Goal: Transaction & Acquisition: Obtain resource

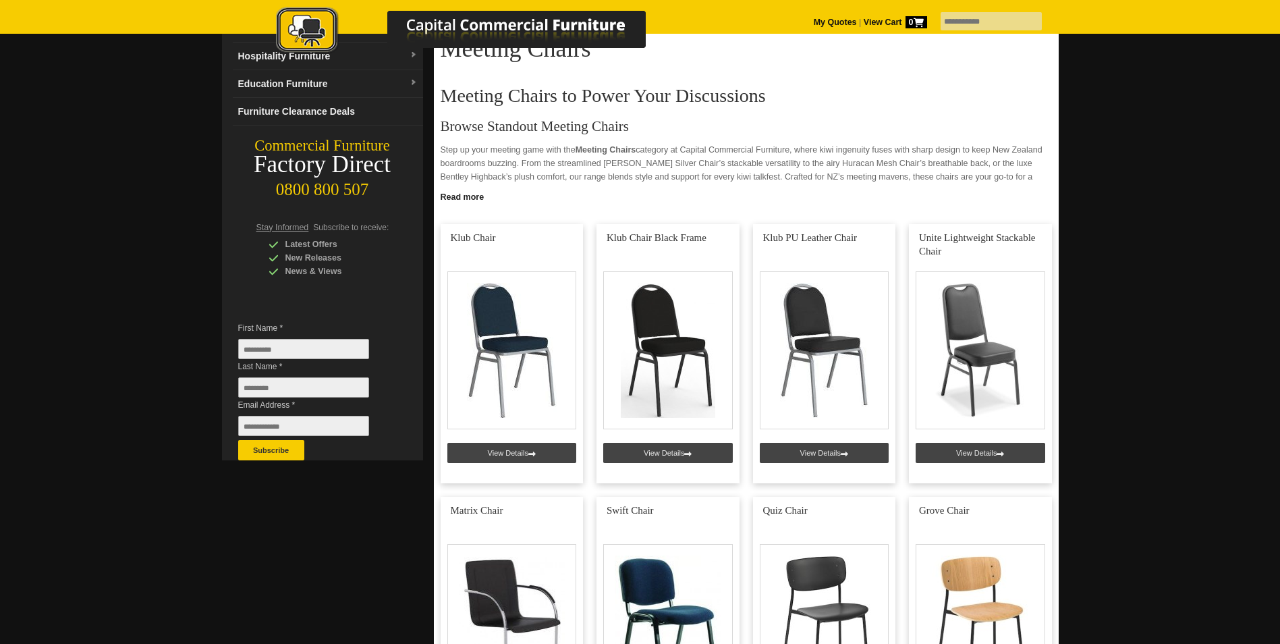
scroll to position [135, 0]
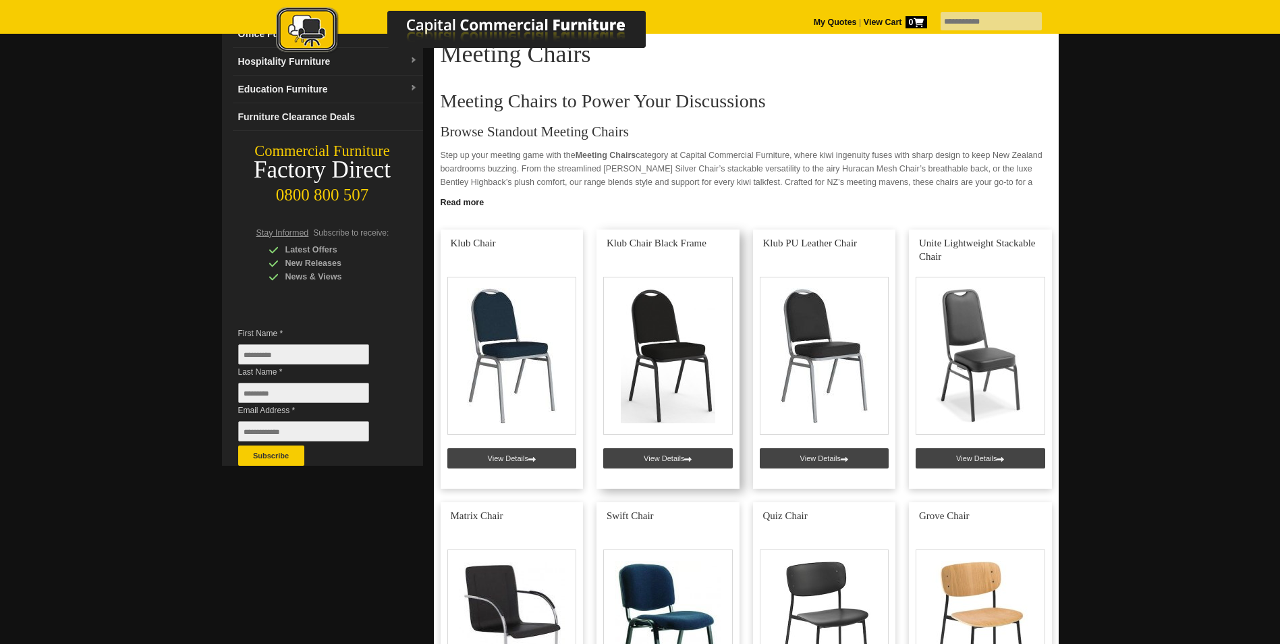
click at [662, 453] on link at bounding box center [668, 358] width 143 height 259
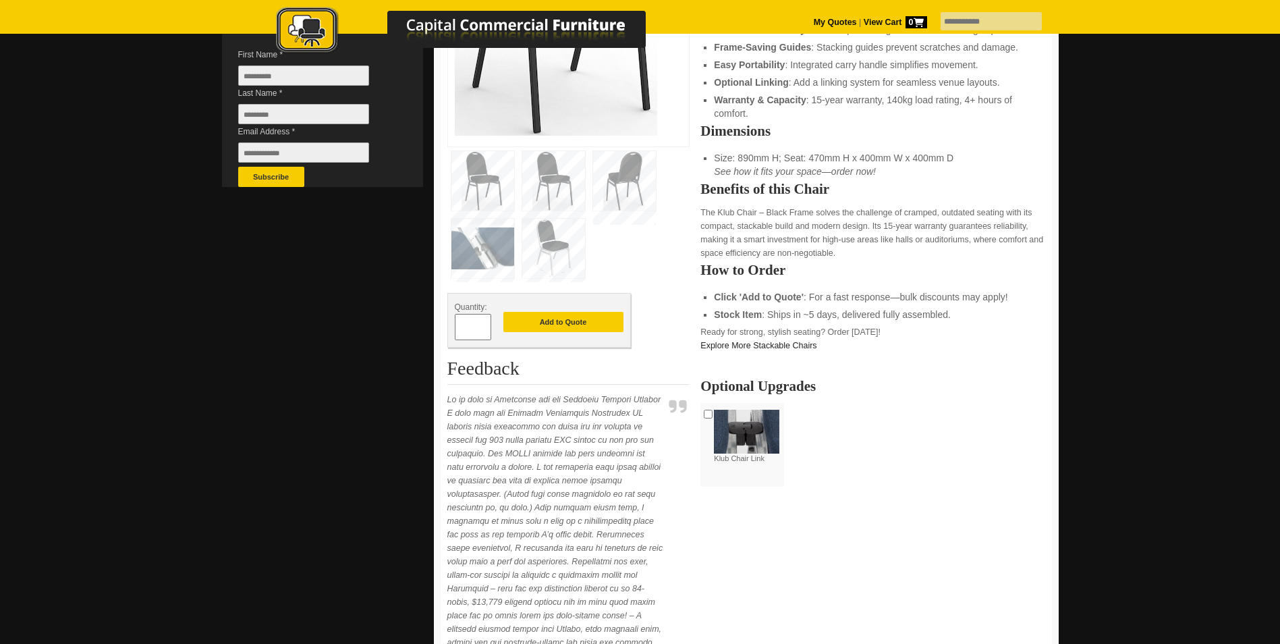
scroll to position [405, 0]
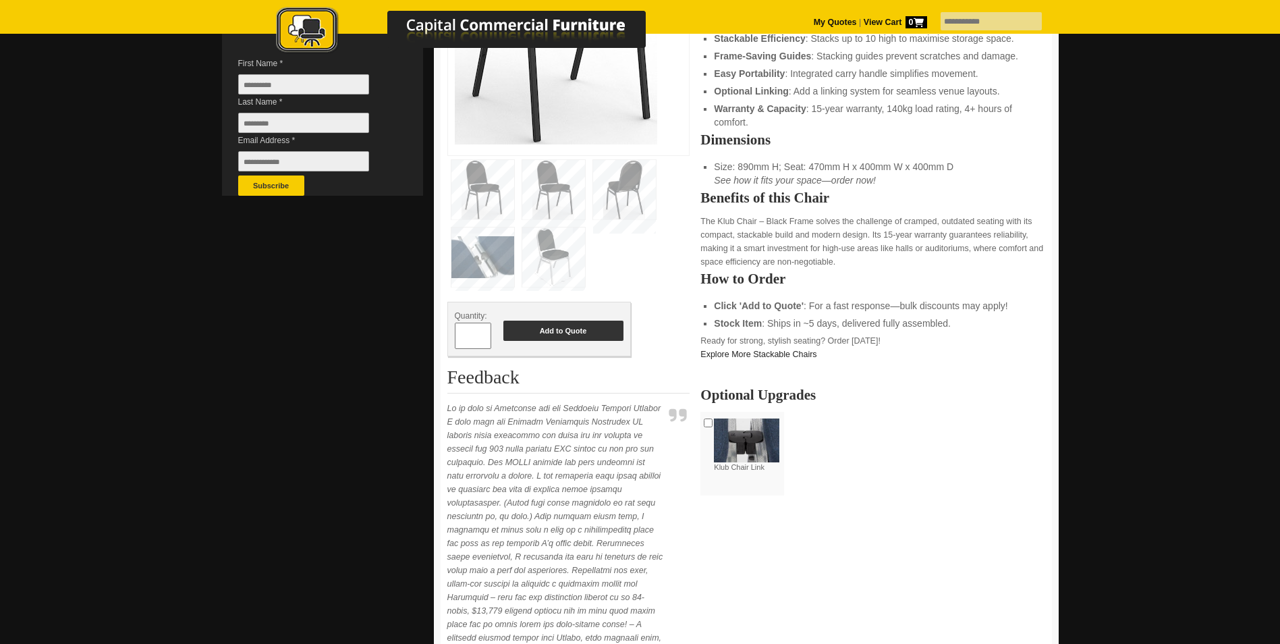
click at [543, 327] on button "Add to Quote" at bounding box center [563, 331] width 120 height 20
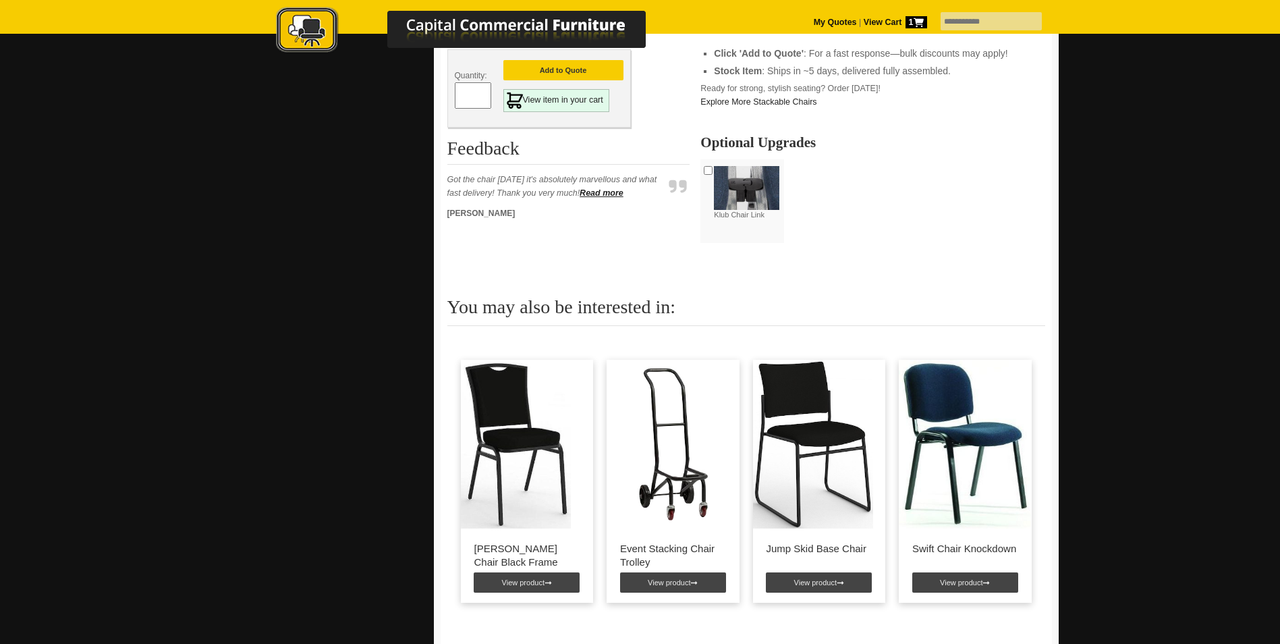
scroll to position [675, 0]
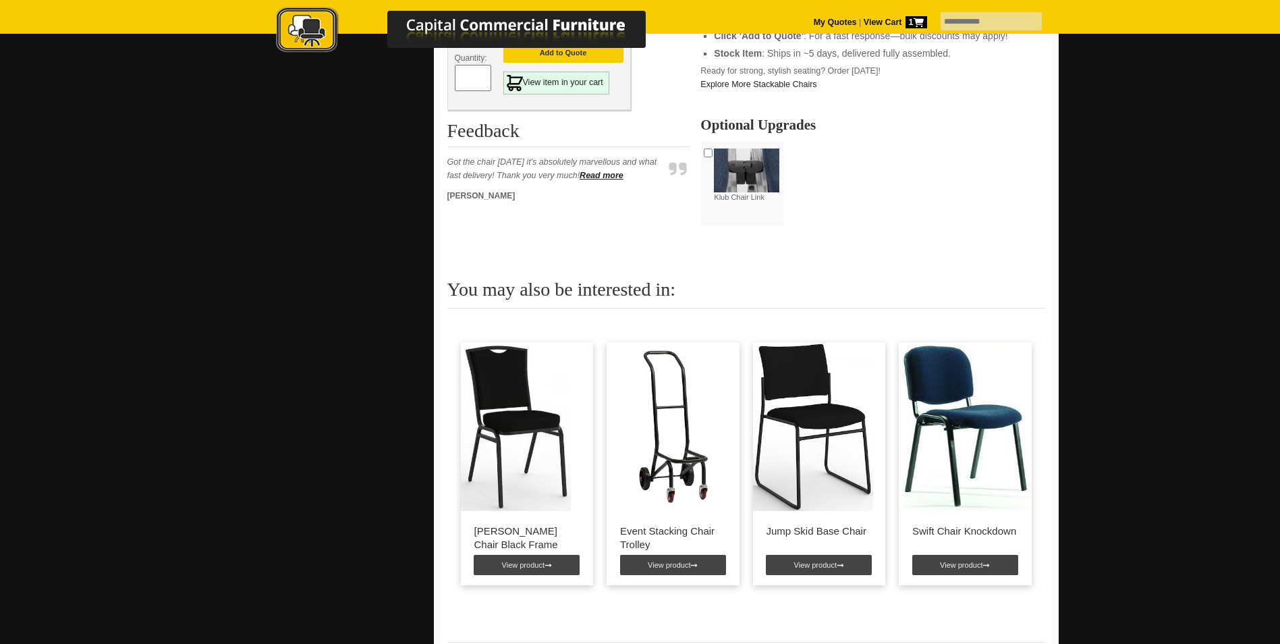
click at [958, 408] on img at bounding box center [965, 426] width 132 height 169
click at [960, 555] on link "View product" at bounding box center [965, 565] width 106 height 20
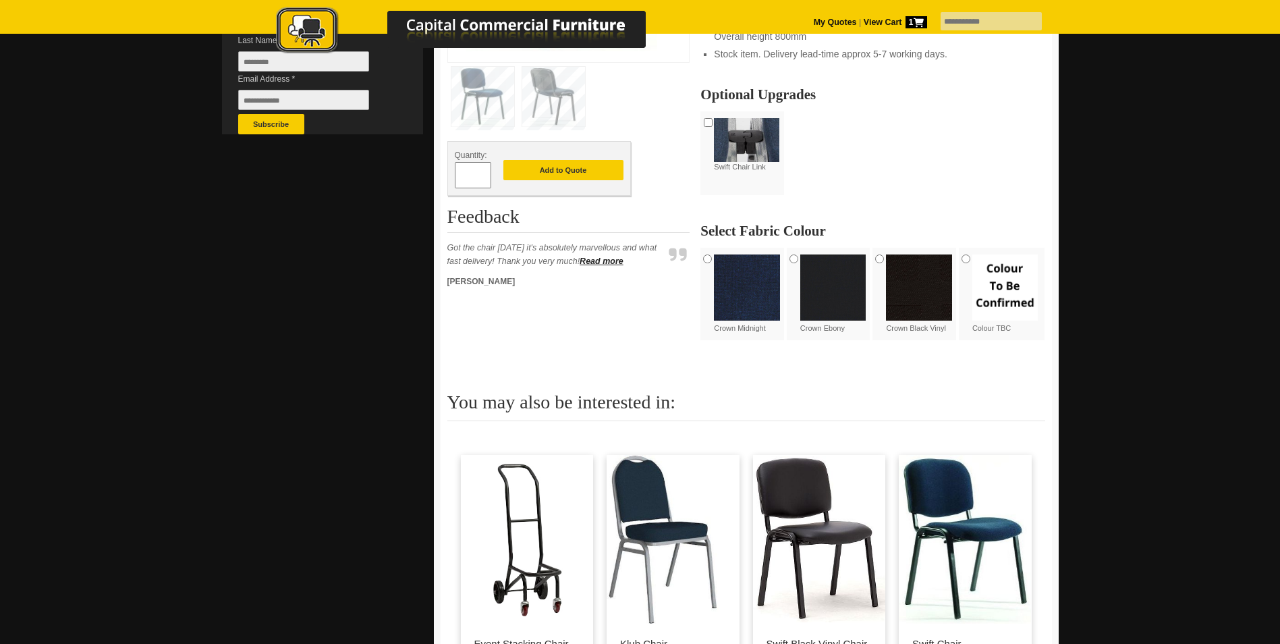
scroll to position [472, 0]
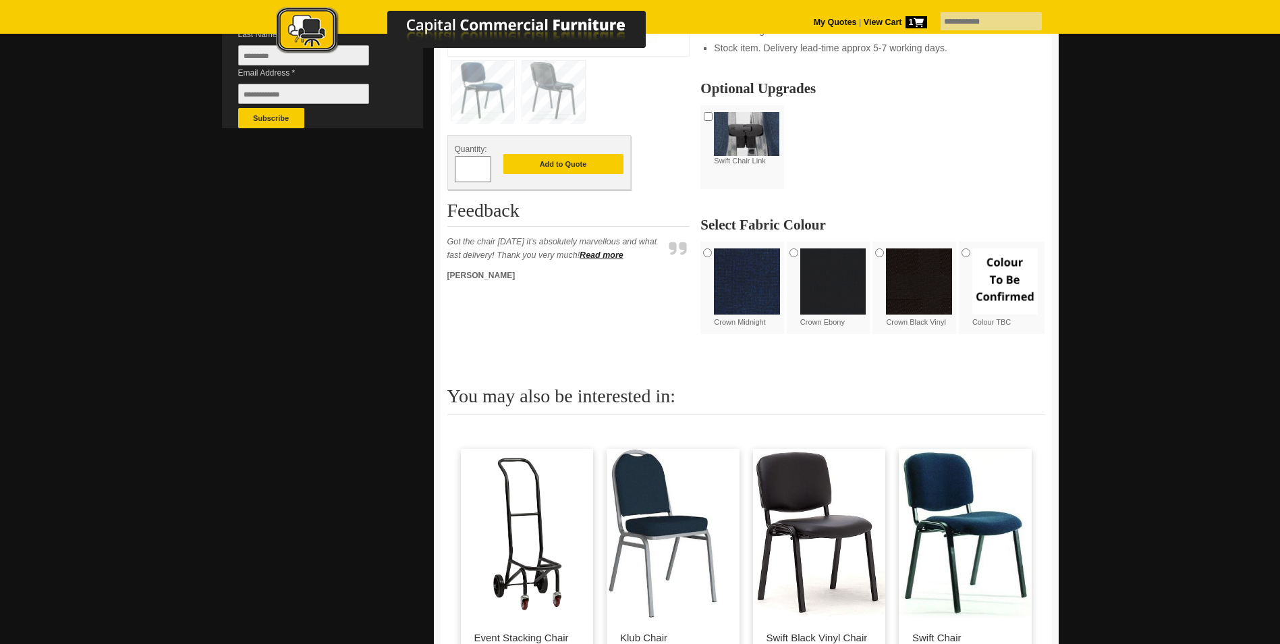
click at [959, 578] on img at bounding box center [965, 533] width 132 height 169
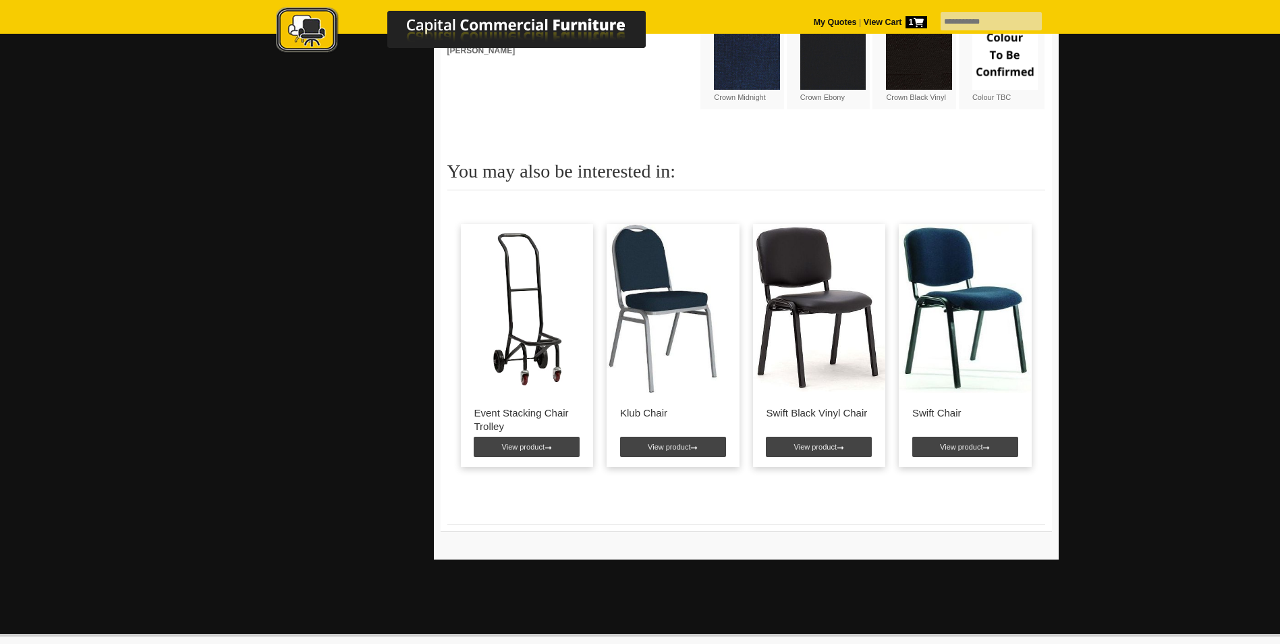
scroll to position [742, 0]
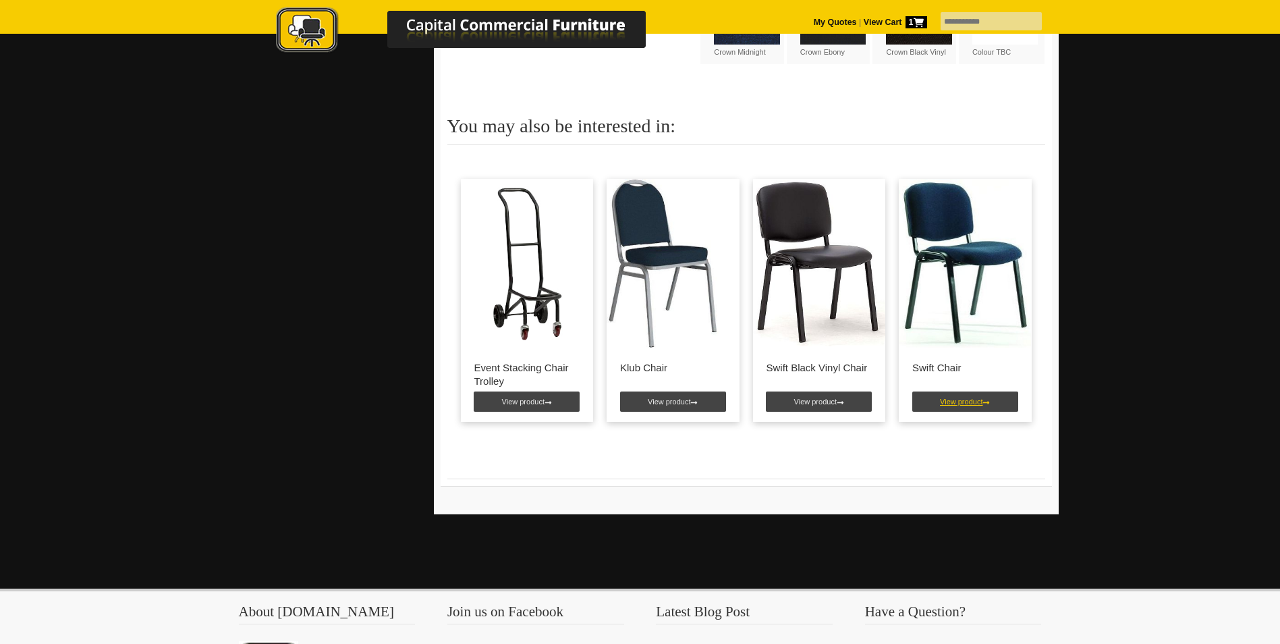
click at [968, 391] on link "View product" at bounding box center [965, 401] width 106 height 20
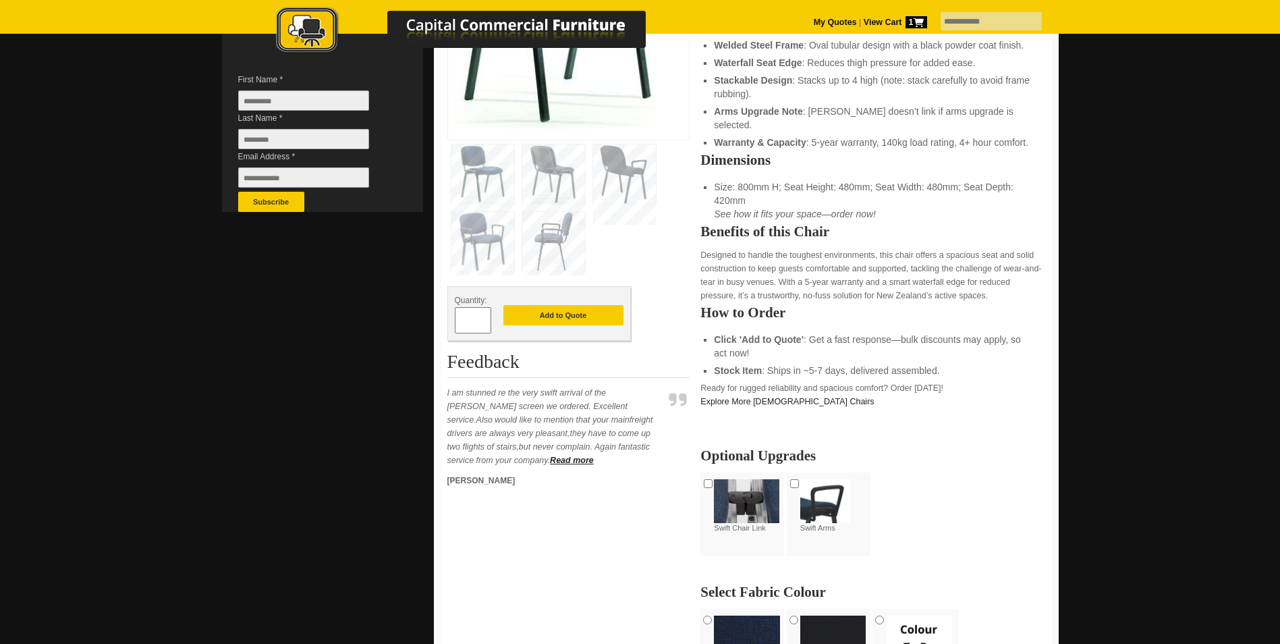
scroll to position [337, 0]
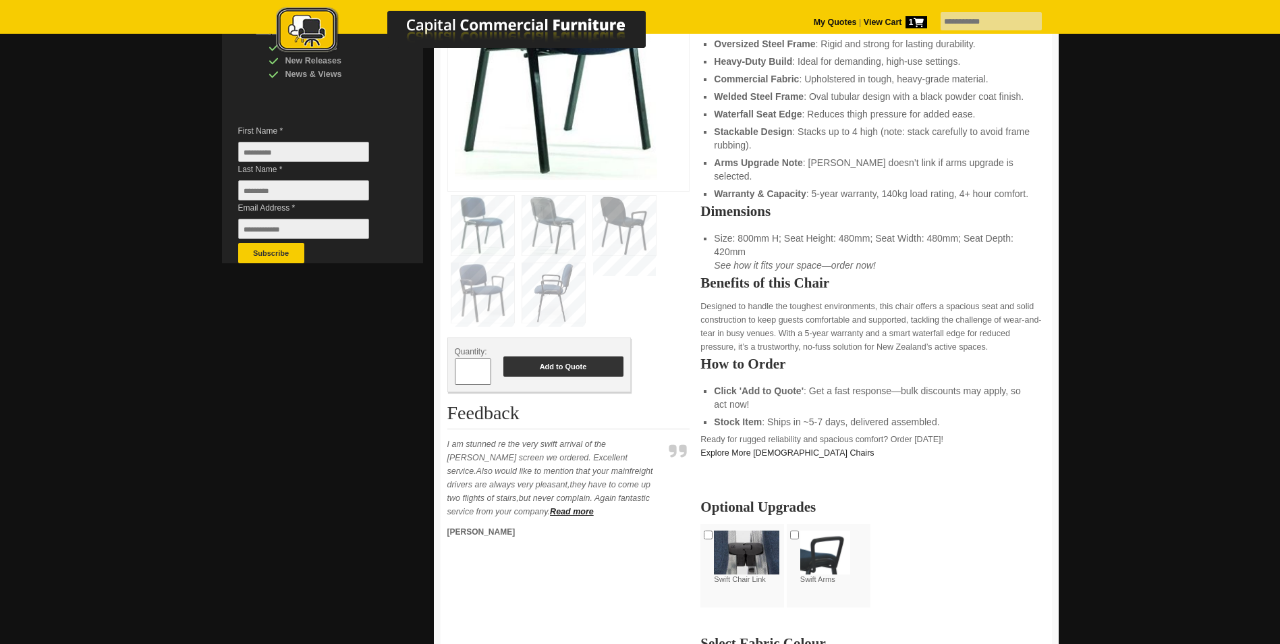
click at [556, 369] on button "Add to Quote" at bounding box center [563, 366] width 120 height 20
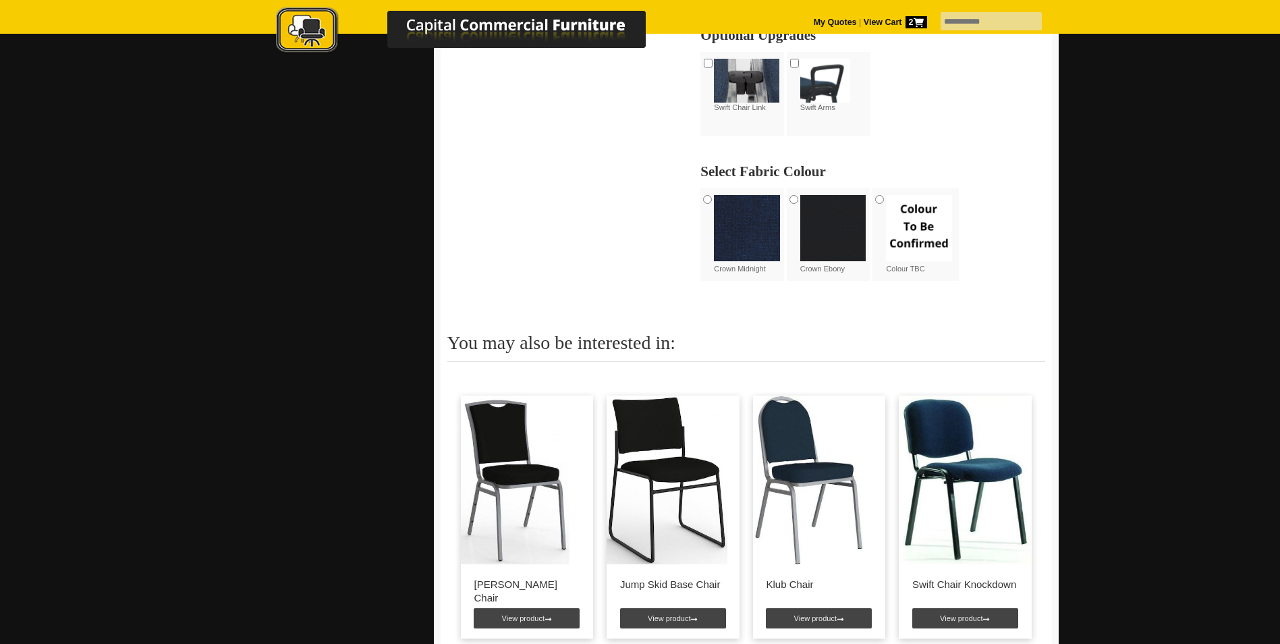
scroll to position [810, 0]
click at [511, 607] on link "View product" at bounding box center [527, 617] width 106 height 20
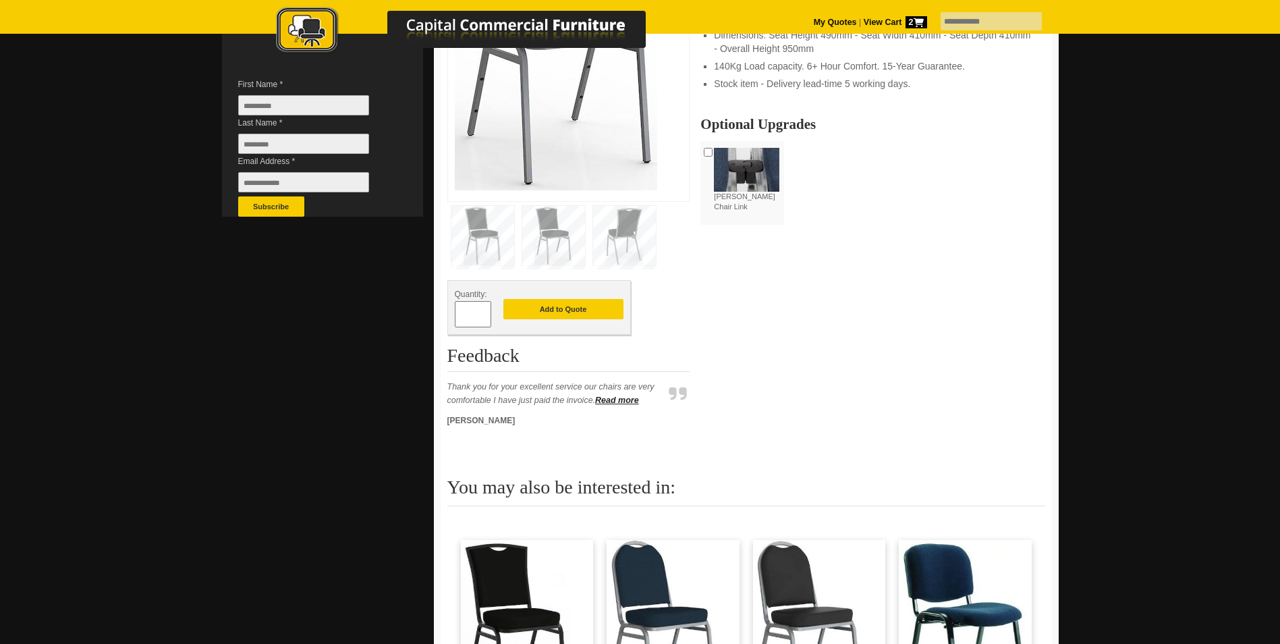
scroll to position [405, 0]
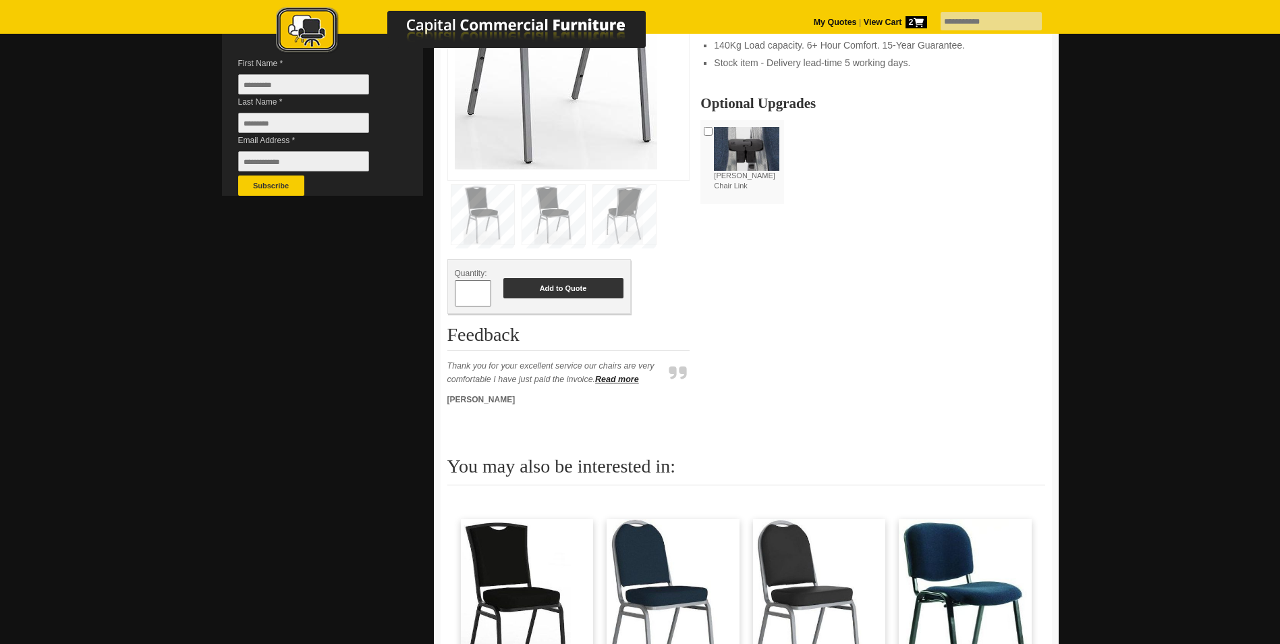
click at [562, 292] on button "Add to Quote" at bounding box center [563, 288] width 120 height 20
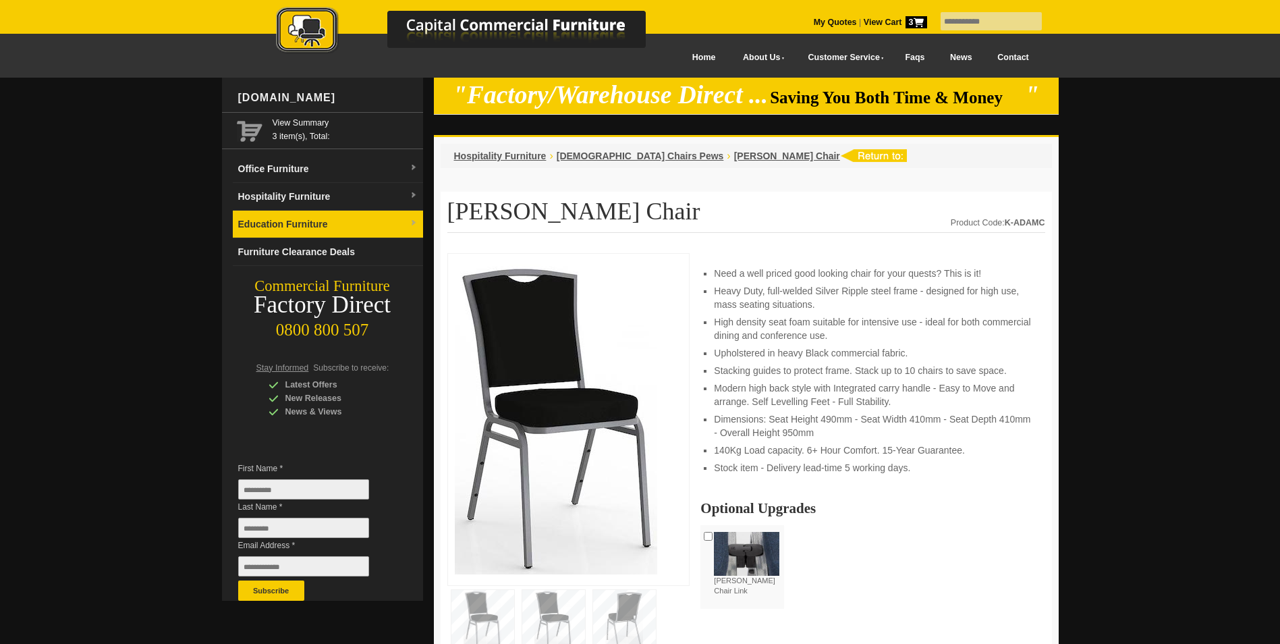
click at [305, 217] on link "Education Furniture" at bounding box center [328, 225] width 190 height 28
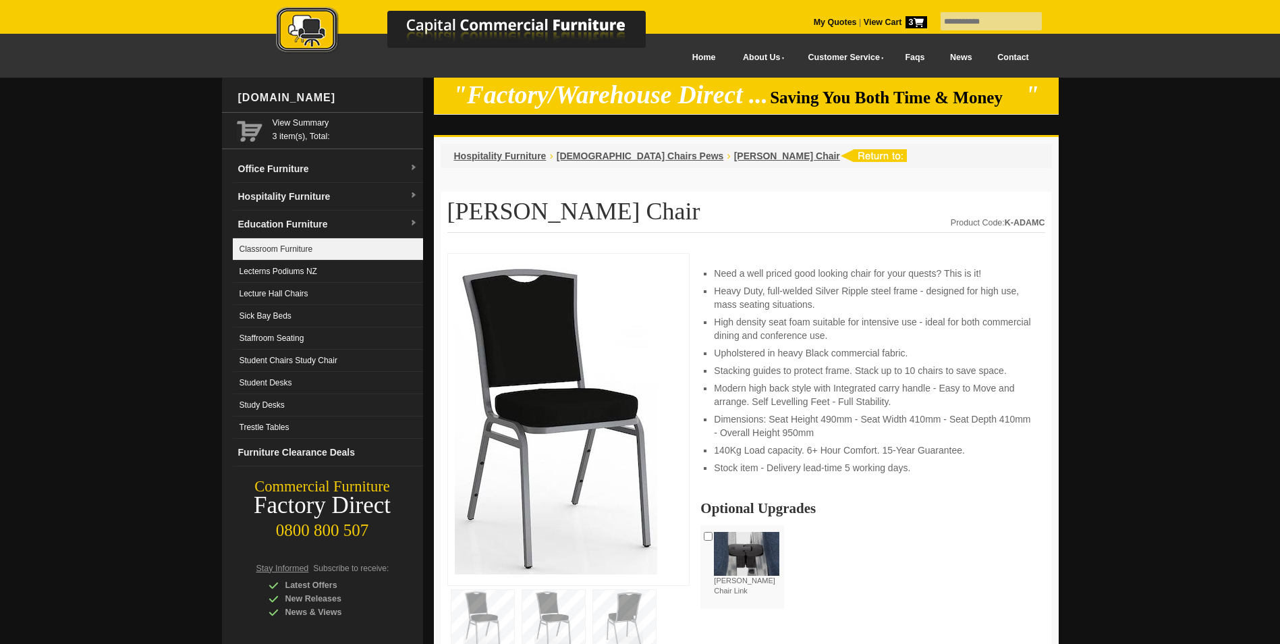
click at [279, 248] on link "Classroom Furniture" at bounding box center [328, 249] width 190 height 22
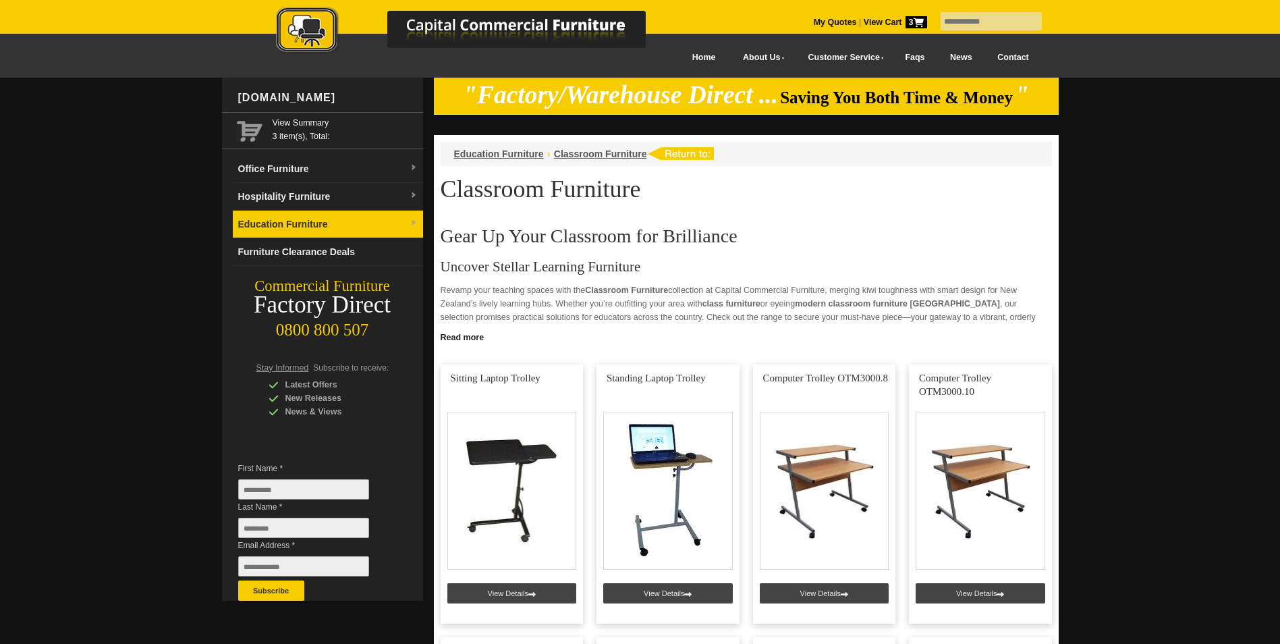
click at [288, 231] on link "Education Furniture" at bounding box center [328, 225] width 190 height 28
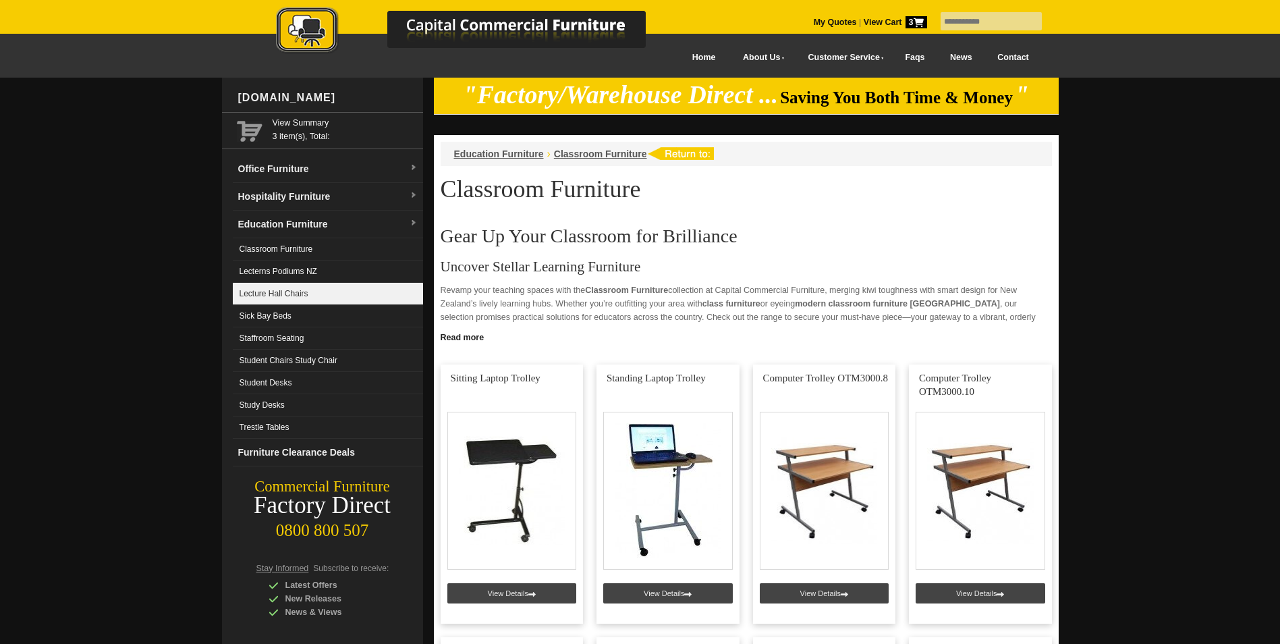
click at [307, 293] on link "Lecture Hall Chairs" at bounding box center [328, 294] width 190 height 22
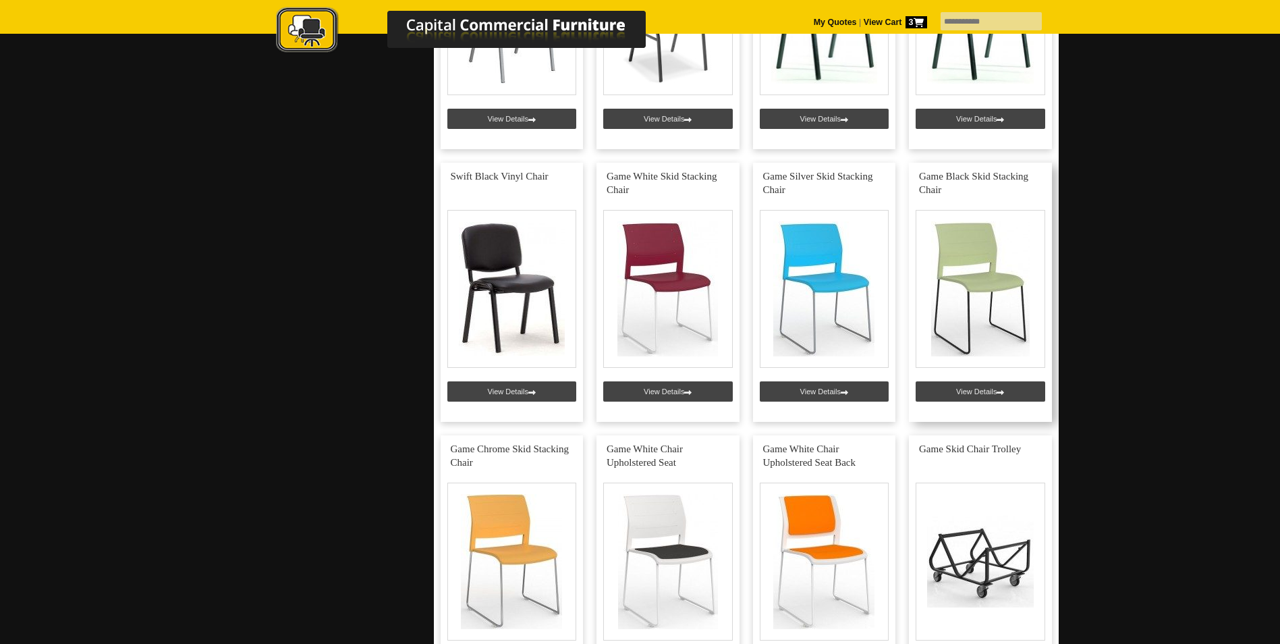
scroll to position [1282, 0]
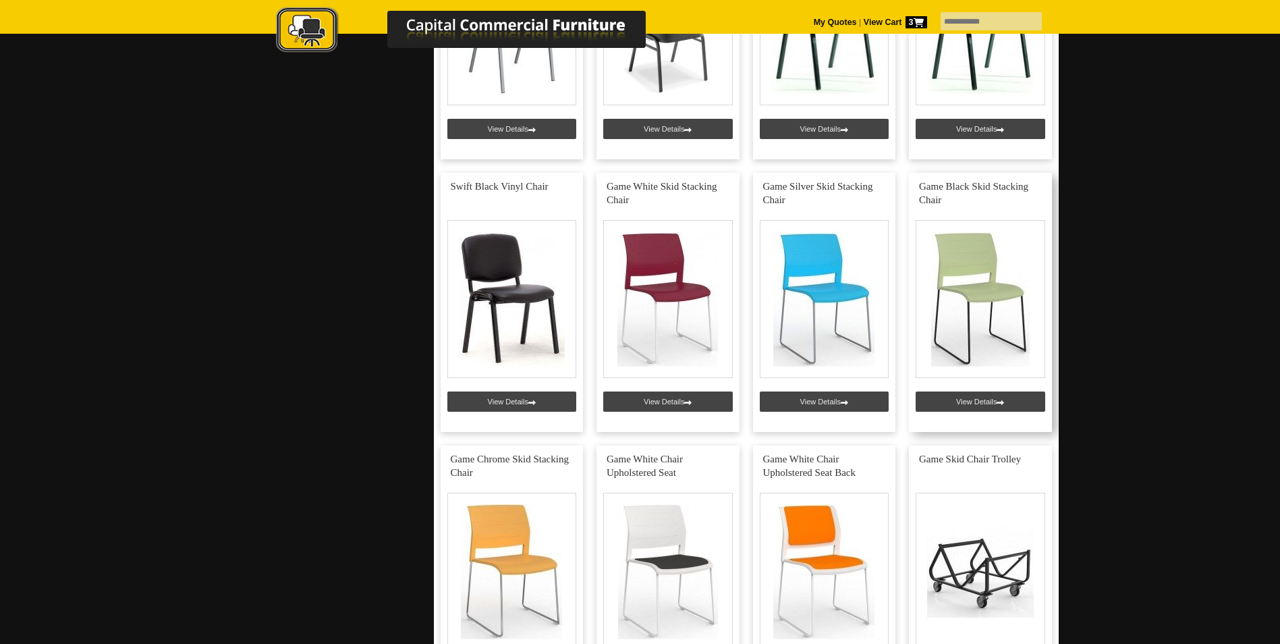
click at [971, 400] on link at bounding box center [980, 302] width 143 height 259
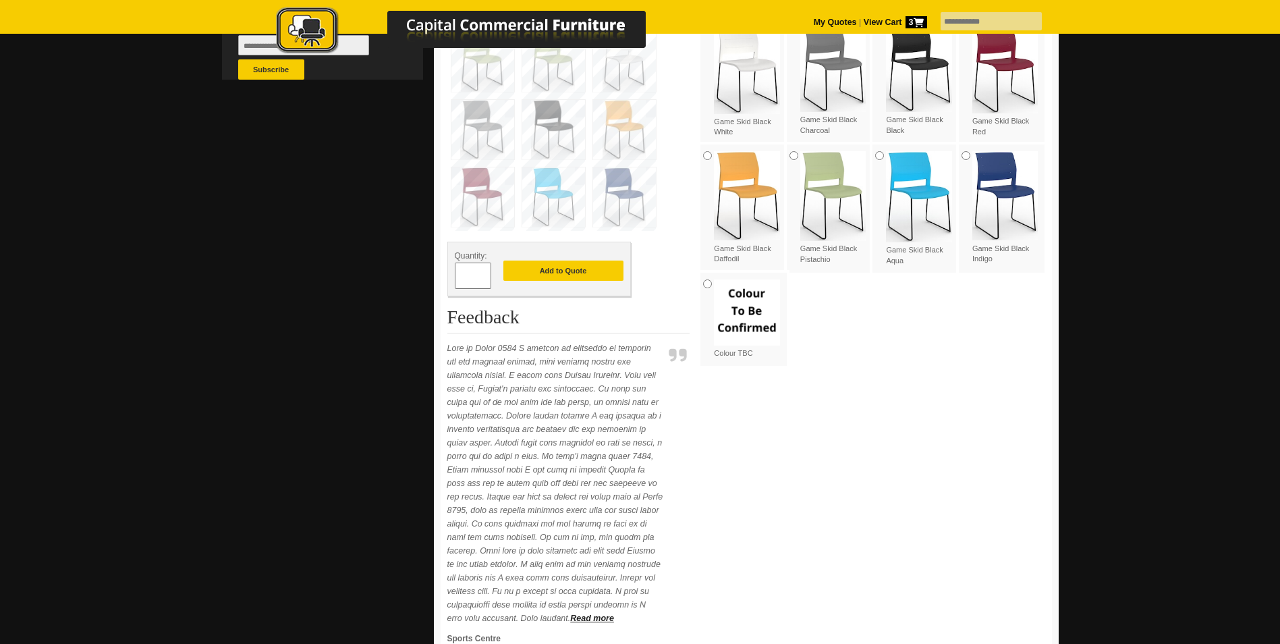
scroll to position [540, 0]
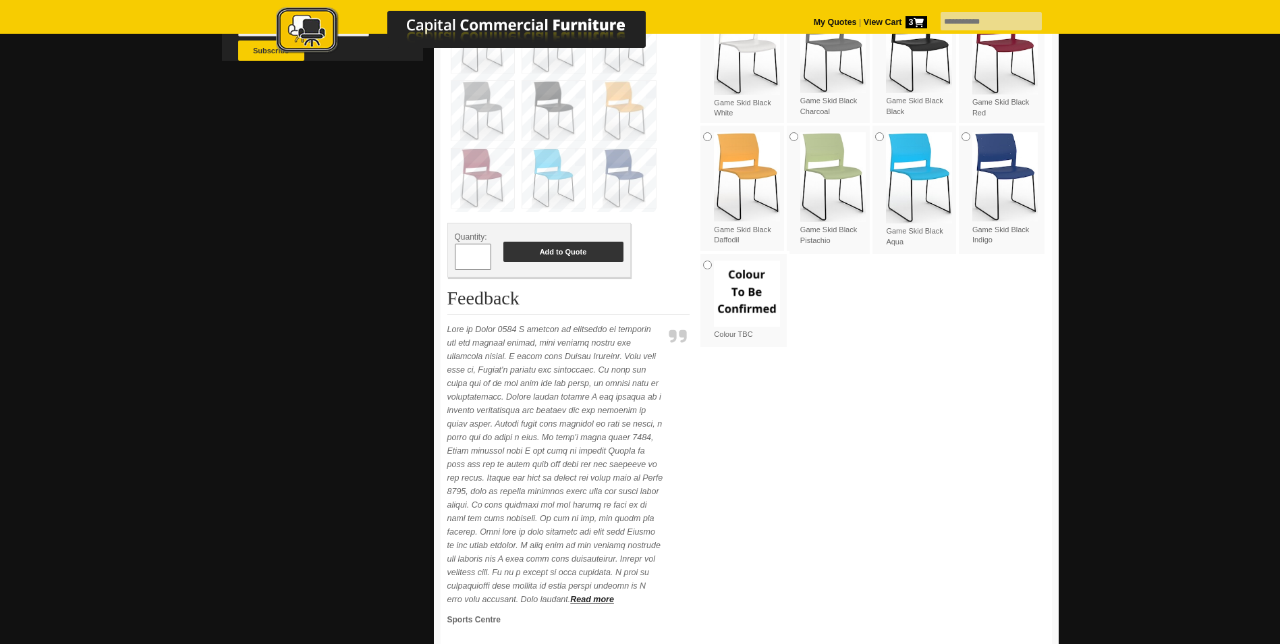
click at [565, 253] on button "Add to Quote" at bounding box center [563, 252] width 120 height 20
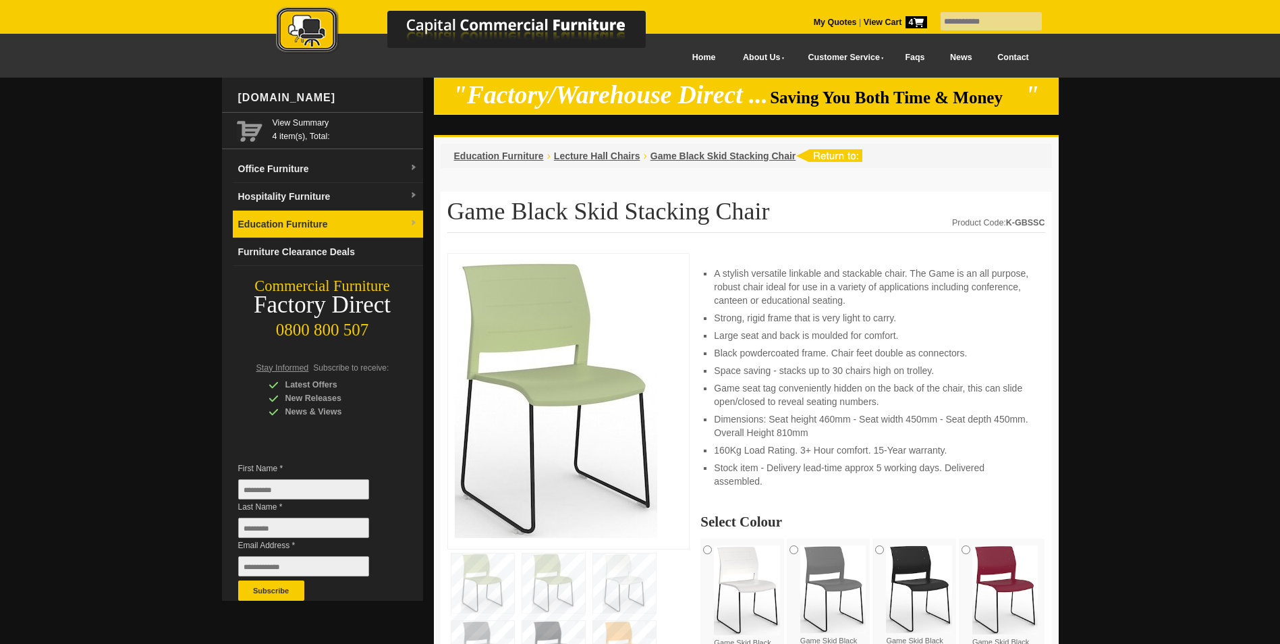
click at [294, 225] on link "Education Furniture" at bounding box center [328, 225] width 190 height 28
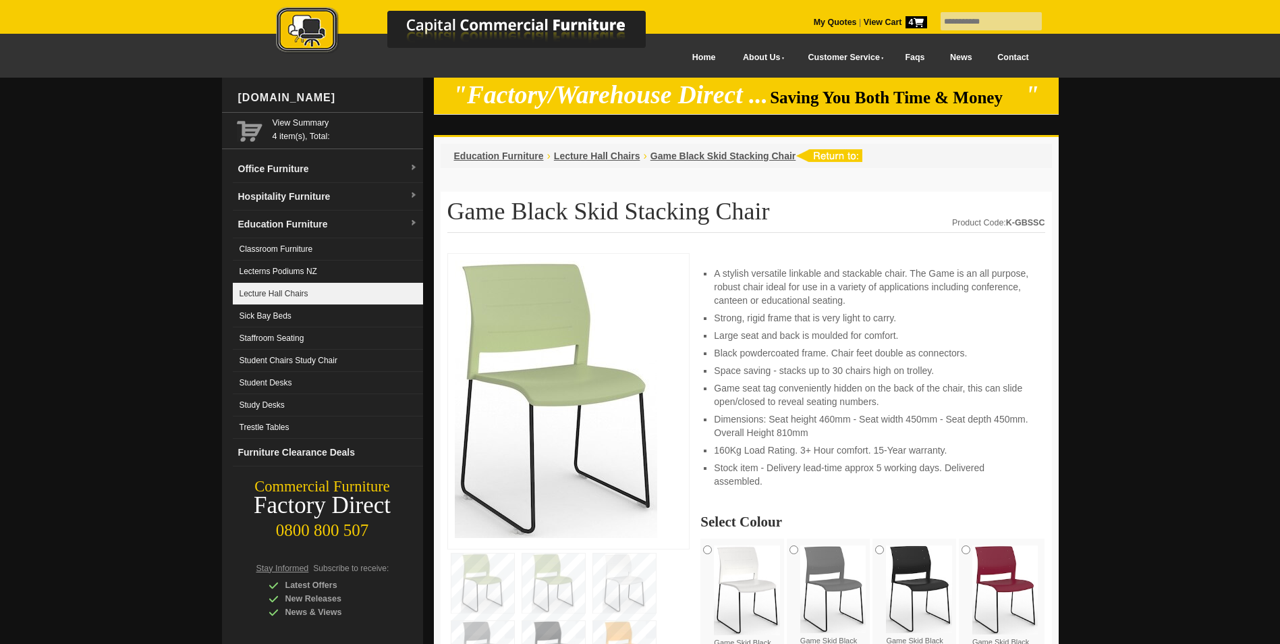
click at [290, 295] on link "Lecture Hall Chairs" at bounding box center [328, 294] width 190 height 22
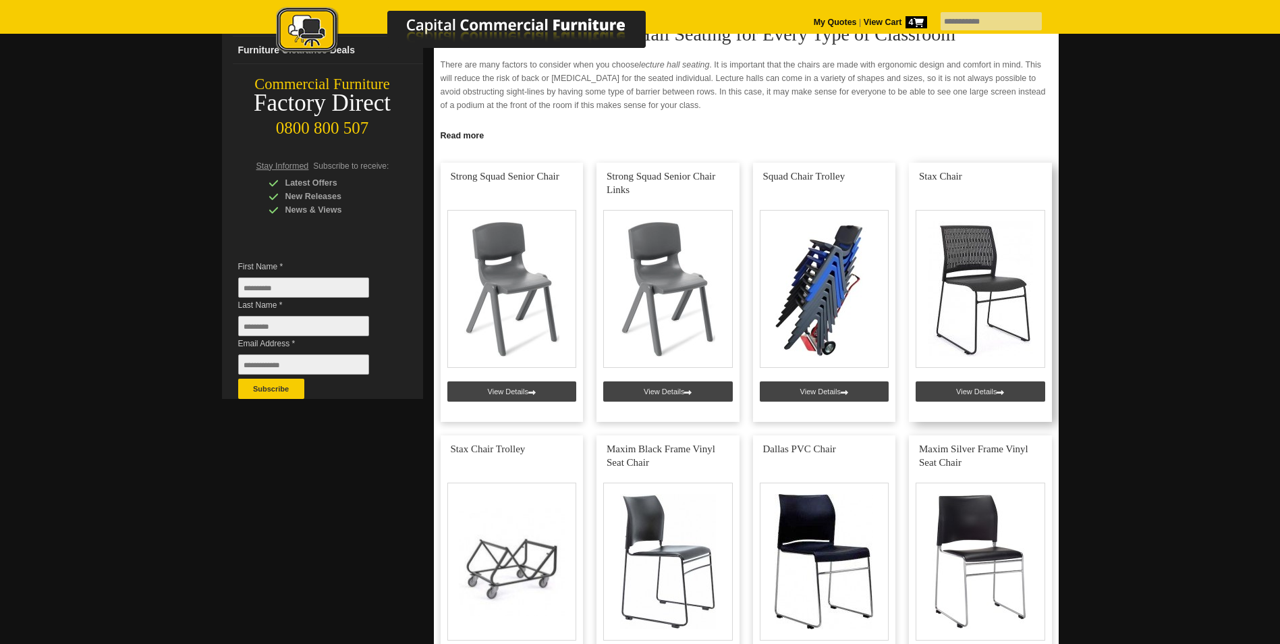
scroll to position [202, 0]
click at [974, 389] on link at bounding box center [980, 291] width 143 height 259
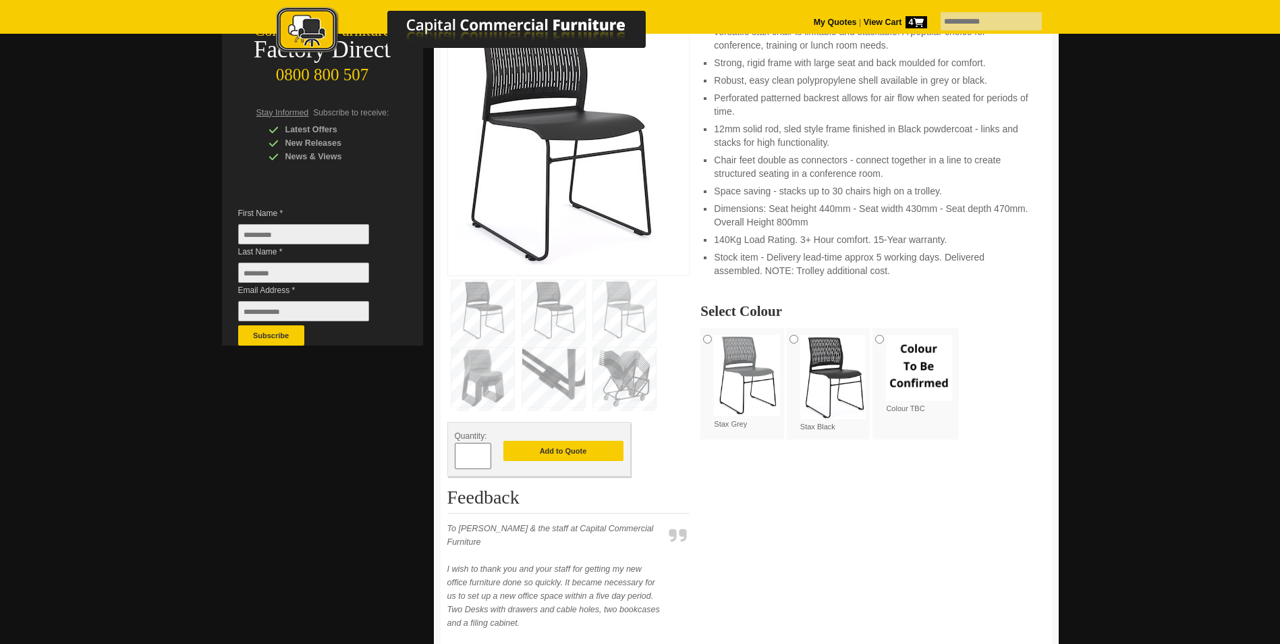
scroll to position [270, 0]
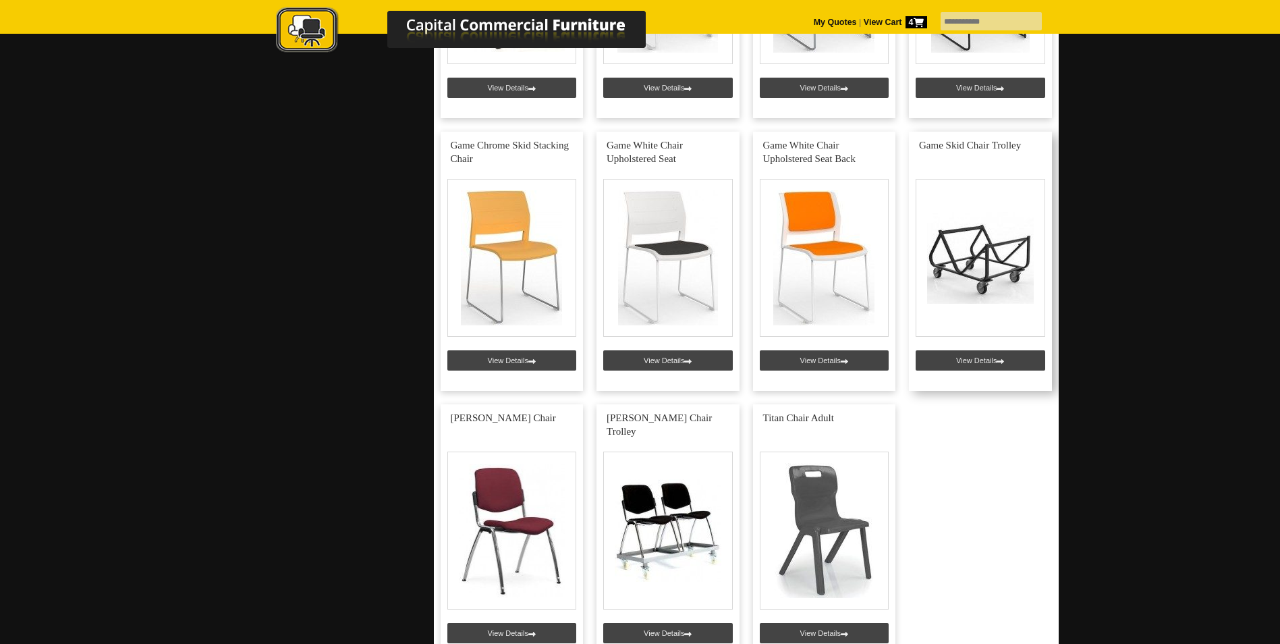
scroll to position [1620, 0]
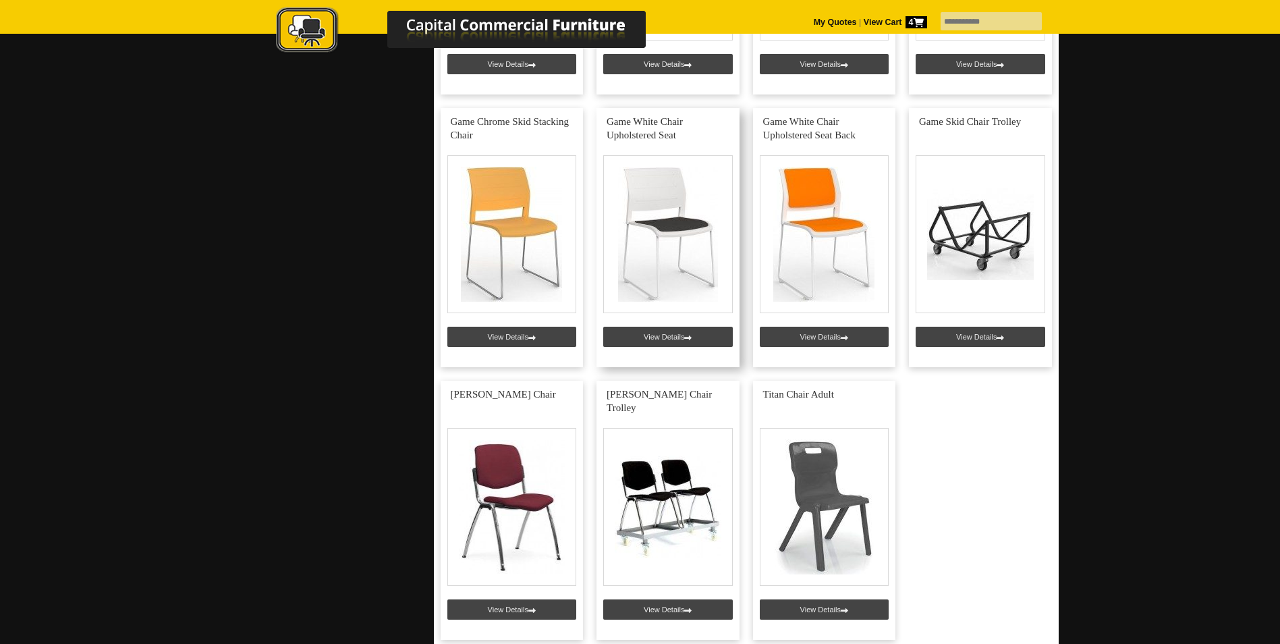
click at [654, 337] on link at bounding box center [668, 237] width 143 height 259
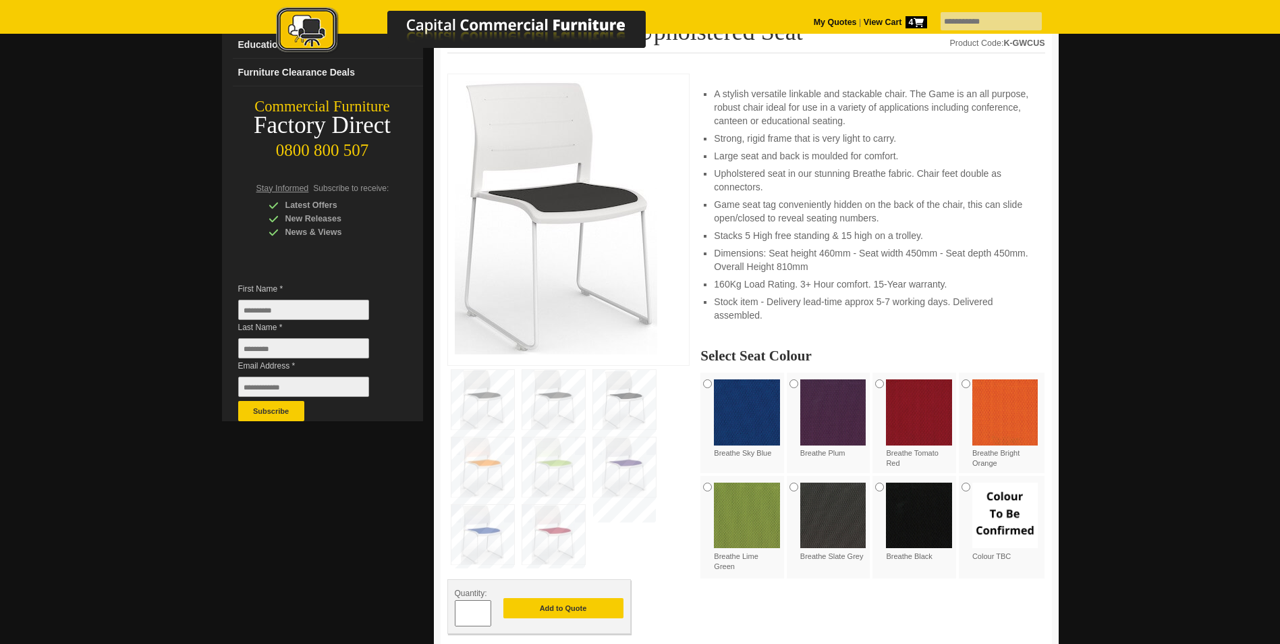
scroll to position [202, 0]
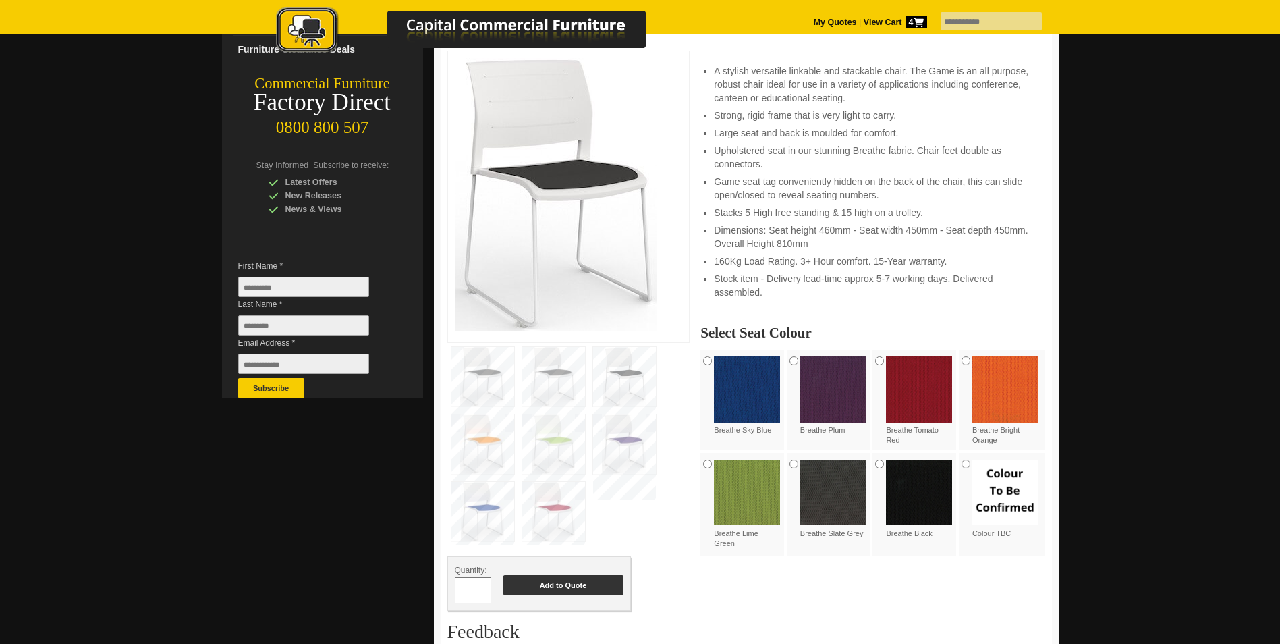
click at [542, 583] on button "Add to Quote" at bounding box center [563, 585] width 120 height 20
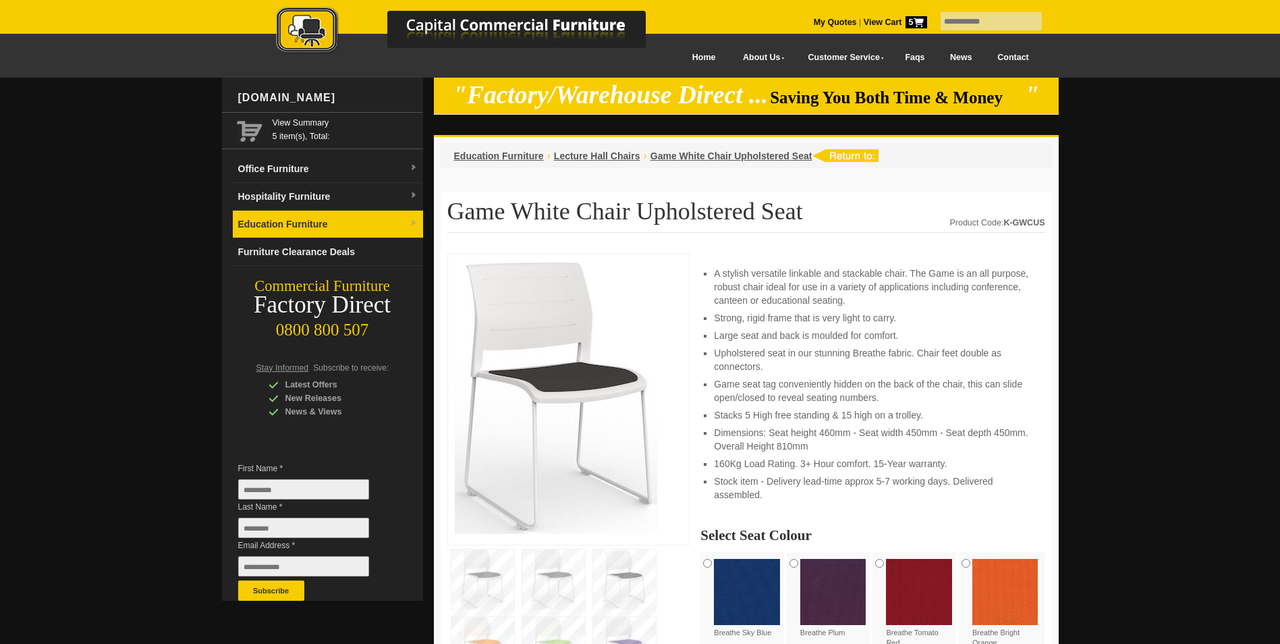
click at [296, 226] on link "Education Furniture" at bounding box center [328, 225] width 190 height 28
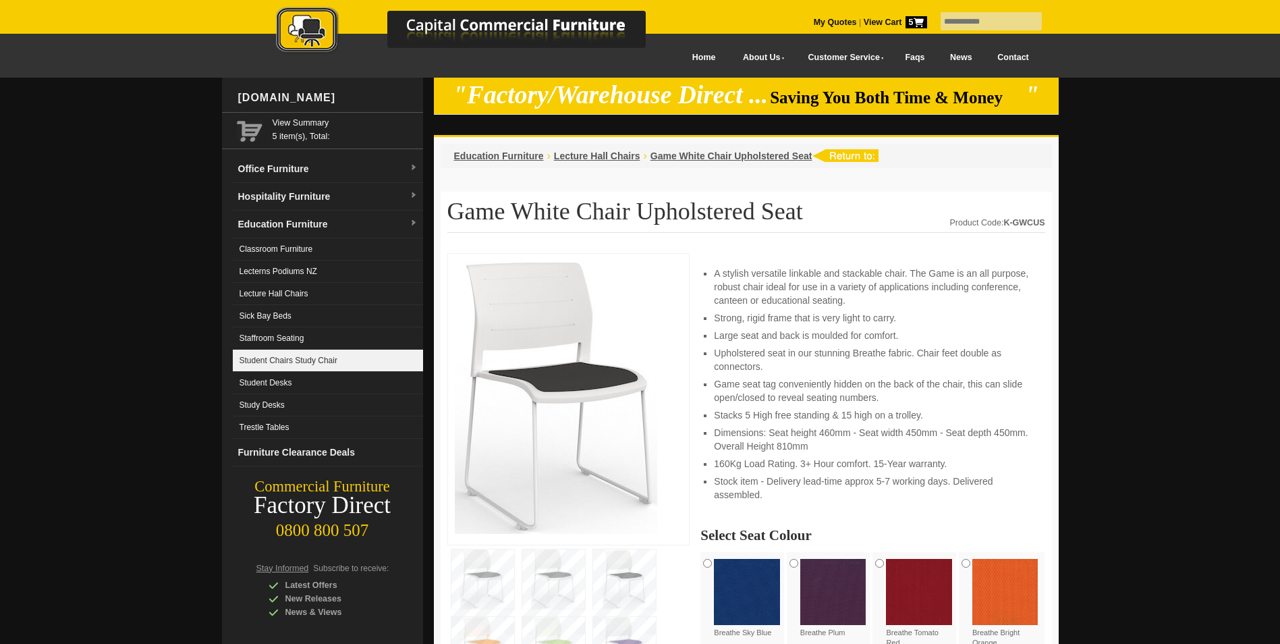
click at [294, 363] on link "Student Chairs Study Chair" at bounding box center [328, 361] width 190 height 22
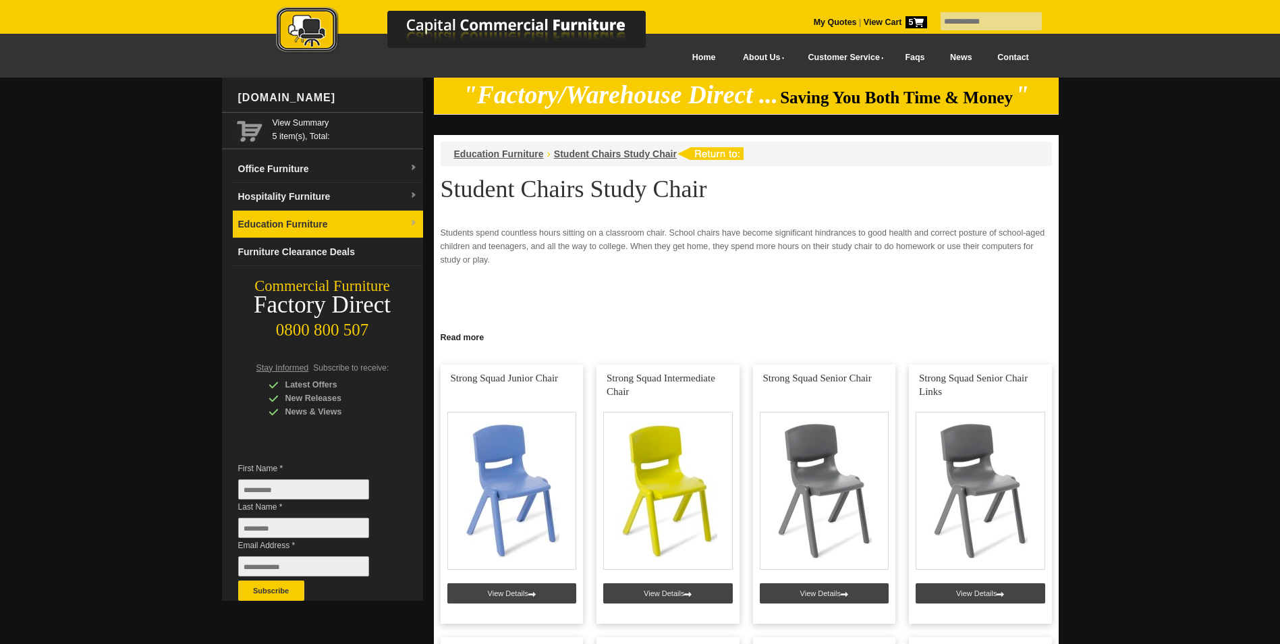
click at [297, 217] on link "Education Furniture" at bounding box center [328, 225] width 190 height 28
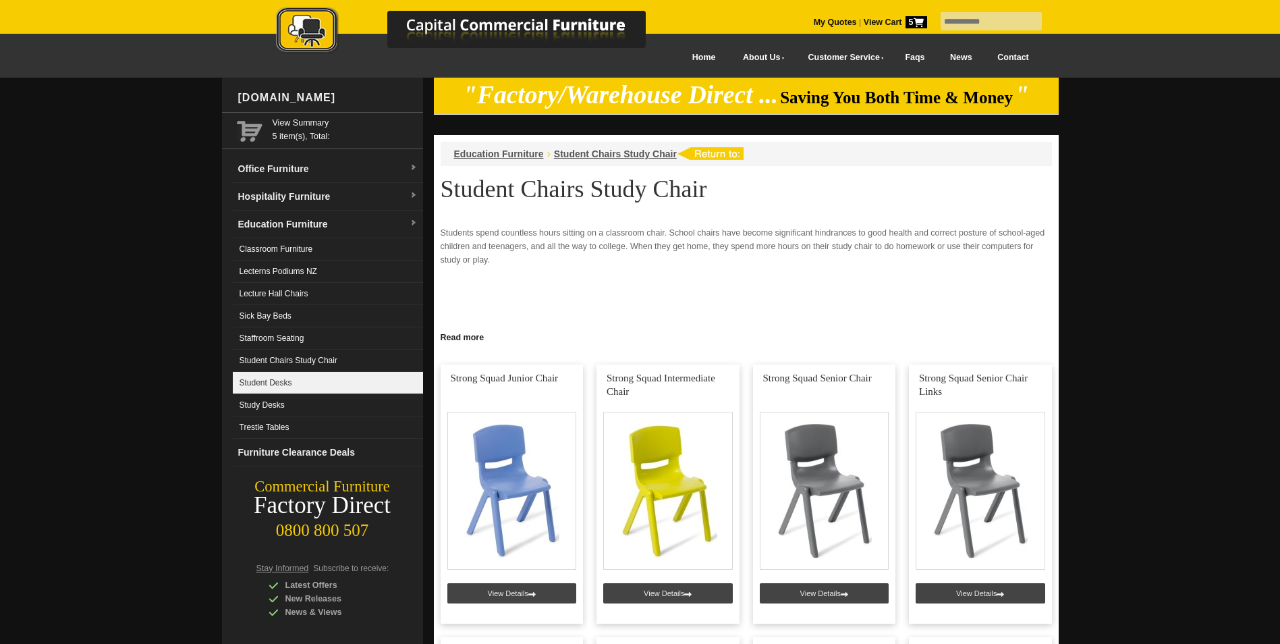
click at [275, 383] on link "Student Desks" at bounding box center [328, 383] width 190 height 22
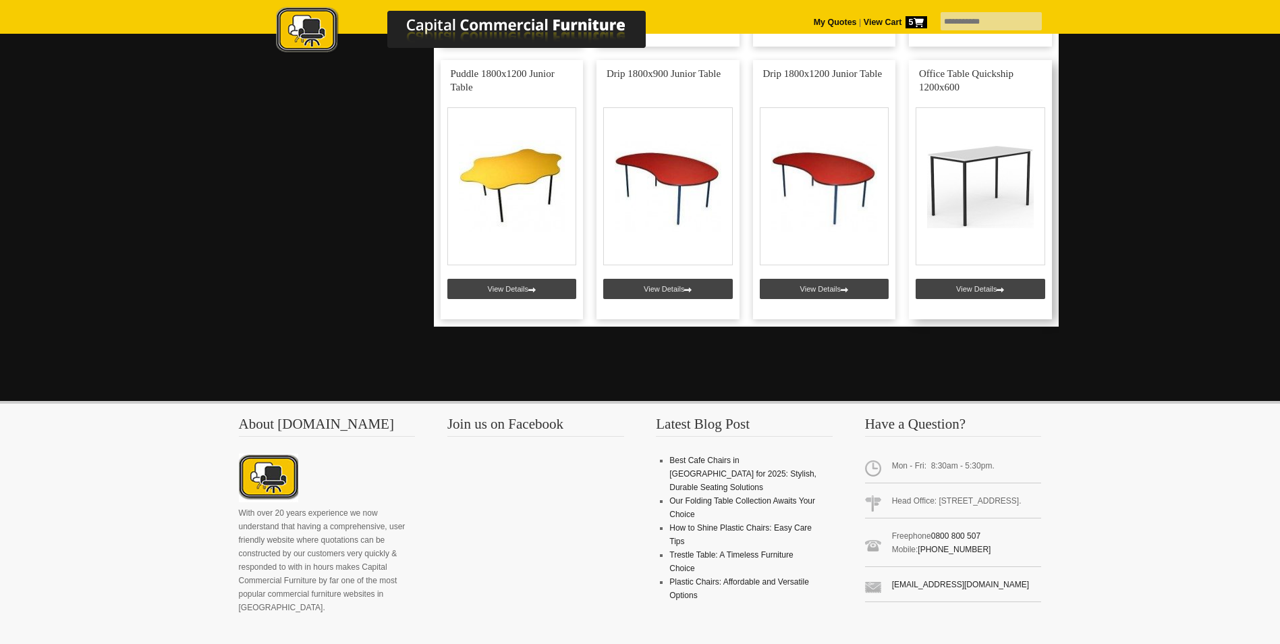
scroll to position [607, 0]
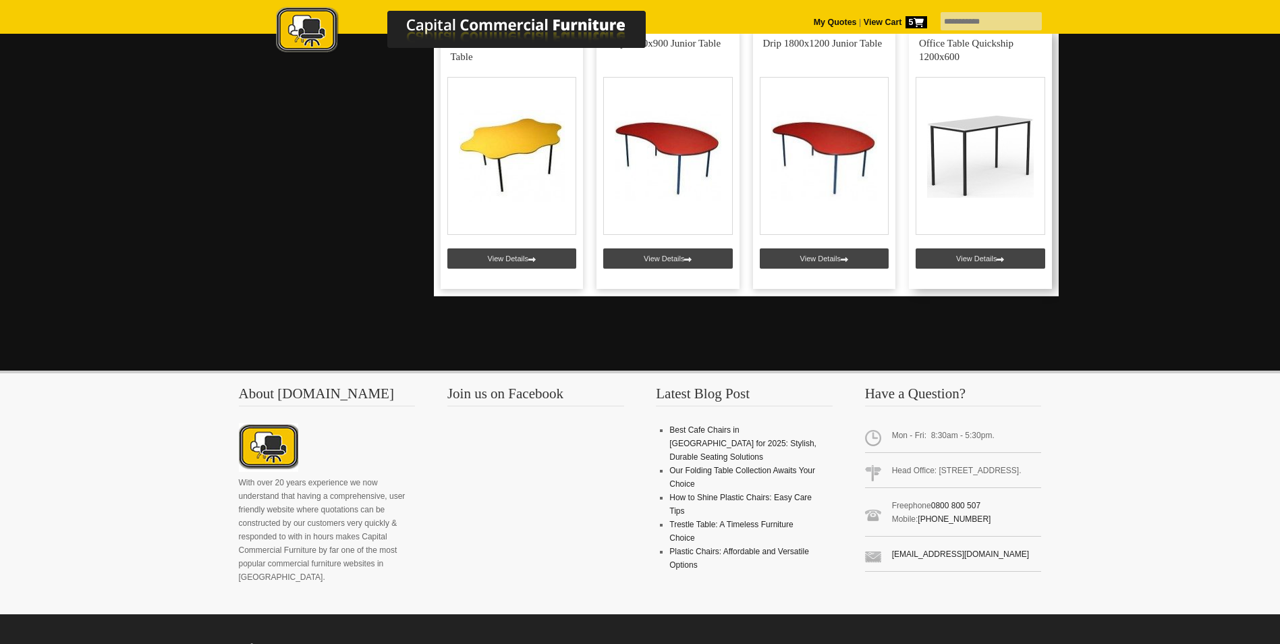
click at [972, 256] on link at bounding box center [980, 159] width 143 height 259
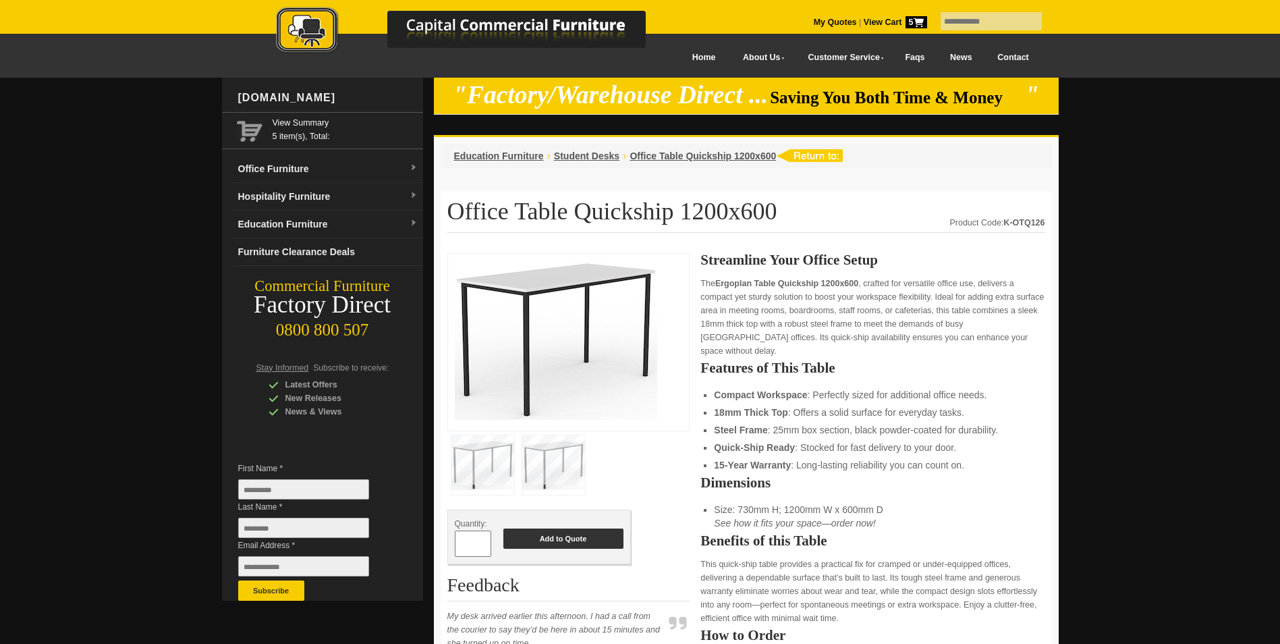
click at [559, 536] on button "Add to Quote" at bounding box center [563, 538] width 120 height 20
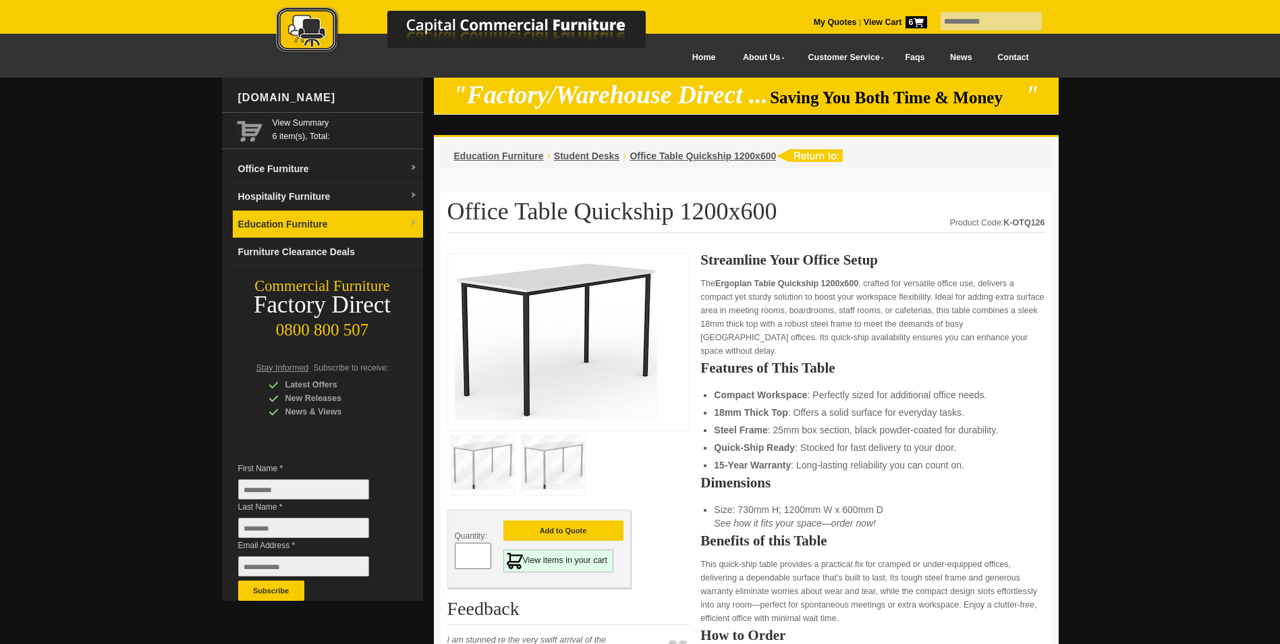
click at [294, 227] on link "Education Furniture" at bounding box center [328, 225] width 190 height 28
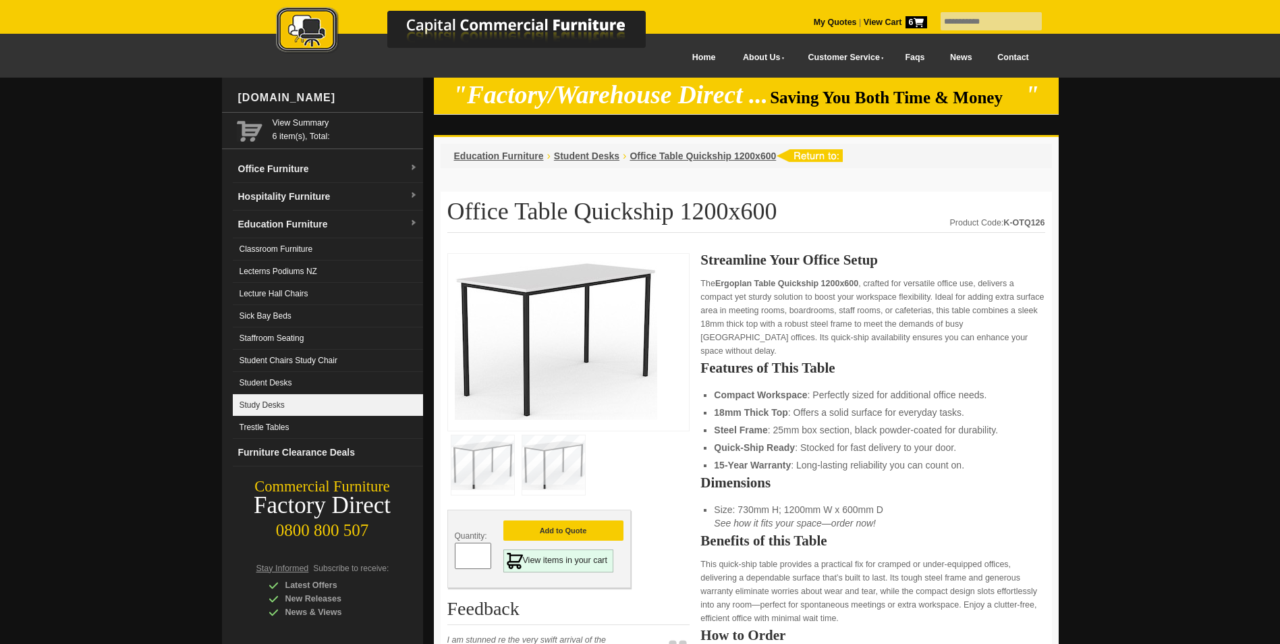
click at [277, 404] on link "Study Desks" at bounding box center [328, 405] width 190 height 22
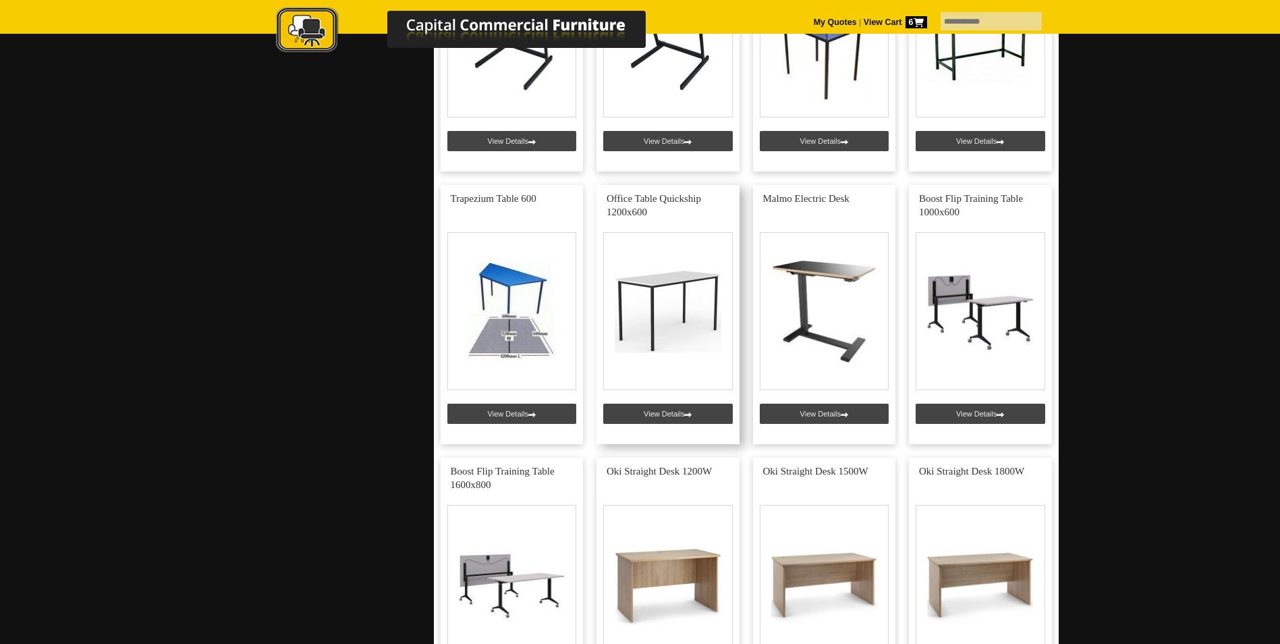
scroll to position [742, 0]
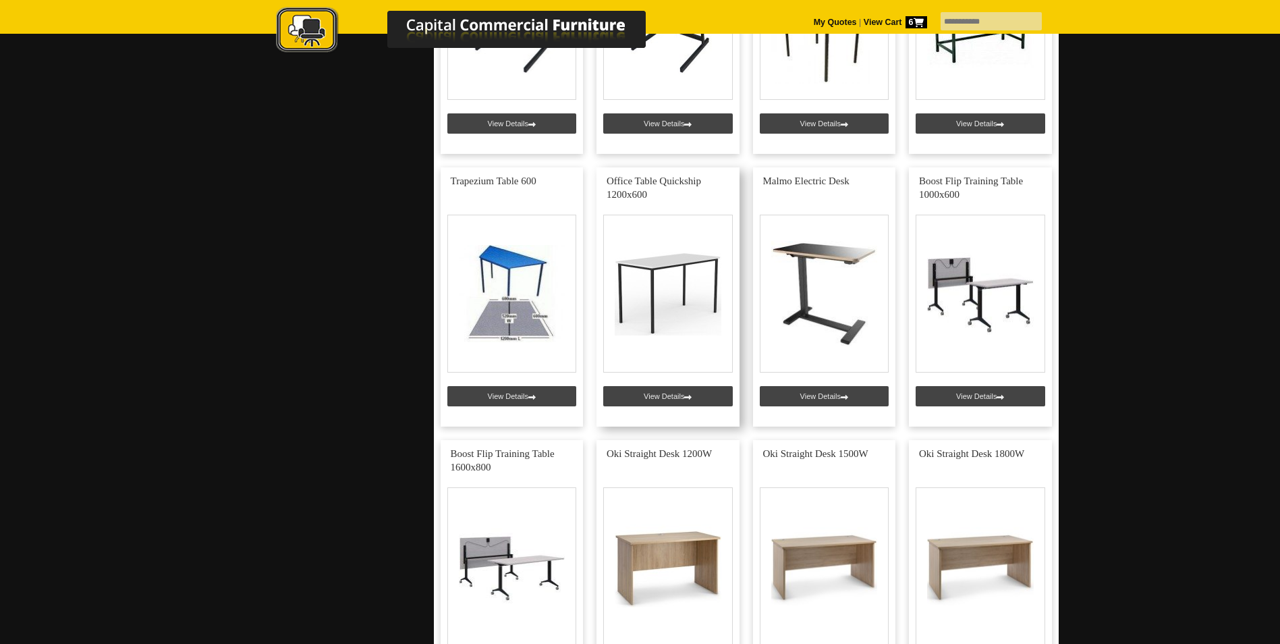
click at [665, 393] on link at bounding box center [668, 296] width 143 height 259
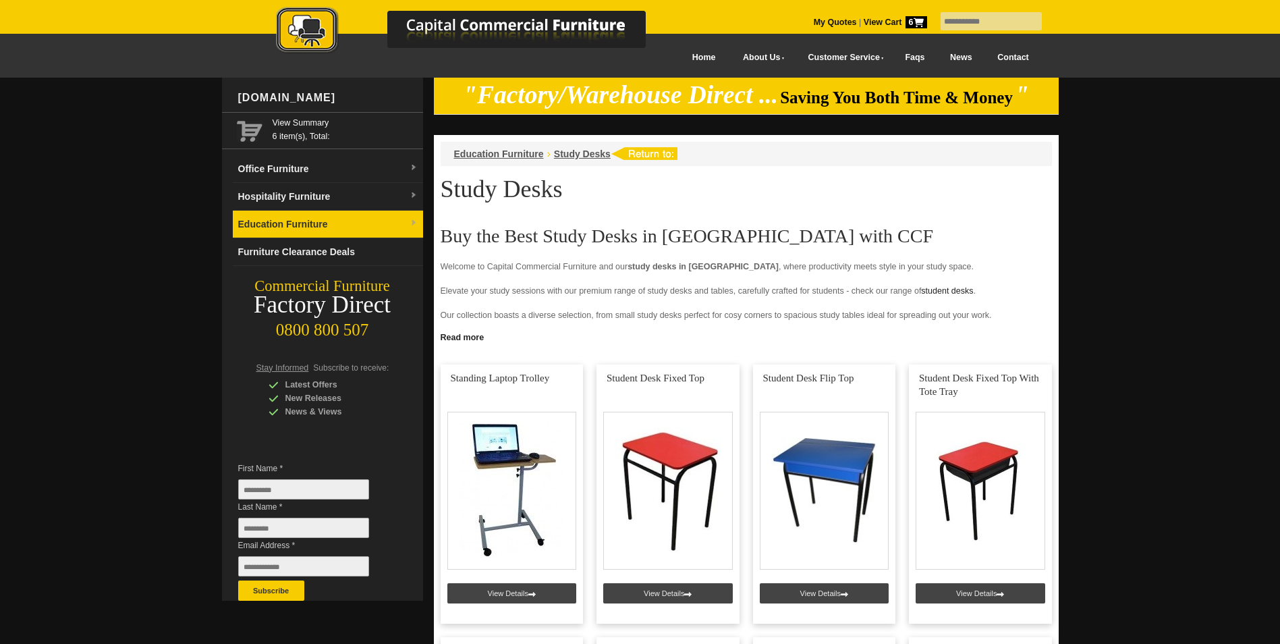
click at [262, 222] on link "Education Furniture" at bounding box center [328, 225] width 190 height 28
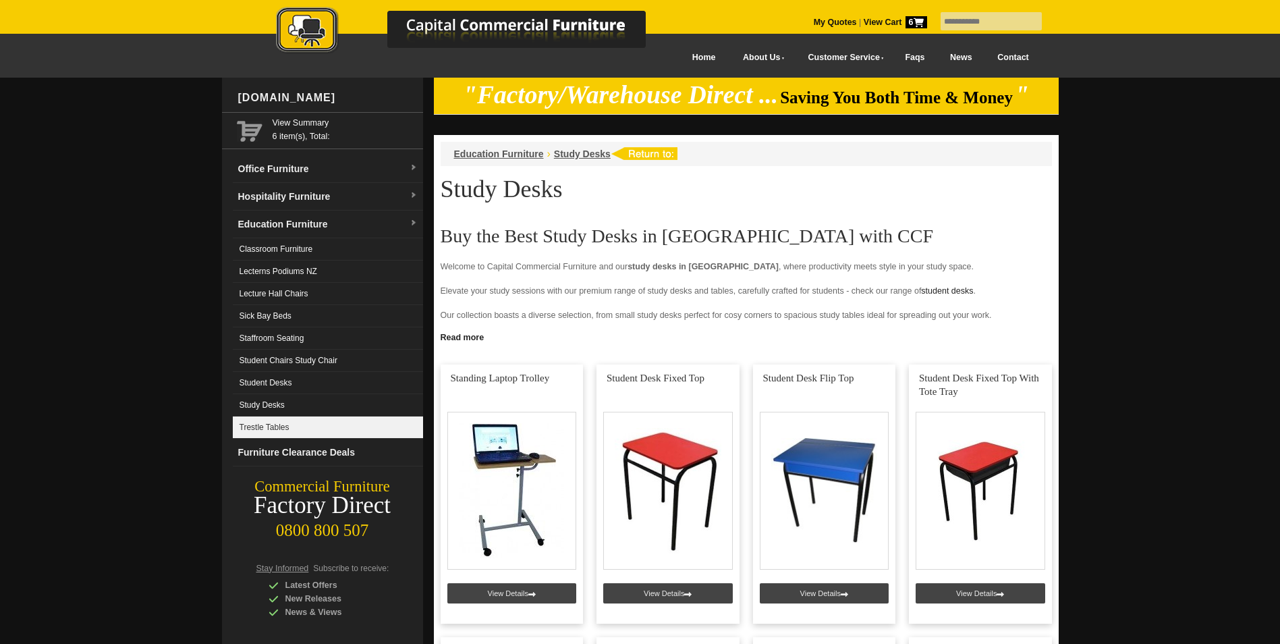
click at [264, 425] on link "Trestle Tables" at bounding box center [328, 427] width 190 height 22
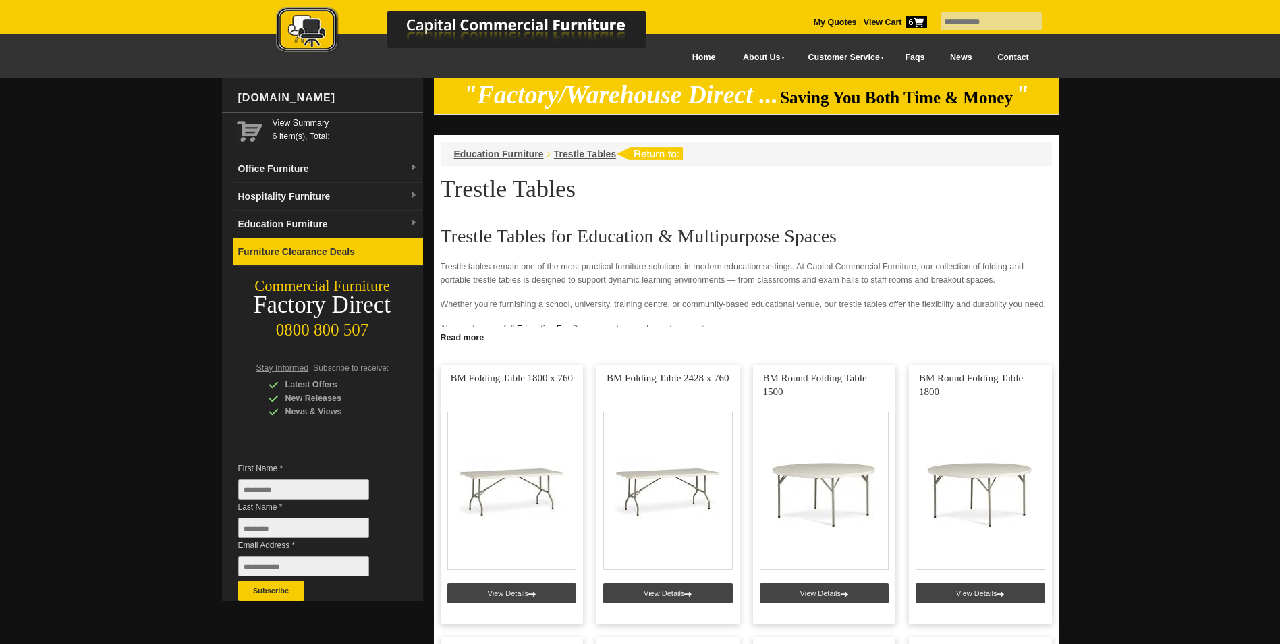
click at [311, 255] on link "Furniture Clearance Deals" at bounding box center [328, 252] width 190 height 28
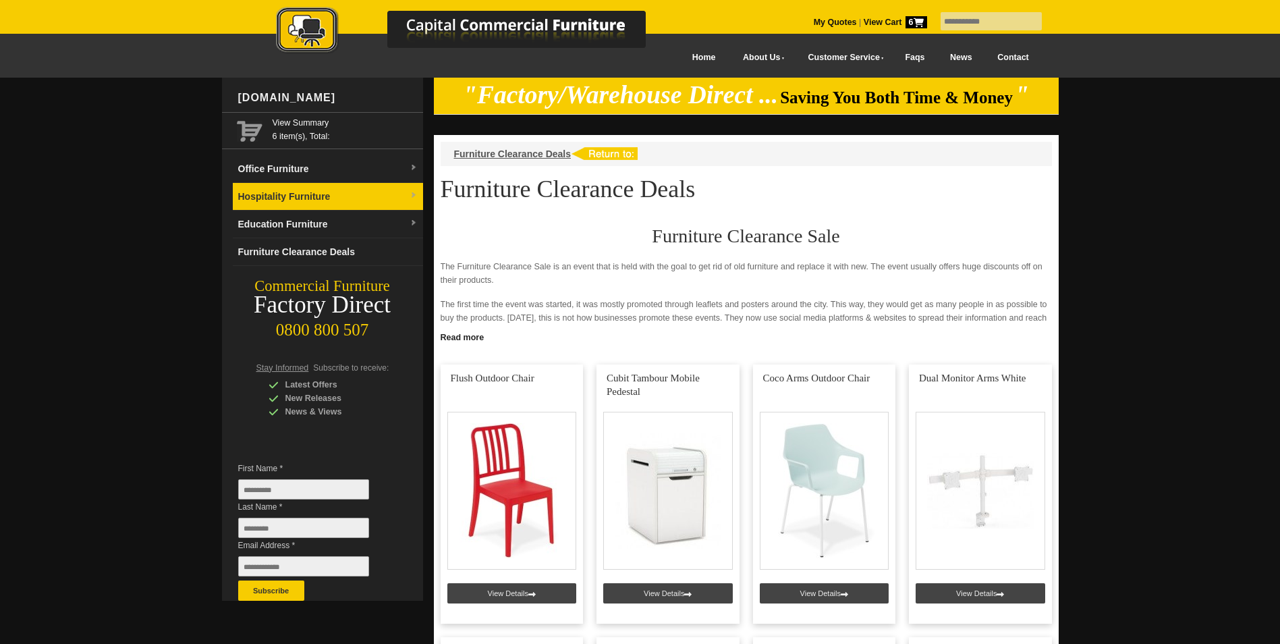
click at [281, 196] on link "Hospitality Furniture" at bounding box center [328, 197] width 190 height 28
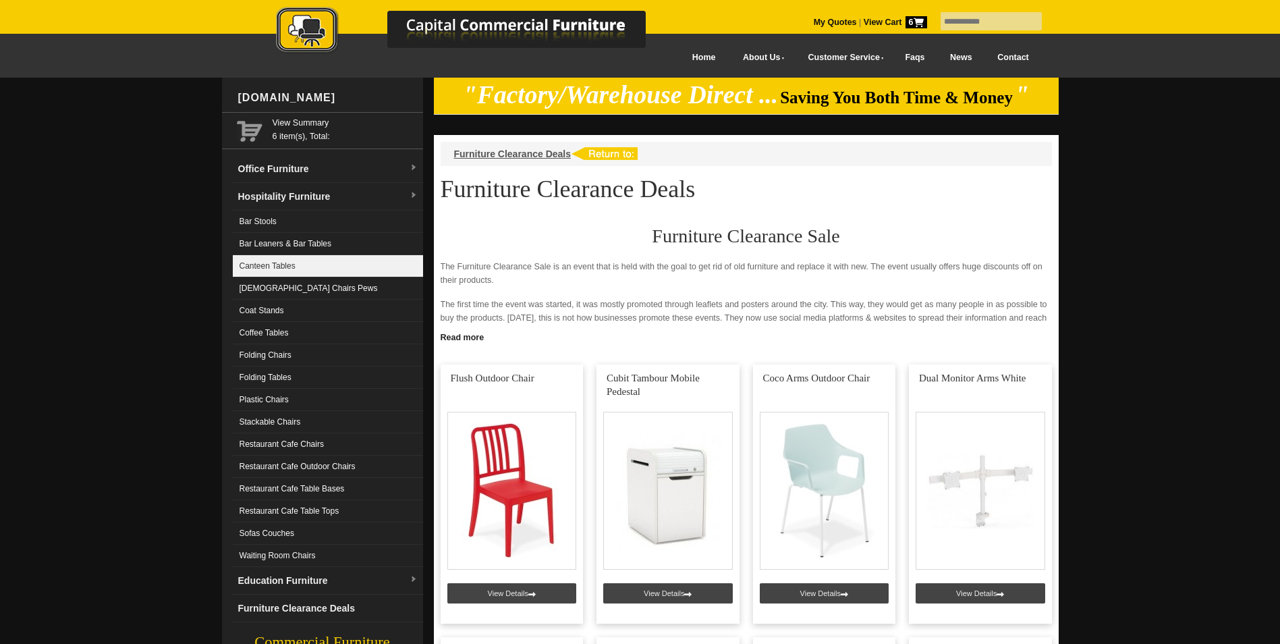
click at [256, 269] on link "Canteen Tables" at bounding box center [328, 266] width 190 height 22
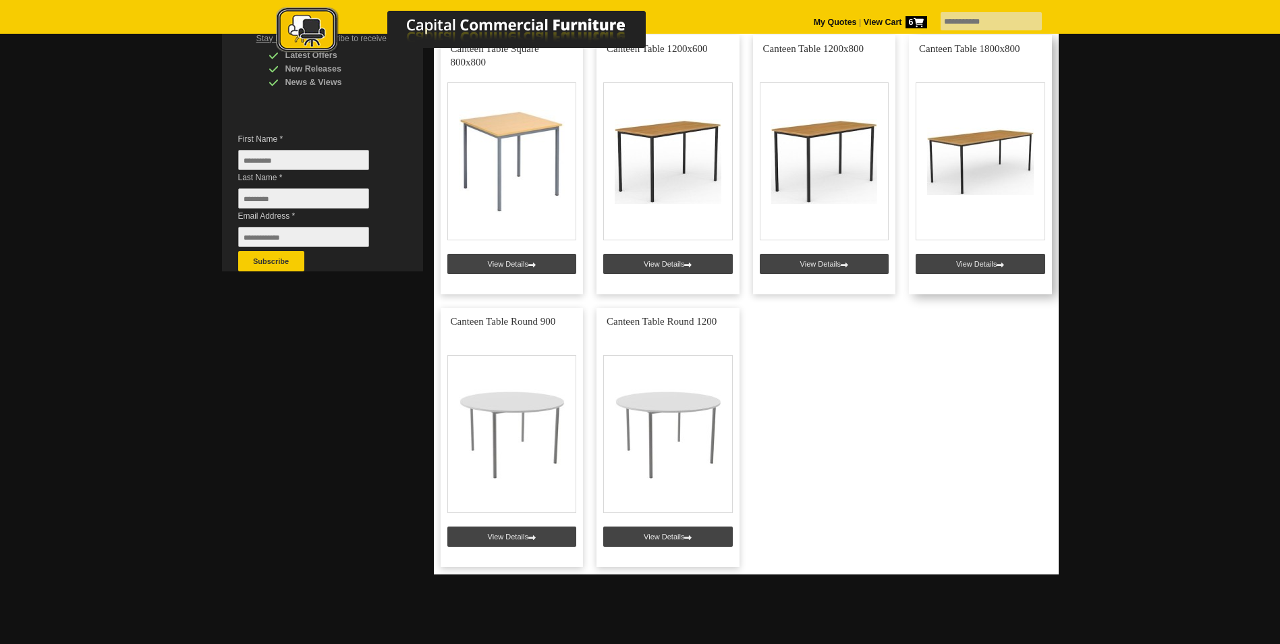
scroll to position [337, 0]
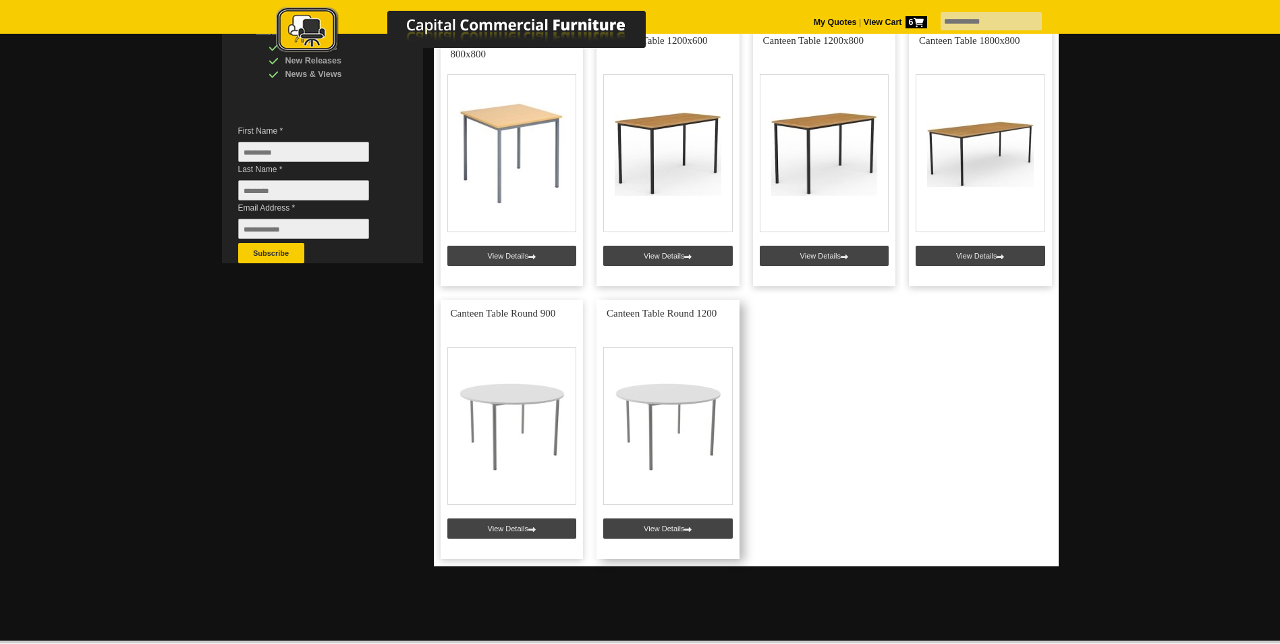
click at [652, 522] on link at bounding box center [668, 429] width 143 height 259
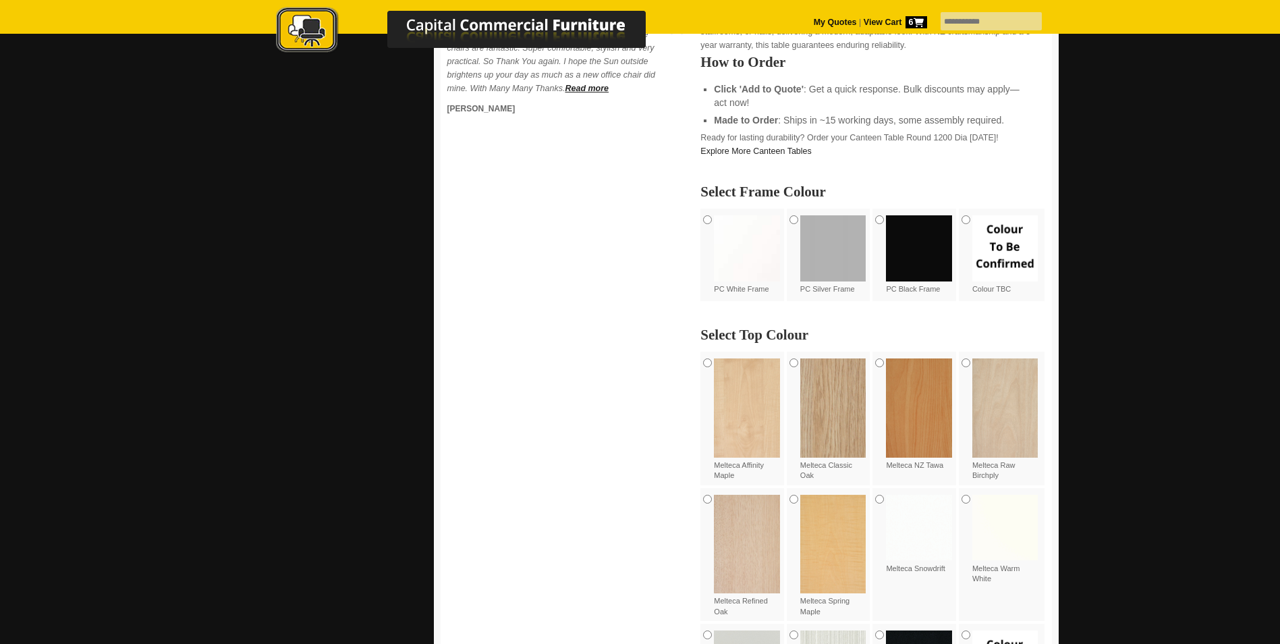
scroll to position [607, 0]
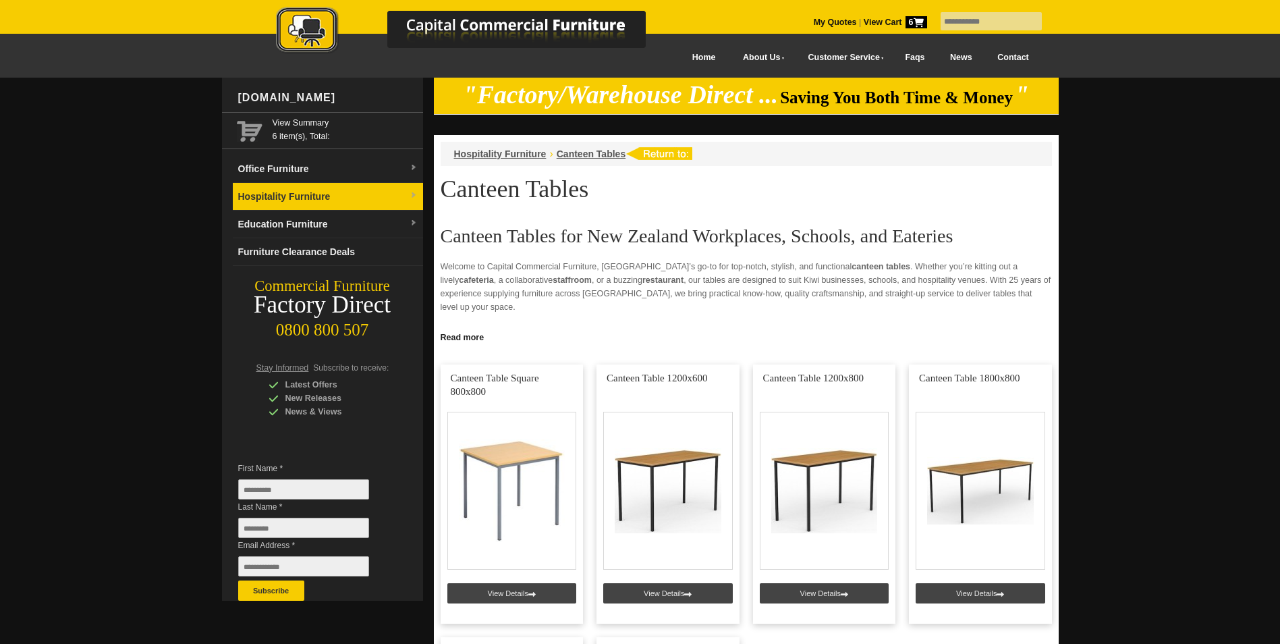
click at [302, 194] on link "Hospitality Furniture" at bounding box center [328, 197] width 190 height 28
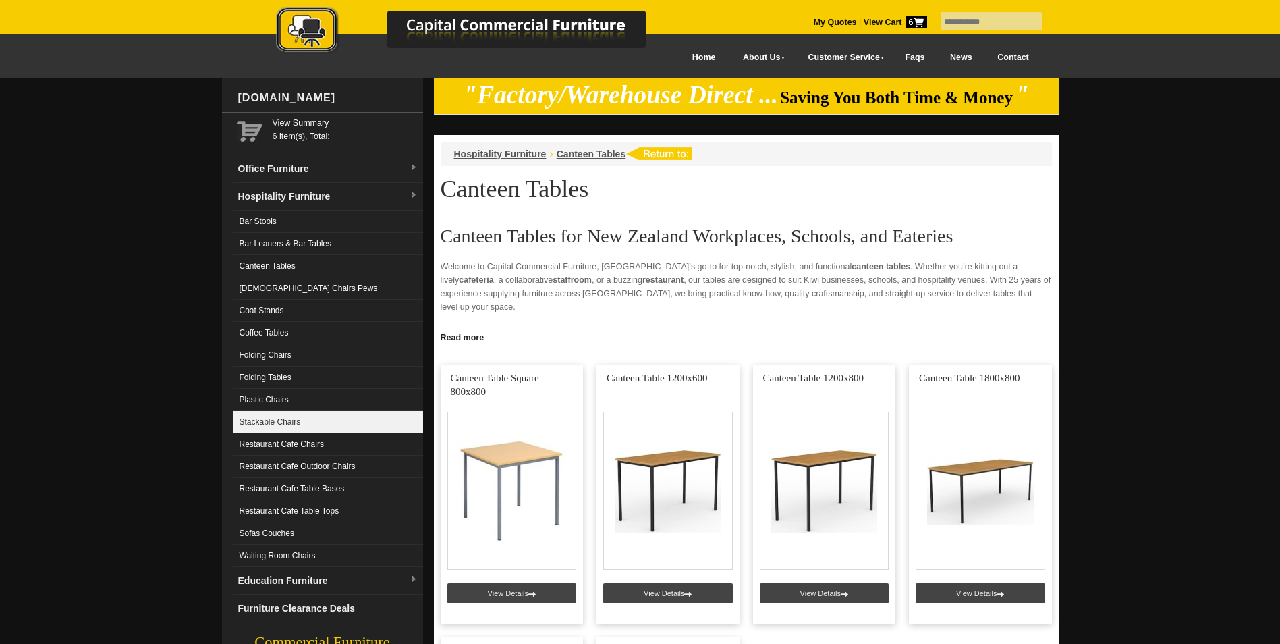
click at [259, 427] on link "Stackable Chairs" at bounding box center [328, 422] width 190 height 22
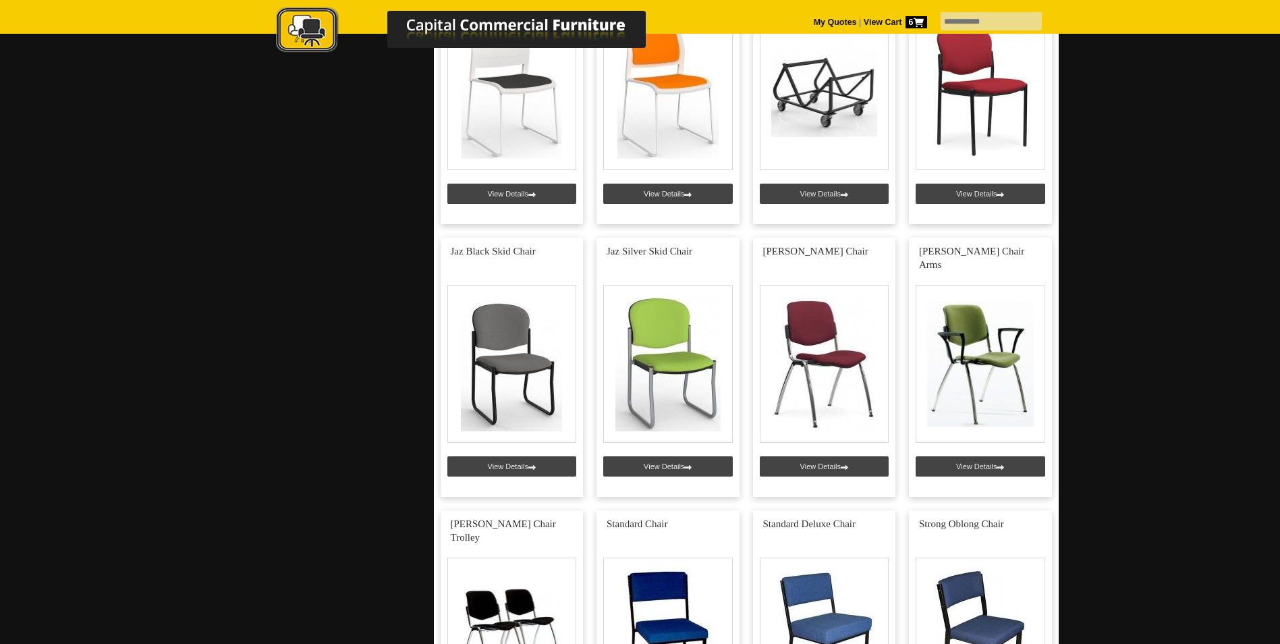
scroll to position [3712, 0]
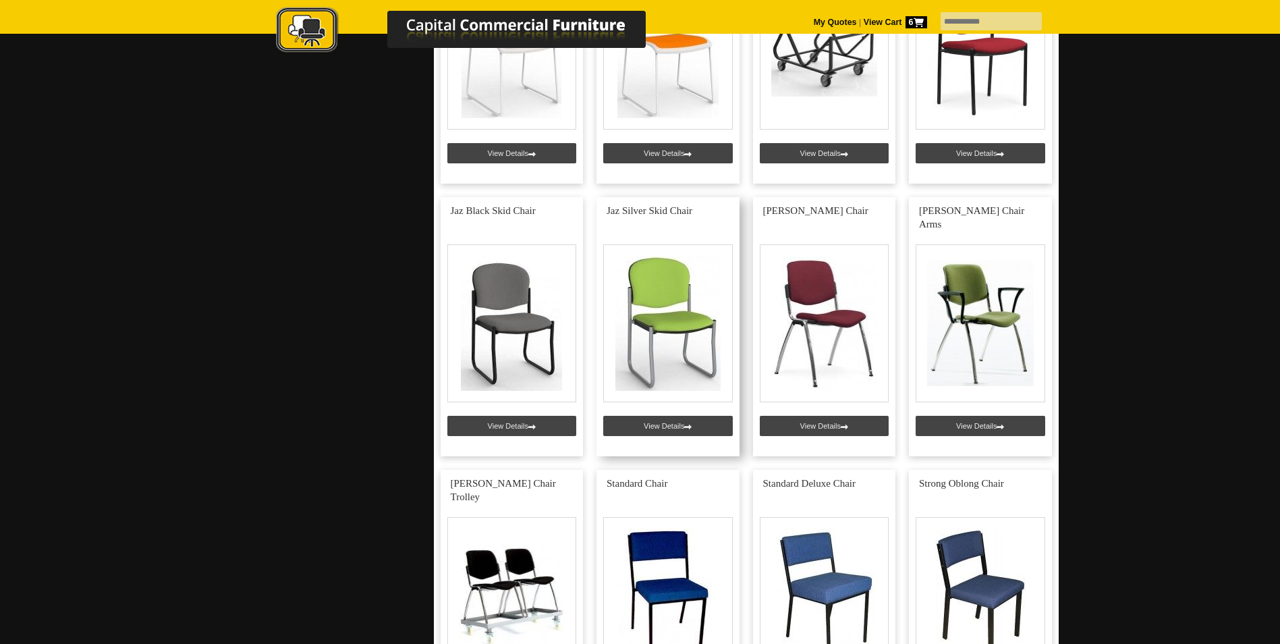
click at [664, 420] on link at bounding box center [668, 326] width 143 height 259
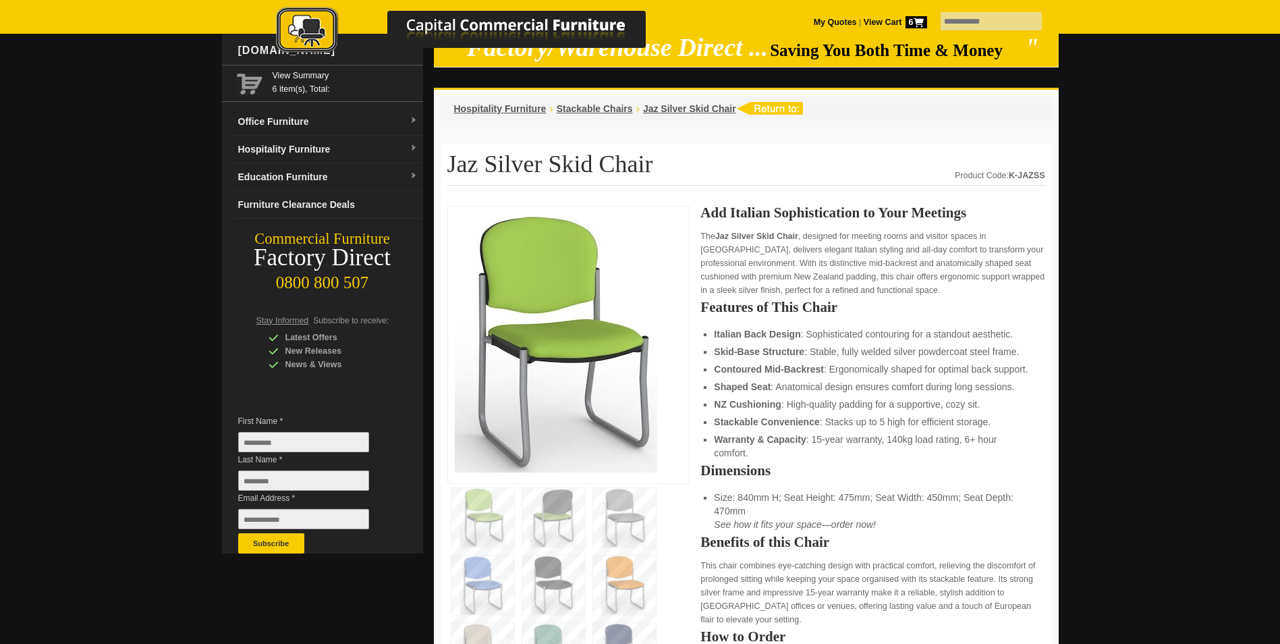
scroll to position [67, 0]
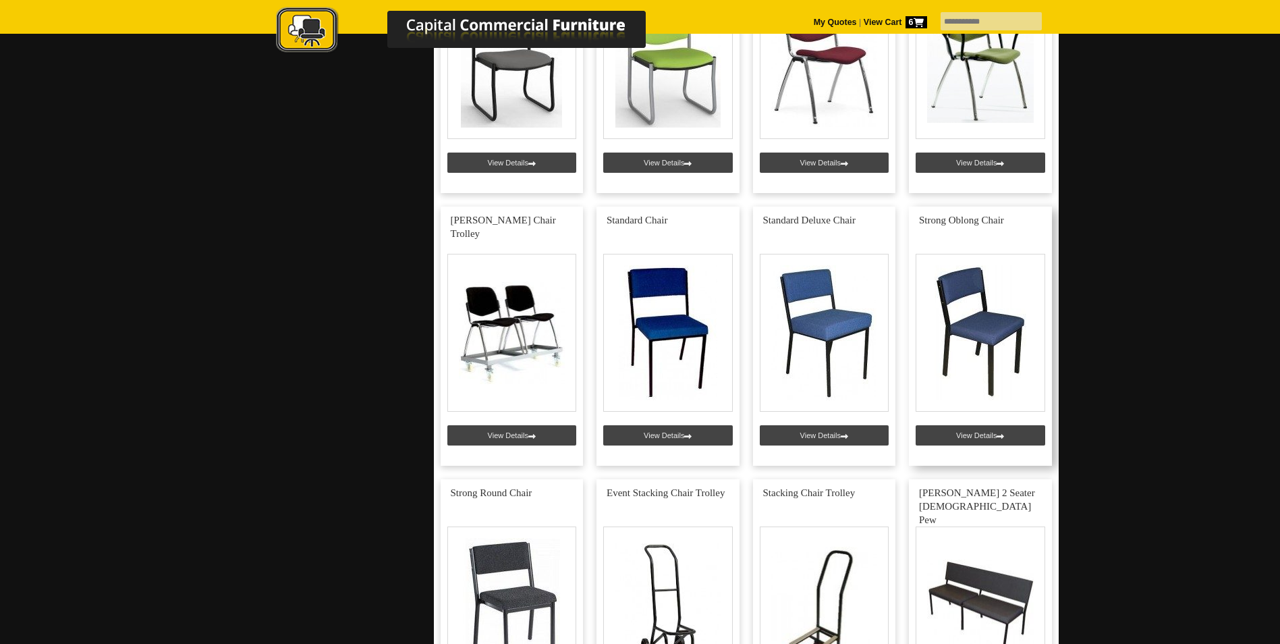
scroll to position [3982, 0]
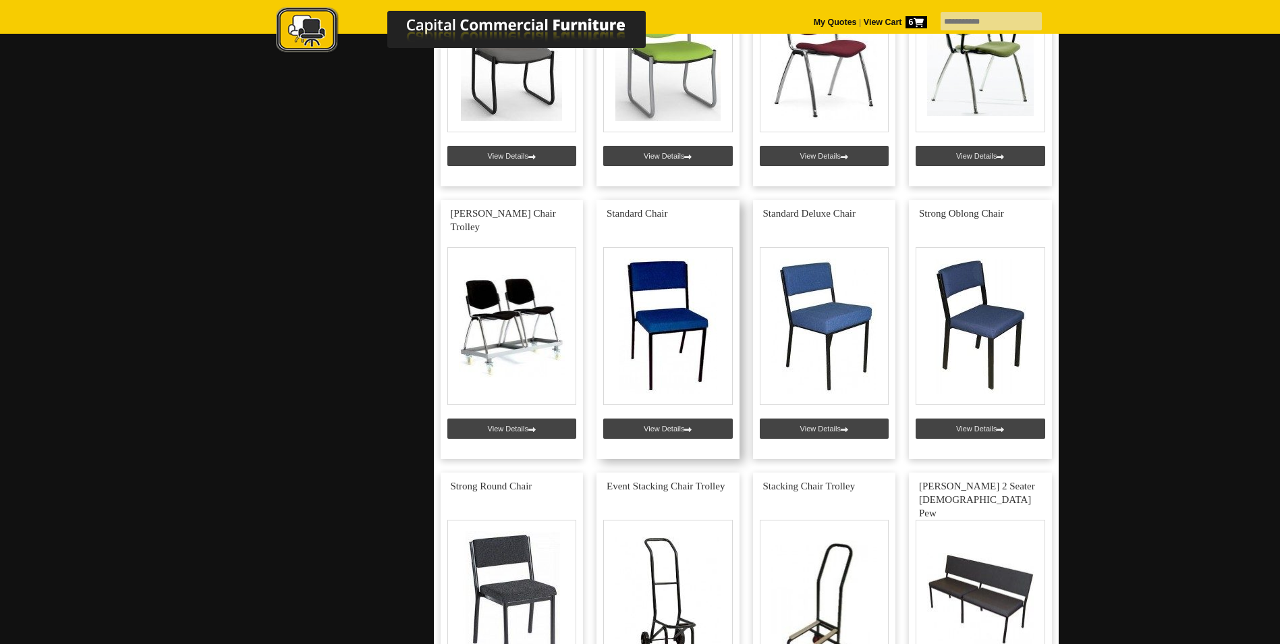
click at [666, 430] on link at bounding box center [668, 329] width 143 height 259
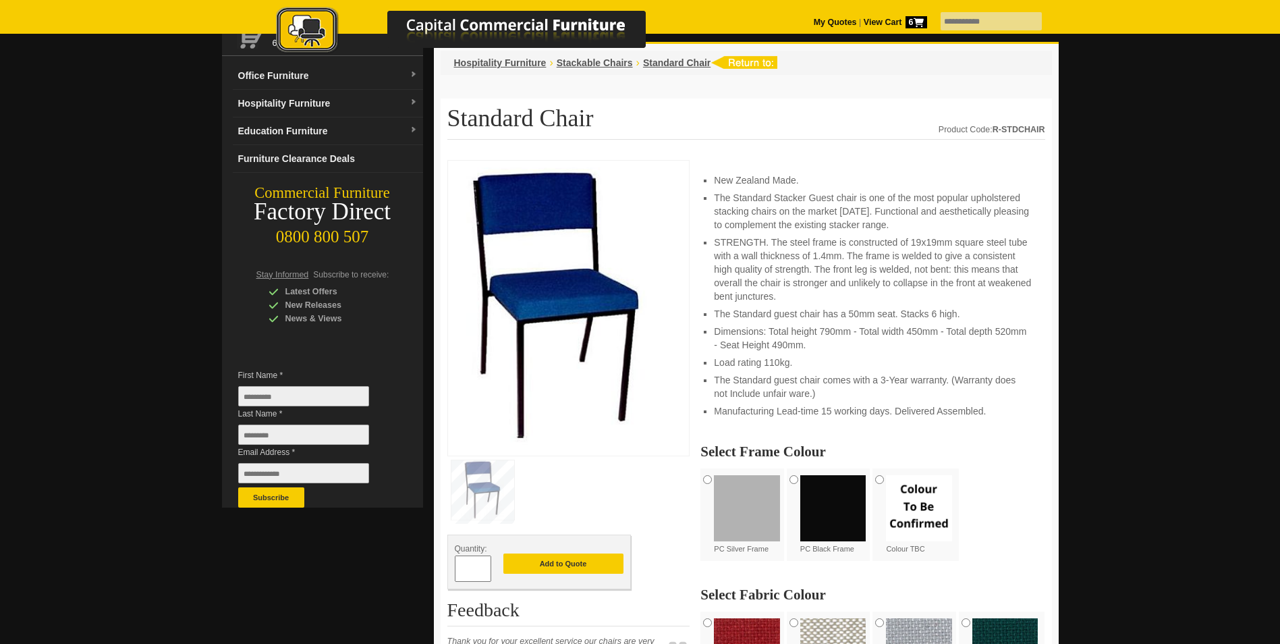
scroll to position [67, 0]
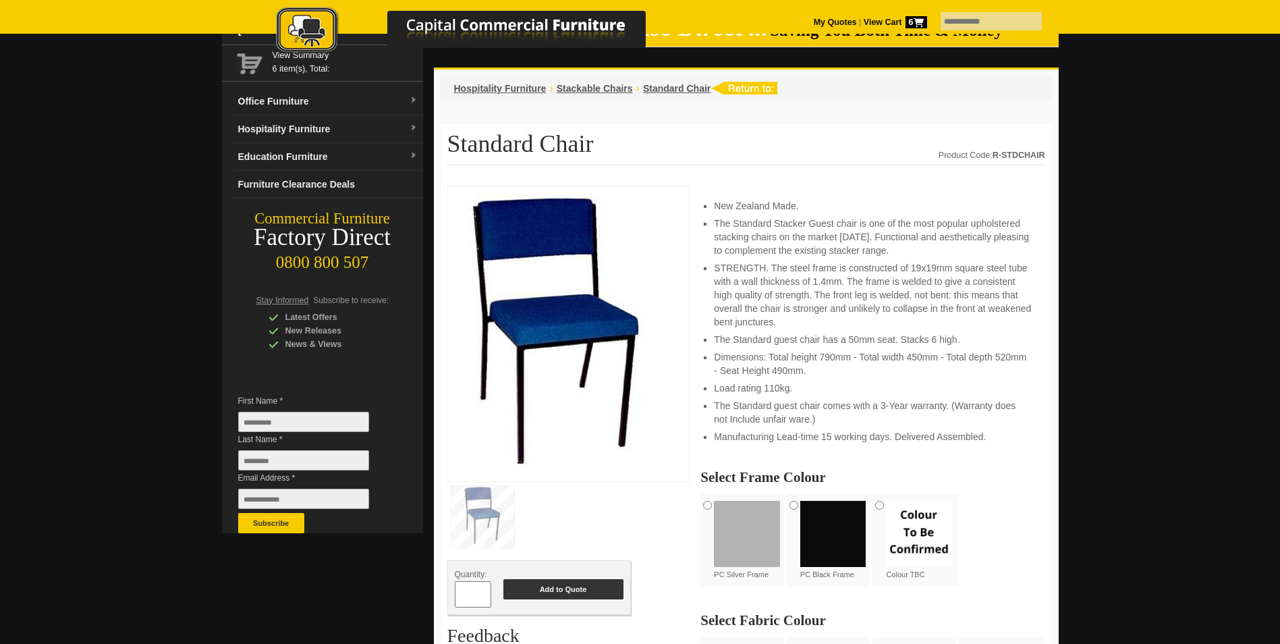
click at [561, 591] on button "Add to Quote" at bounding box center [563, 589] width 120 height 20
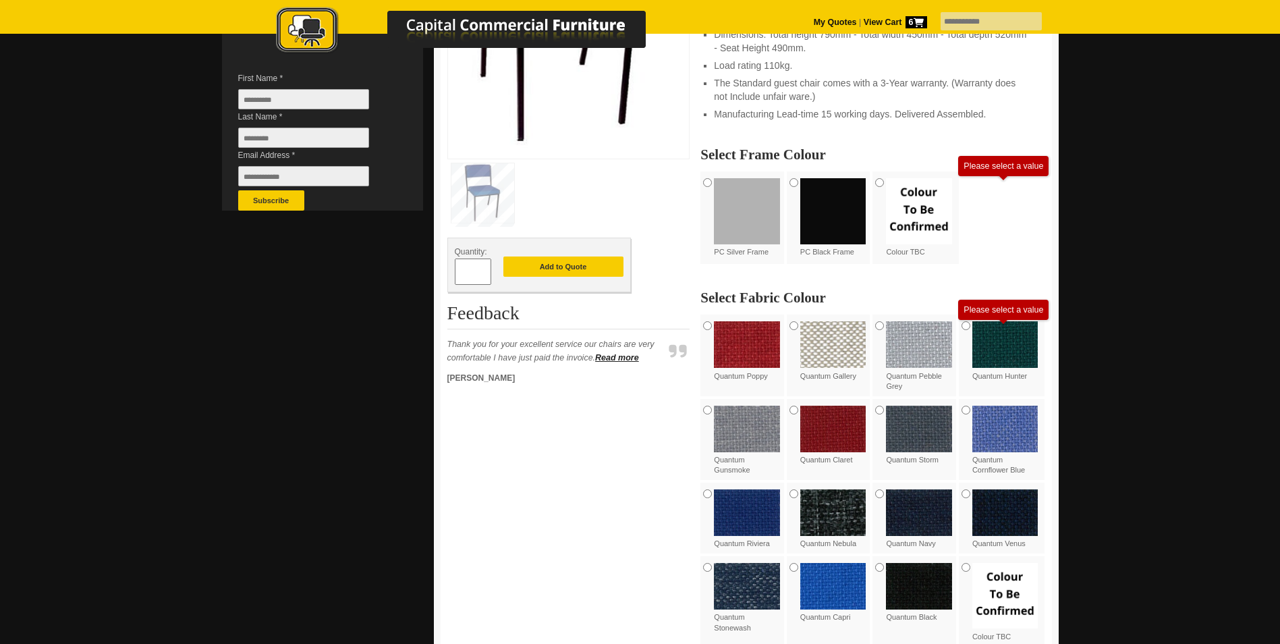
scroll to position [337, 0]
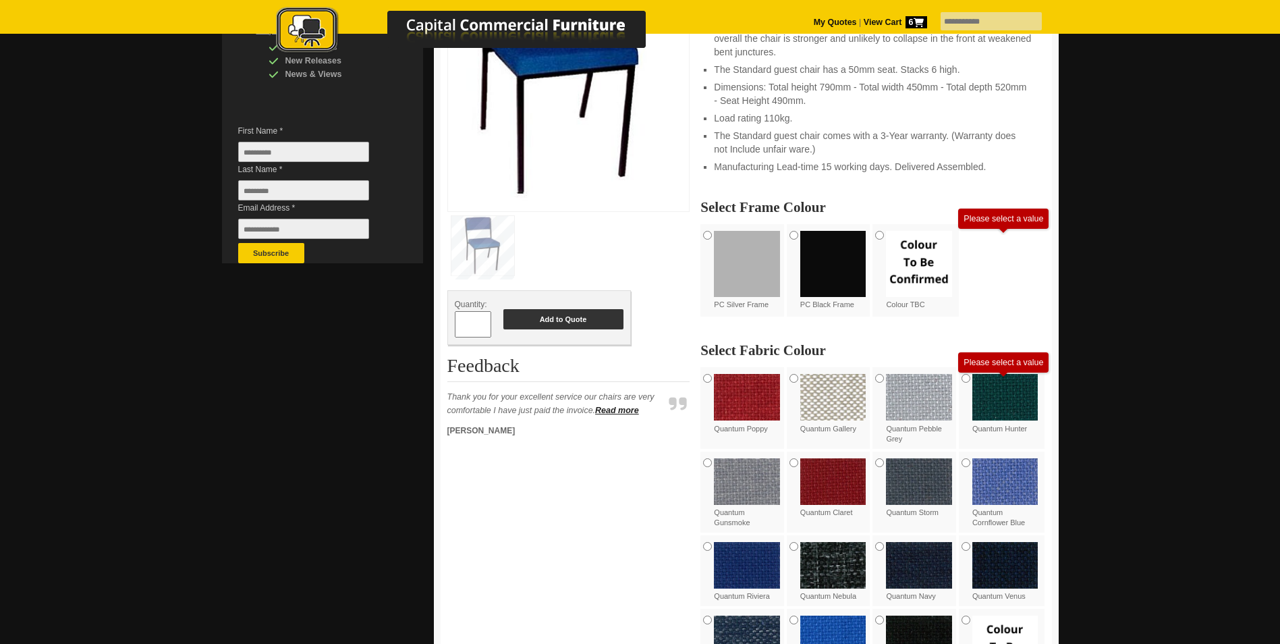
click at [561, 323] on button "Add to Quote" at bounding box center [563, 319] width 120 height 20
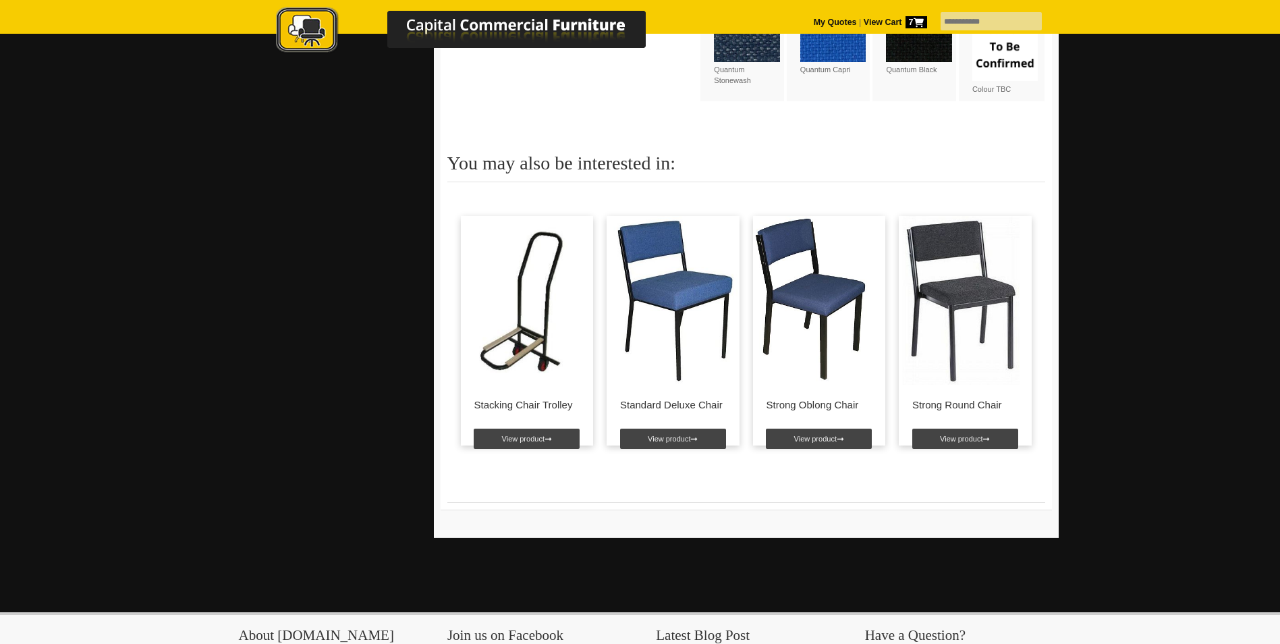
scroll to position [945, 0]
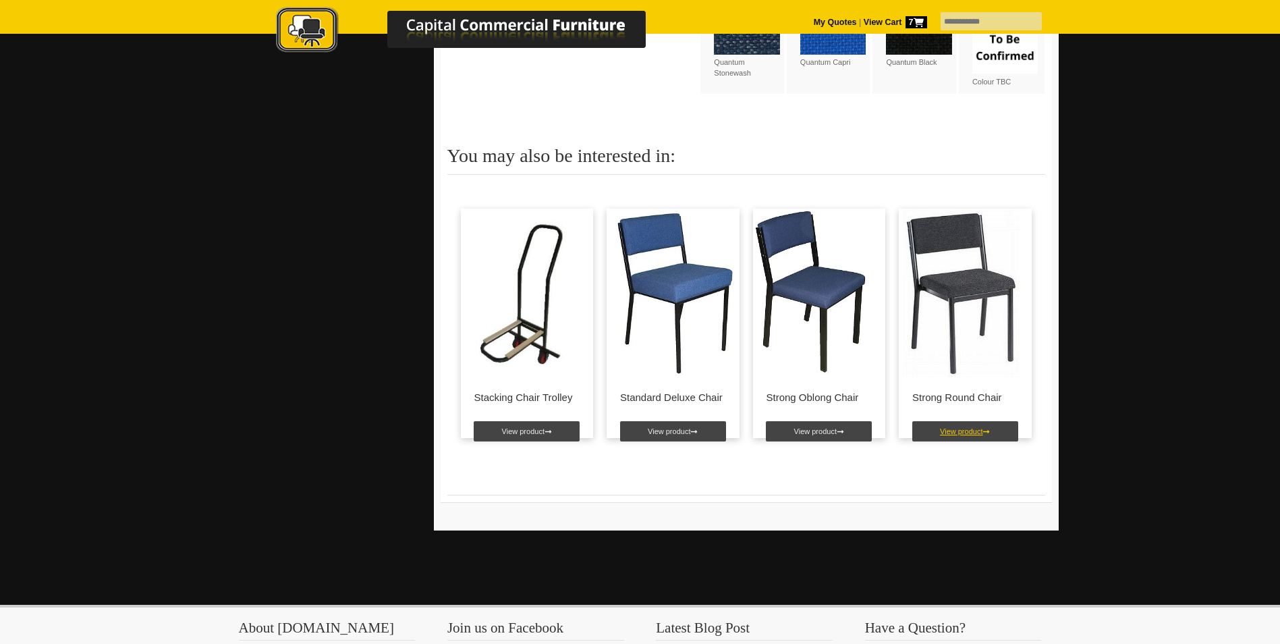
click at [979, 423] on link "View product" at bounding box center [965, 431] width 106 height 20
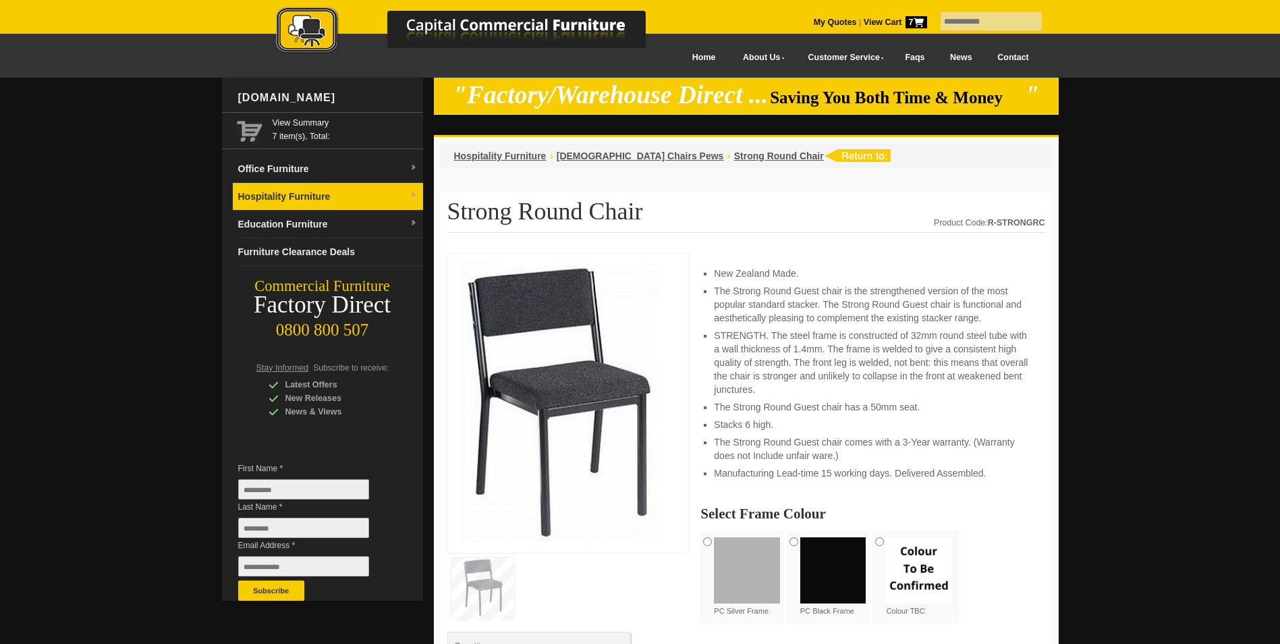
click at [284, 200] on link "Hospitality Furniture" at bounding box center [328, 197] width 190 height 28
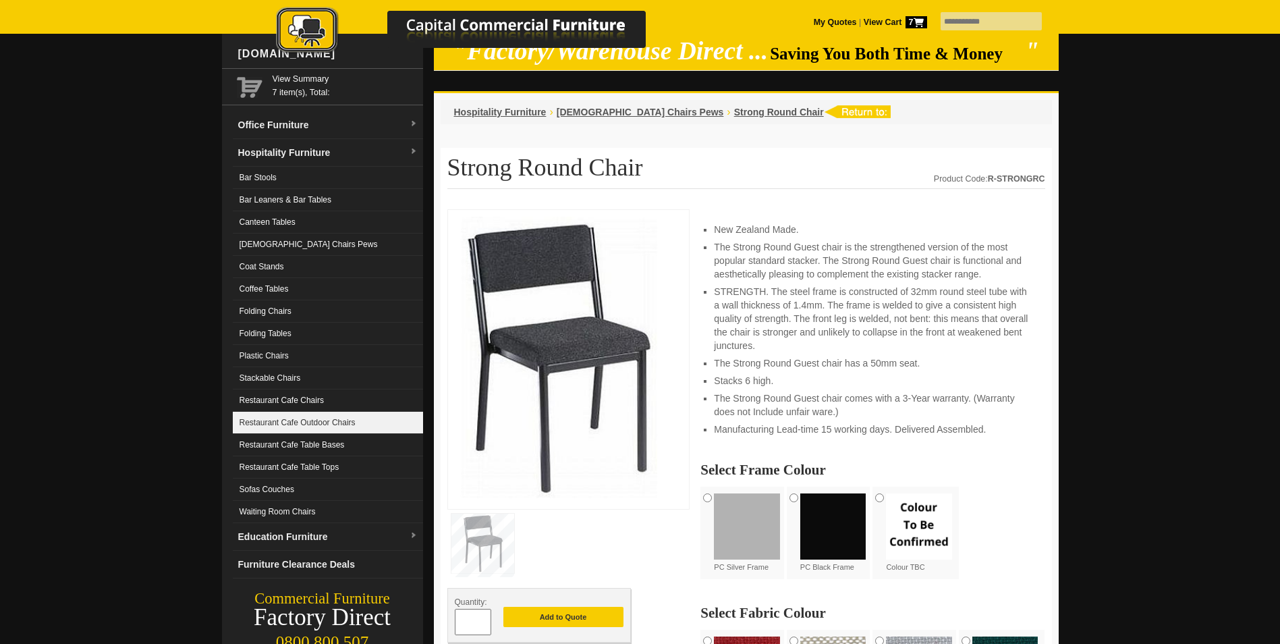
scroll to position [67, 0]
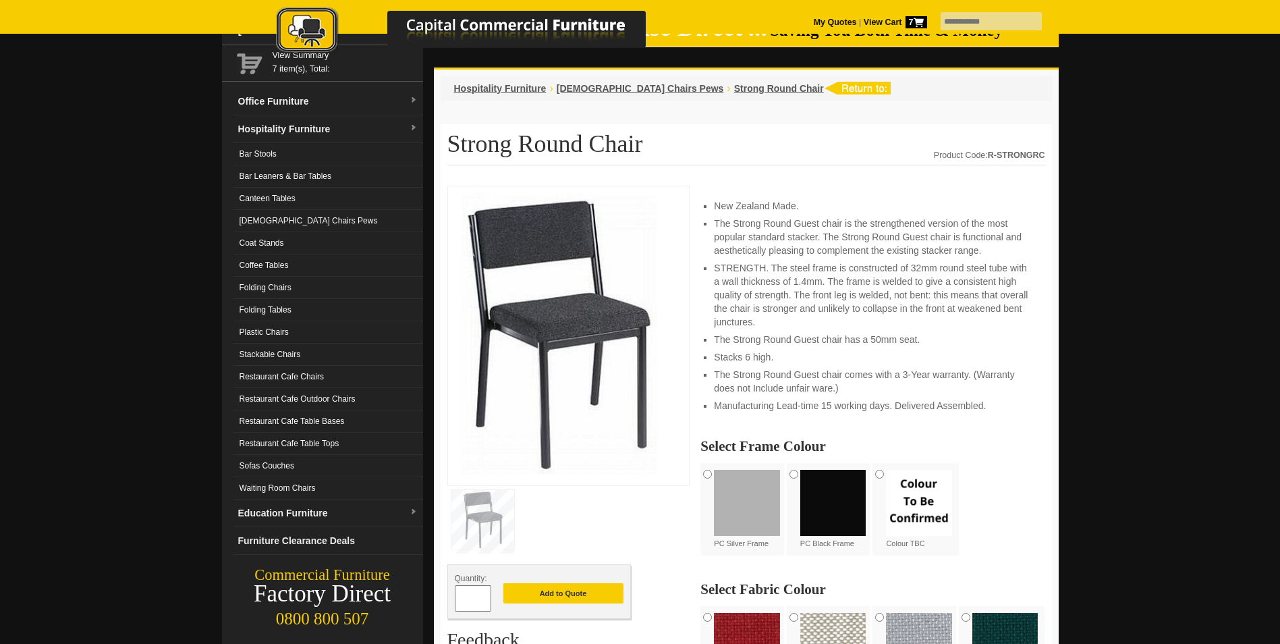
click at [281, 486] on link "Waiting Room Chairs" at bounding box center [328, 488] width 190 height 22
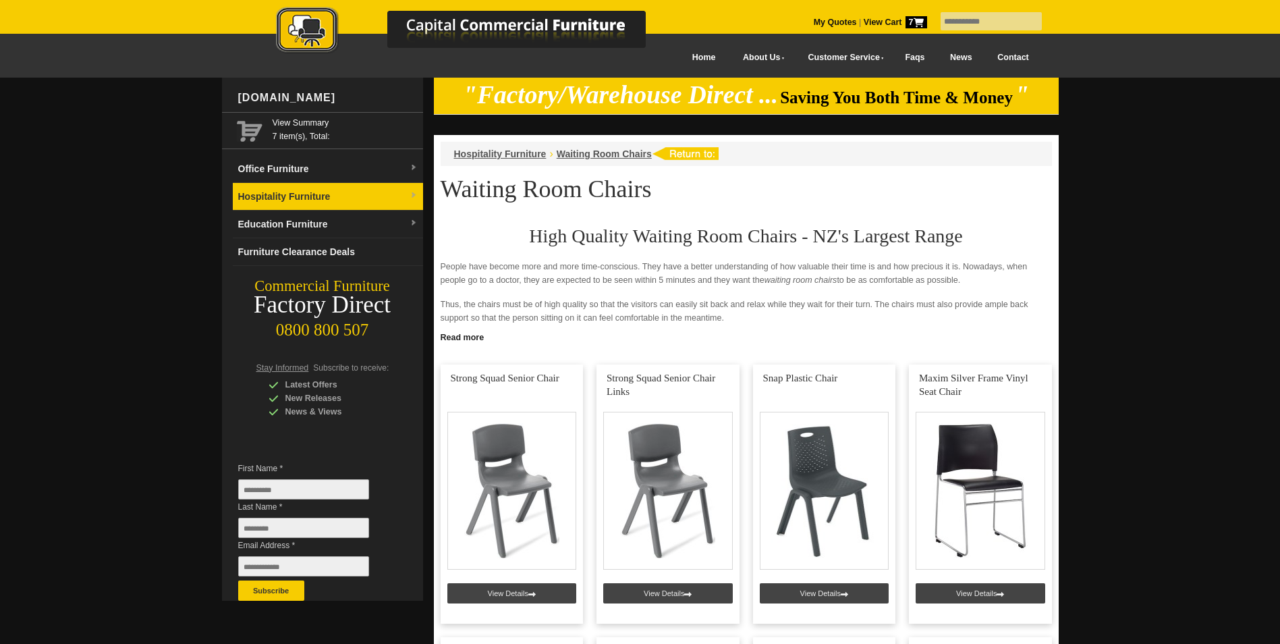
click at [281, 194] on link "Hospitality Furniture" at bounding box center [328, 197] width 190 height 28
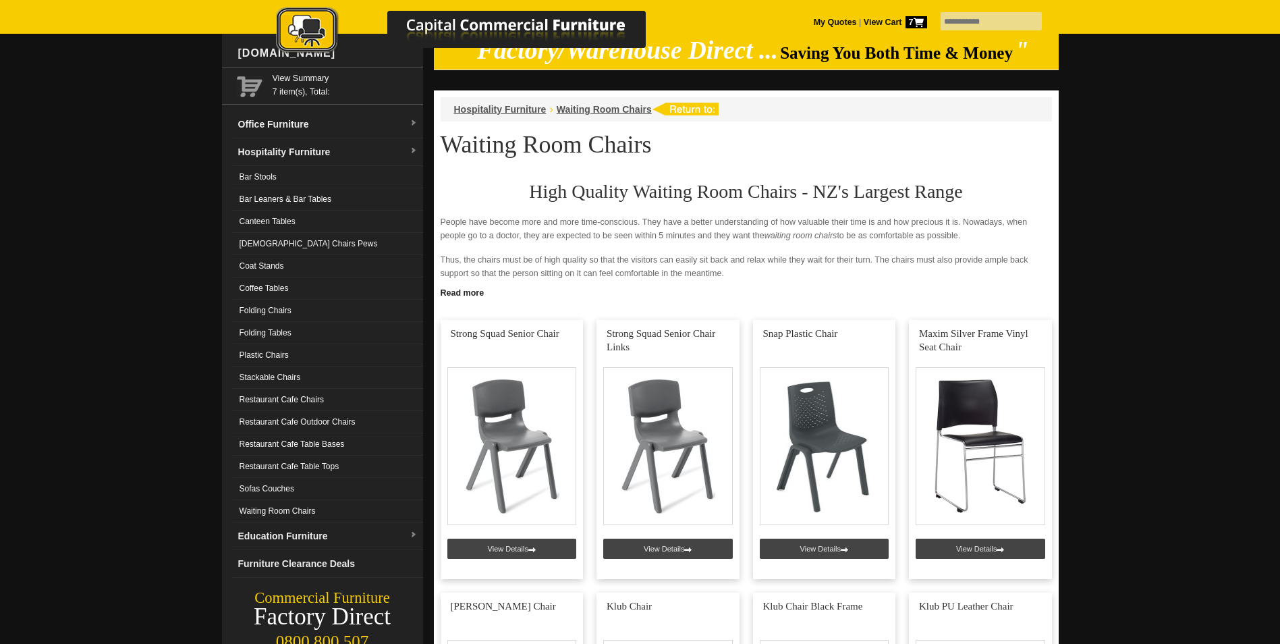
scroll to position [67, 0]
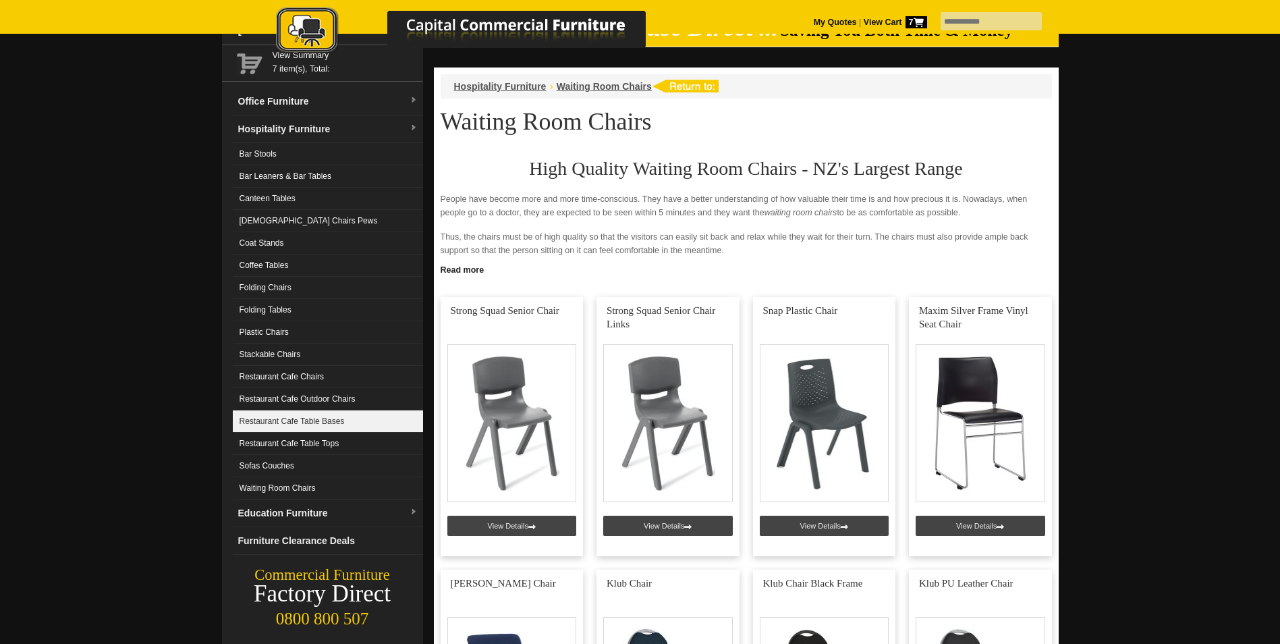
click at [292, 424] on link "Restaurant Cafe Table Bases" at bounding box center [328, 421] width 190 height 22
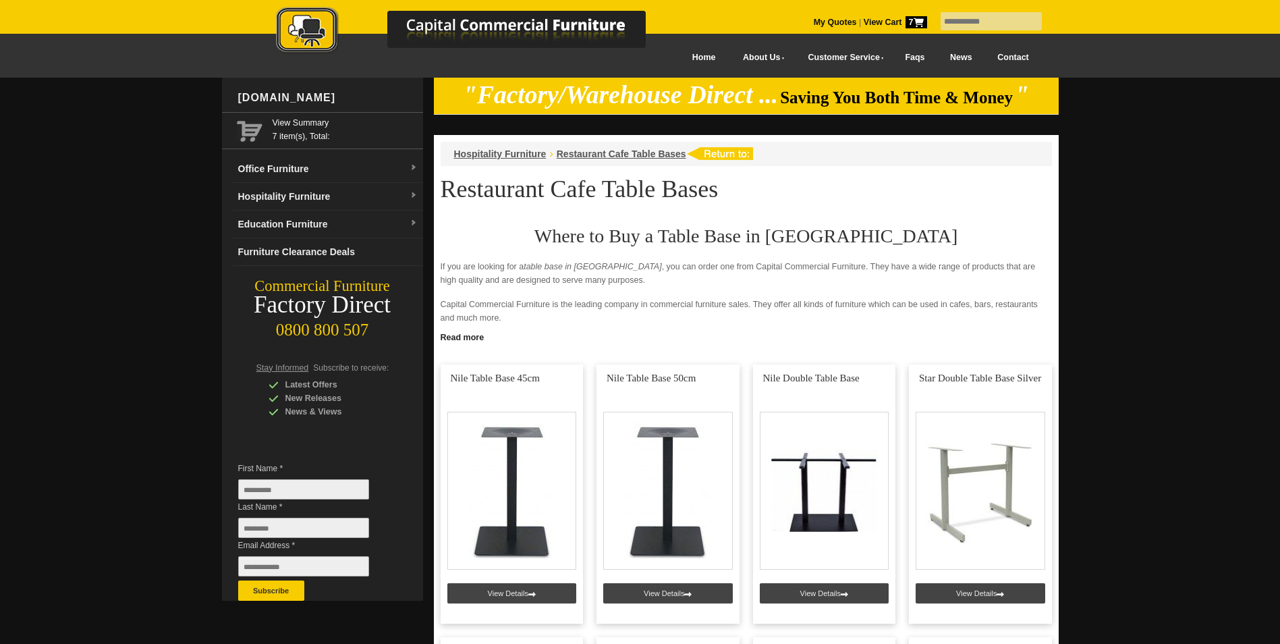
click at [873, 19] on strong "View Cart 7" at bounding box center [895, 22] width 63 height 9
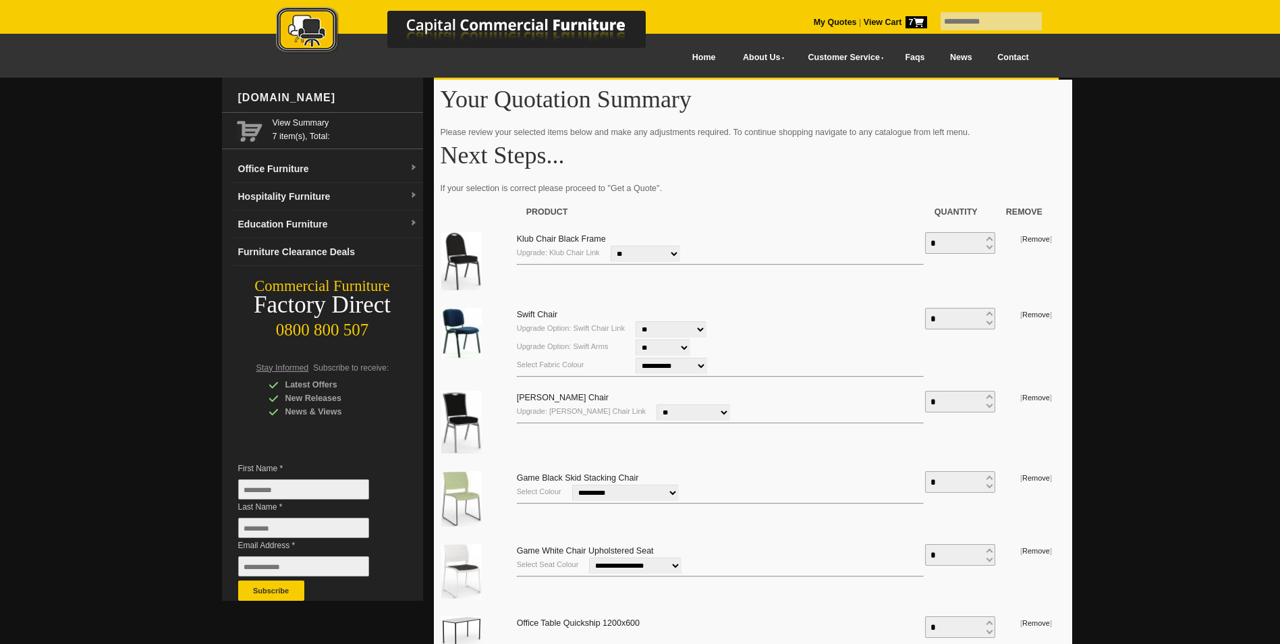
click at [951, 242] on input "*" at bounding box center [960, 243] width 70 height 22
type input "***"
click at [956, 317] on input "*" at bounding box center [960, 319] width 70 height 22
type input "***"
click at [943, 405] on input "*" at bounding box center [960, 402] width 70 height 22
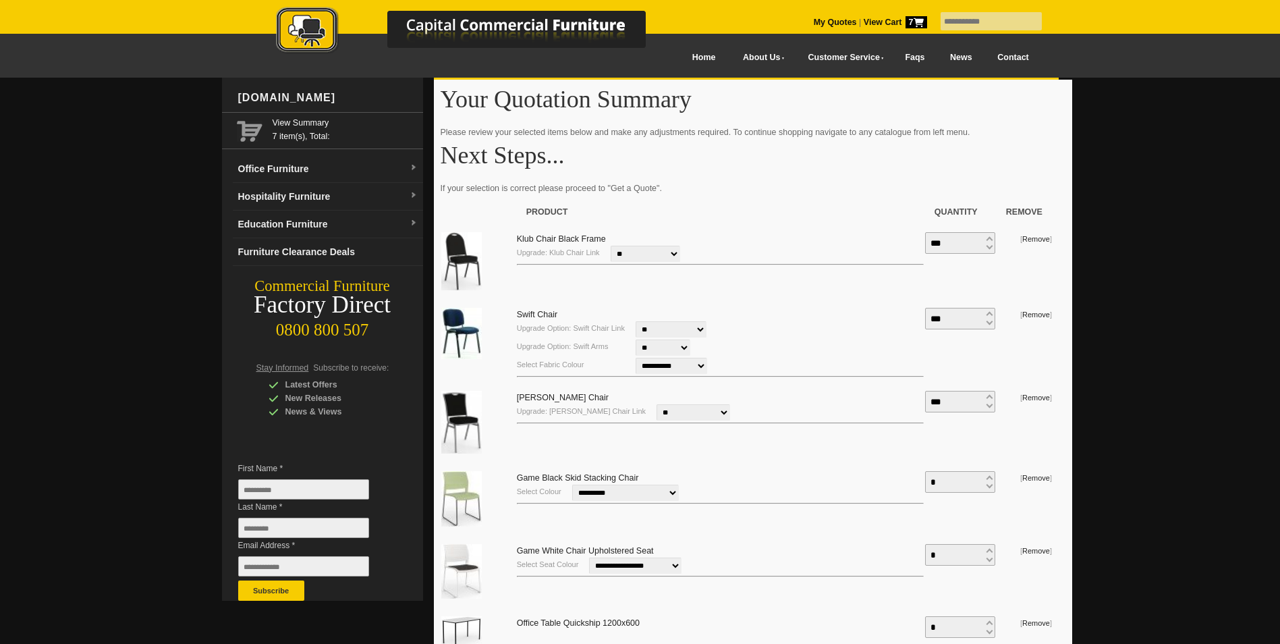
drag, startPoint x: 950, startPoint y: 402, endPoint x: 920, endPoint y: 400, distance: 29.8
click at [920, 400] on tr "**********" at bounding box center [747, 424] width 612 height 80
type input "***"
click at [941, 481] on input "*" at bounding box center [960, 482] width 70 height 22
type input "***"
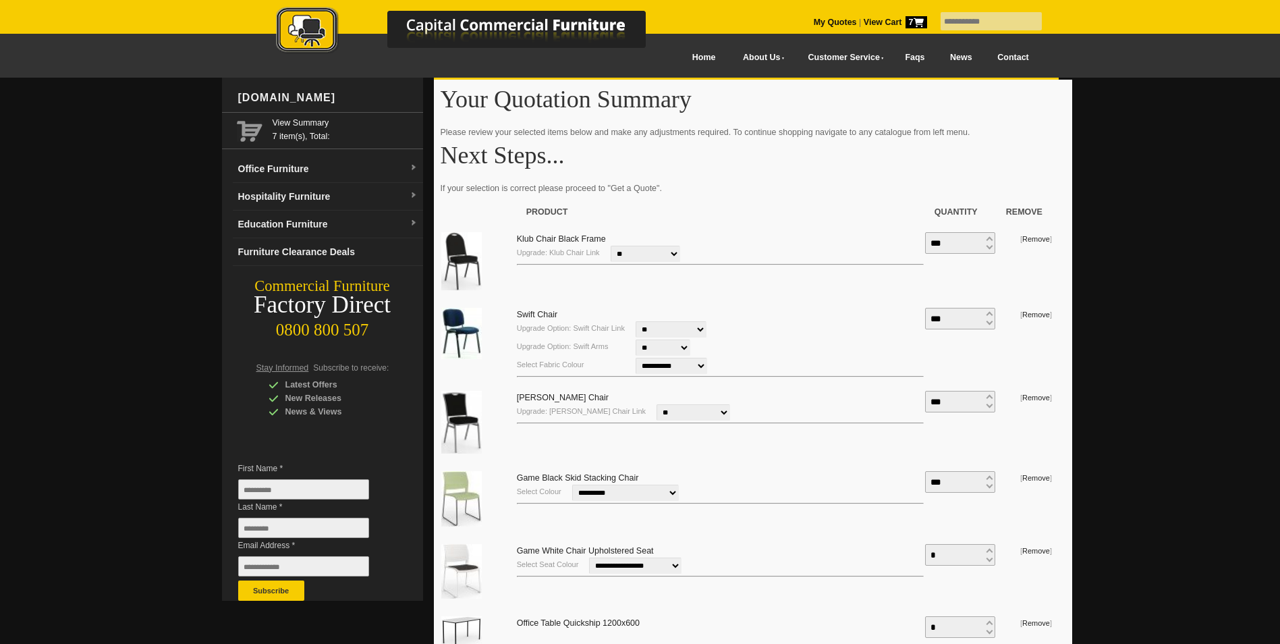
click at [953, 556] on input "*" at bounding box center [960, 555] width 70 height 22
type input "**"
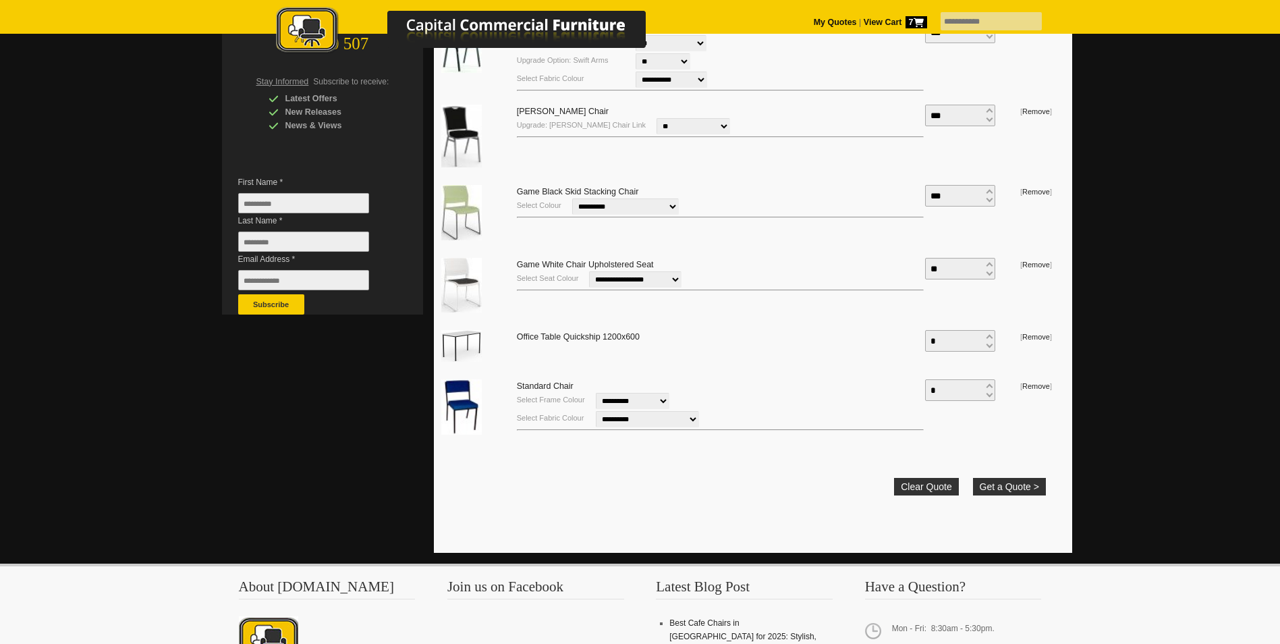
scroll to position [337, 0]
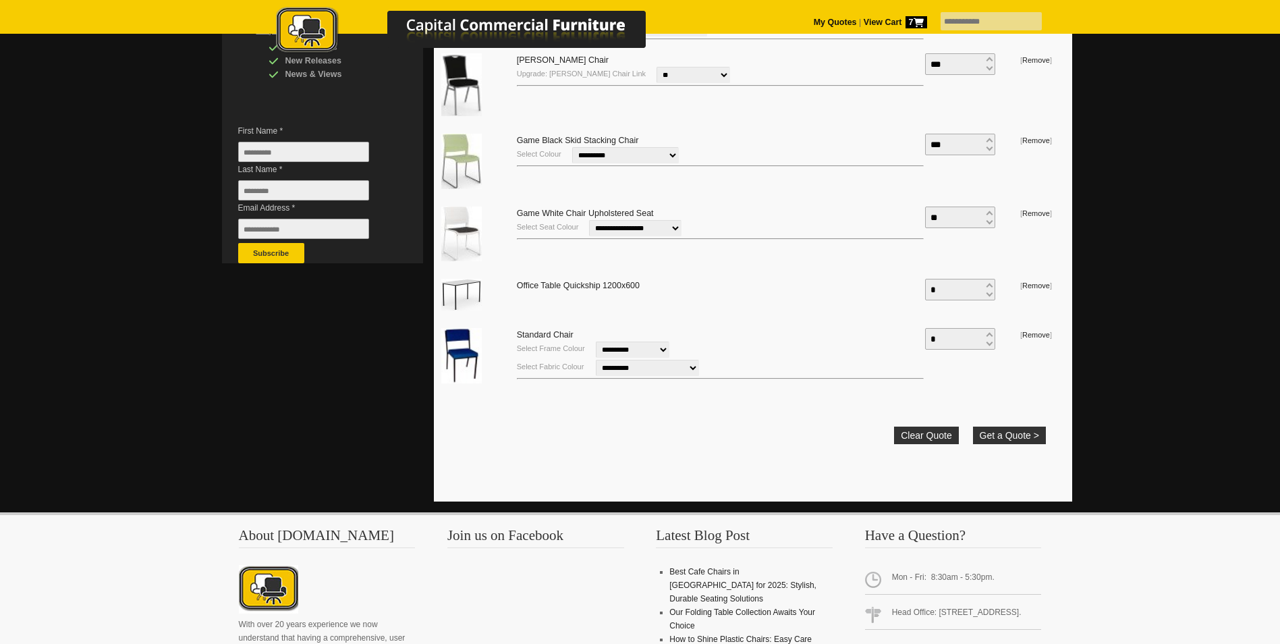
click at [948, 292] on input "*" at bounding box center [960, 290] width 70 height 22
type input "**"
click at [956, 339] on input "*" at bounding box center [960, 339] width 70 height 22
drag, startPoint x: 950, startPoint y: 341, endPoint x: 927, endPoint y: 335, distance: 23.1
click at [927, 335] on input "***" at bounding box center [960, 339] width 70 height 22
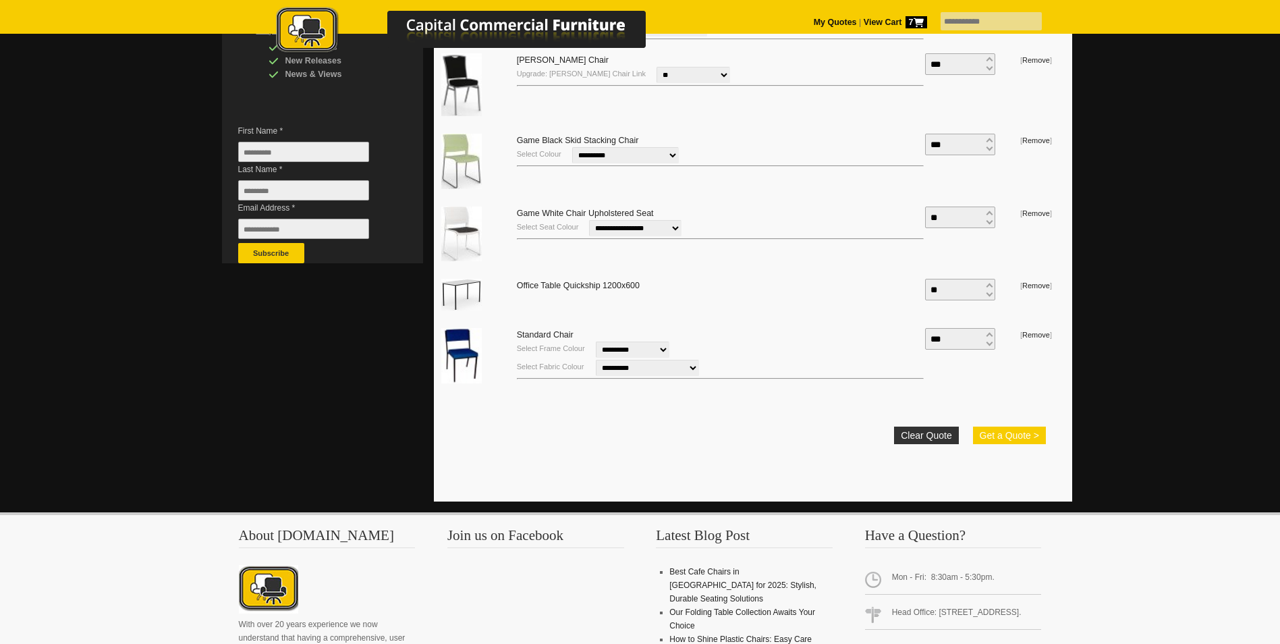
type input "***"
click at [996, 438] on button "Get a Quote >" at bounding box center [1009, 436] width 73 height 18
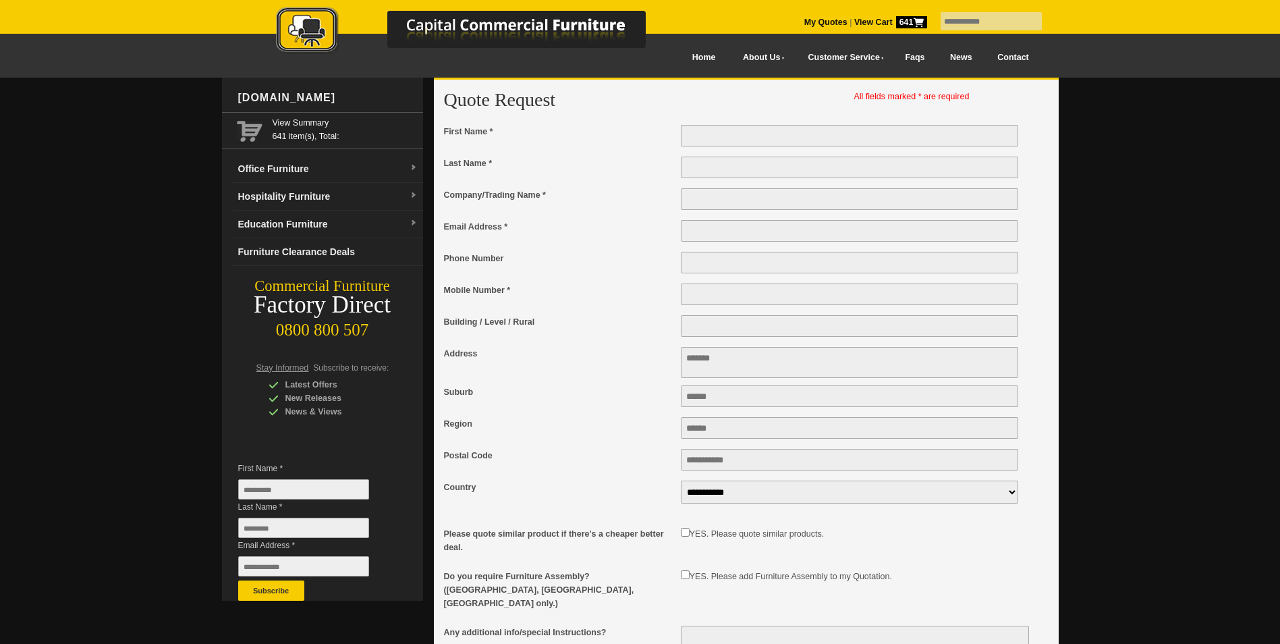
click at [698, 138] on input "First Name *" at bounding box center [850, 136] width 338 height 22
type input "****"
click at [692, 167] on input "Last Name *" at bounding box center [850, 168] width 338 height 22
type input "****"
click at [698, 204] on input "Company/Trading Name *" at bounding box center [850, 199] width 338 height 22
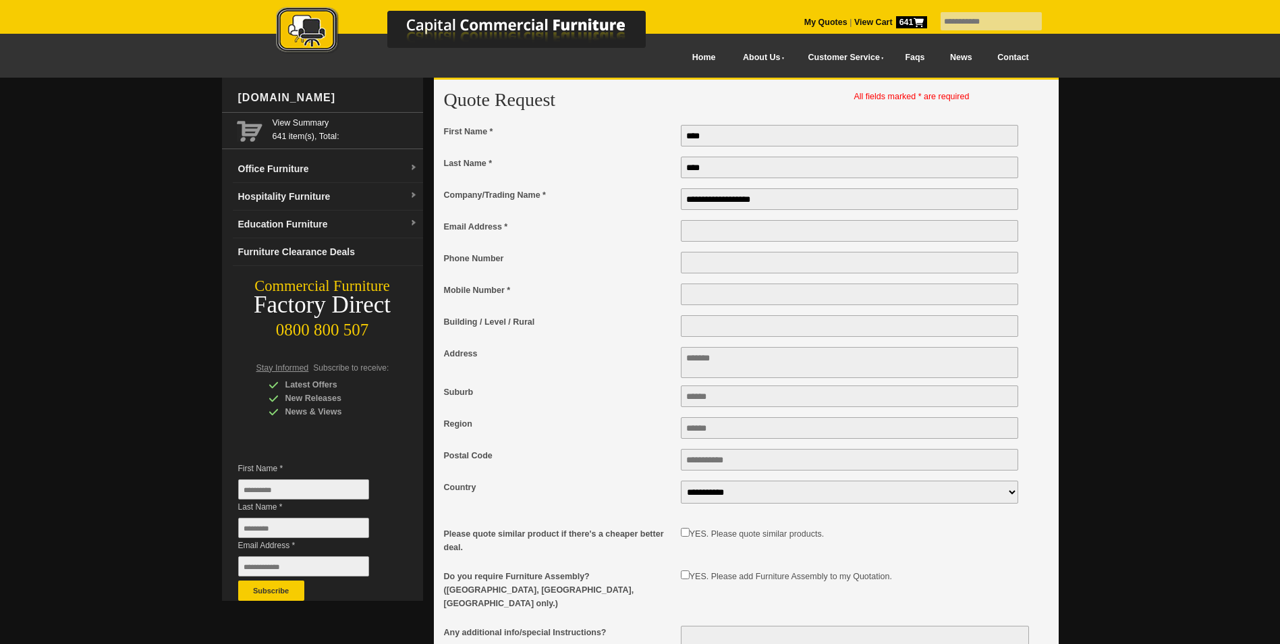
type input "**********"
click at [700, 236] on input "Email Address *" at bounding box center [850, 231] width 338 height 22
type input "**********"
click at [686, 295] on input "Mobile Number *" at bounding box center [850, 294] width 338 height 22
type input "*********"
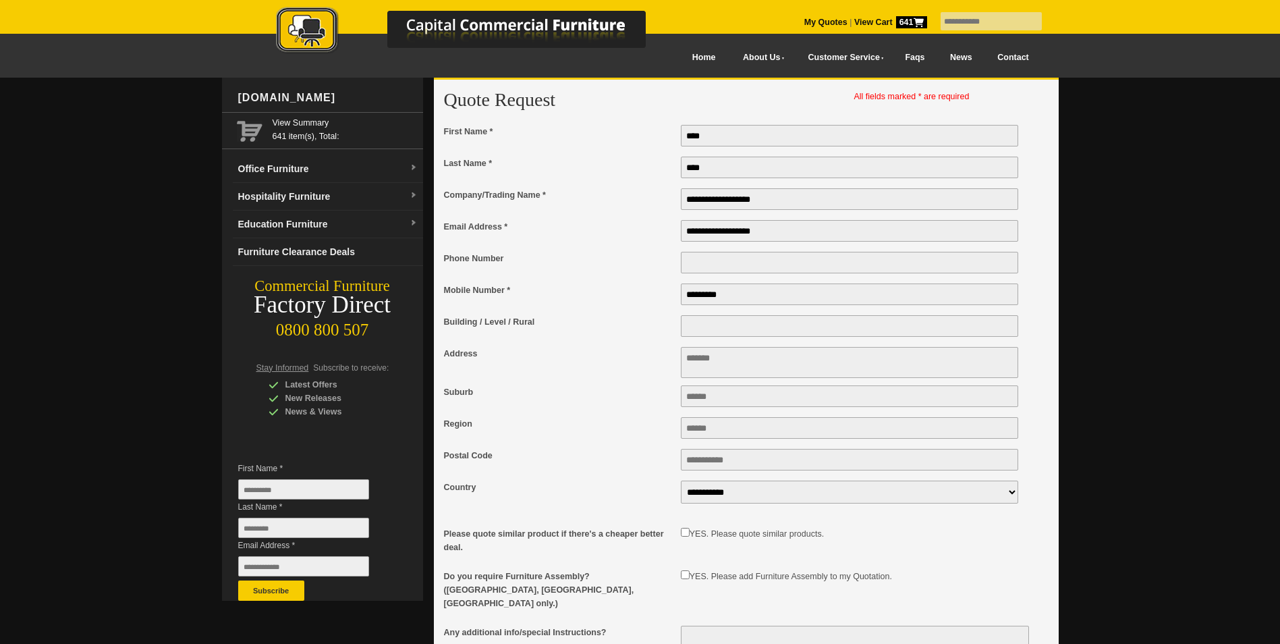
click at [701, 431] on input "Region" at bounding box center [850, 428] width 338 height 22
type input "**********"
click at [710, 464] on input "Postal Code" at bounding box center [850, 460] width 338 height 22
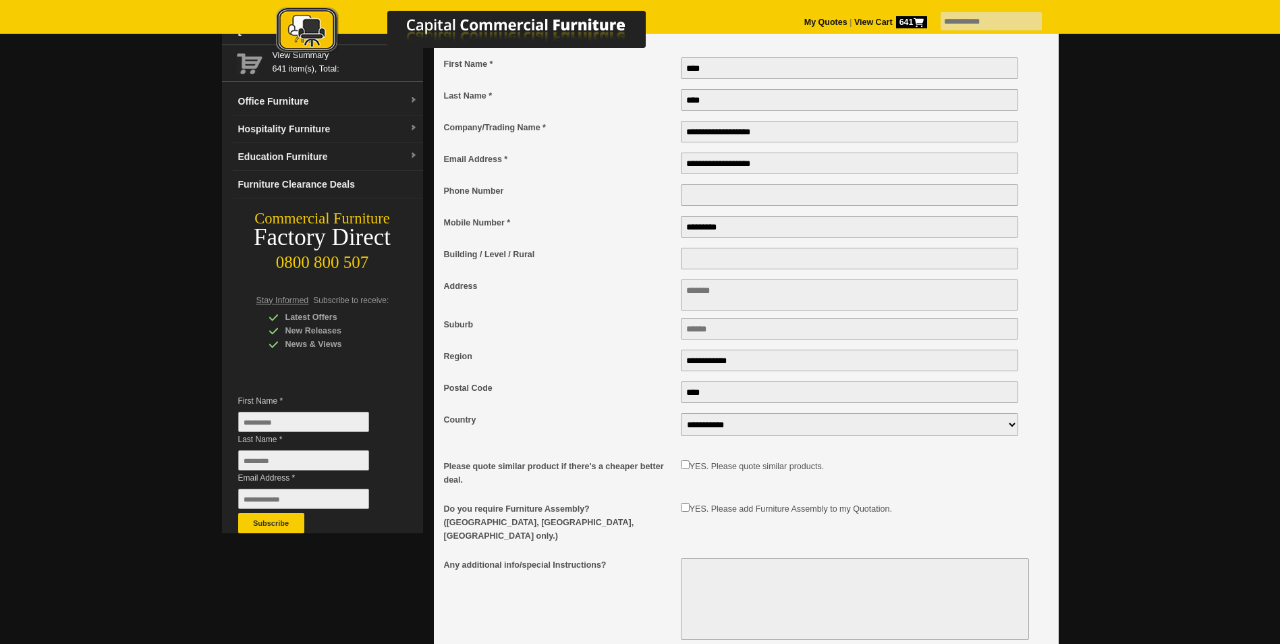
type input "****"
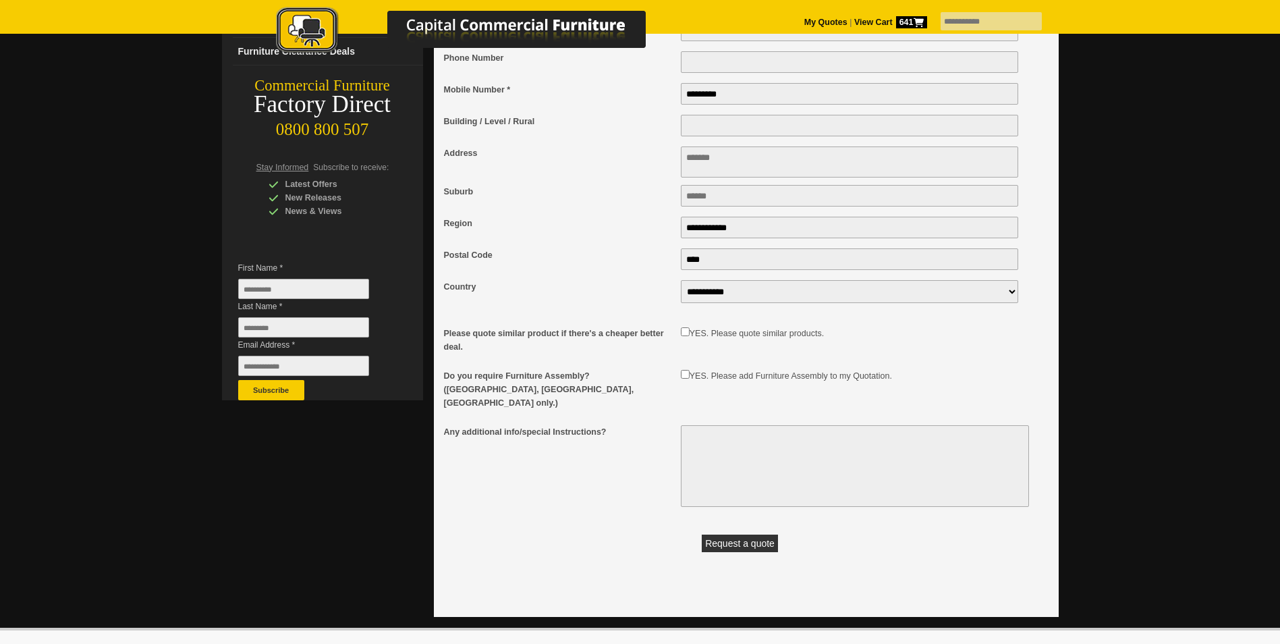
scroll to position [202, 0]
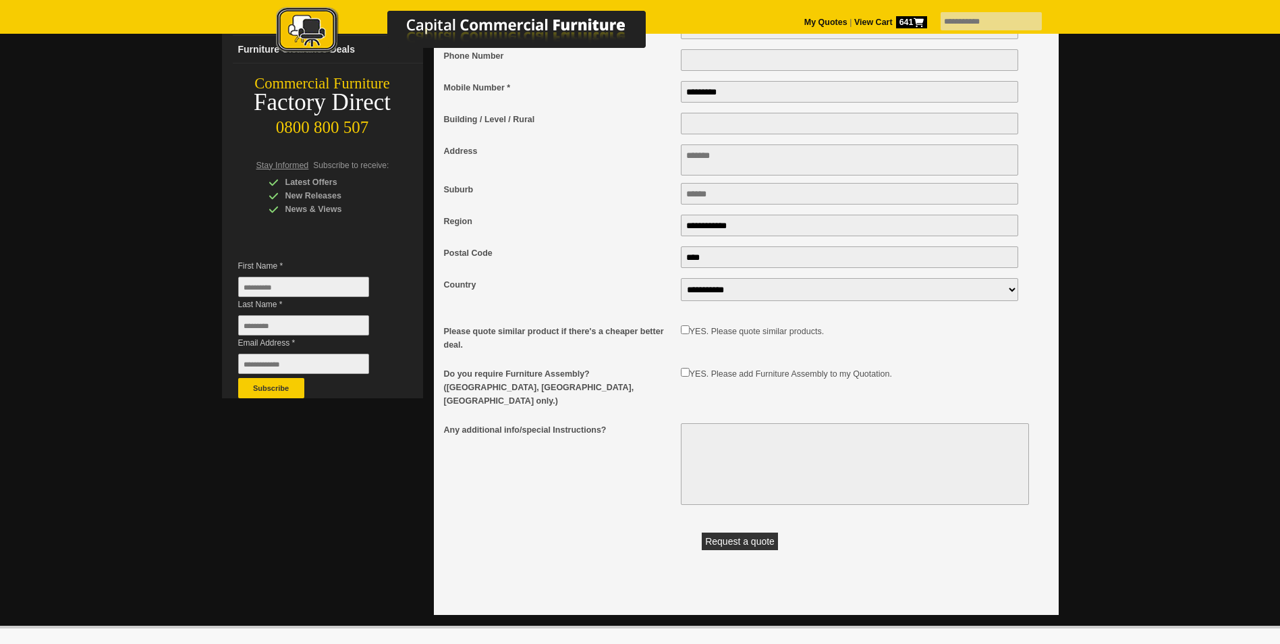
click at [707, 429] on textarea "Any additional info/special Instructions?" at bounding box center [855, 464] width 348 height 82
click at [878, 437] on textarea "**********" at bounding box center [855, 464] width 348 height 82
drag, startPoint x: 788, startPoint y: 438, endPoint x: 731, endPoint y: 440, distance: 57.4
click at [731, 440] on textarea "**********" at bounding box center [855, 464] width 348 height 82
click at [966, 439] on textarea "**********" at bounding box center [855, 464] width 348 height 82
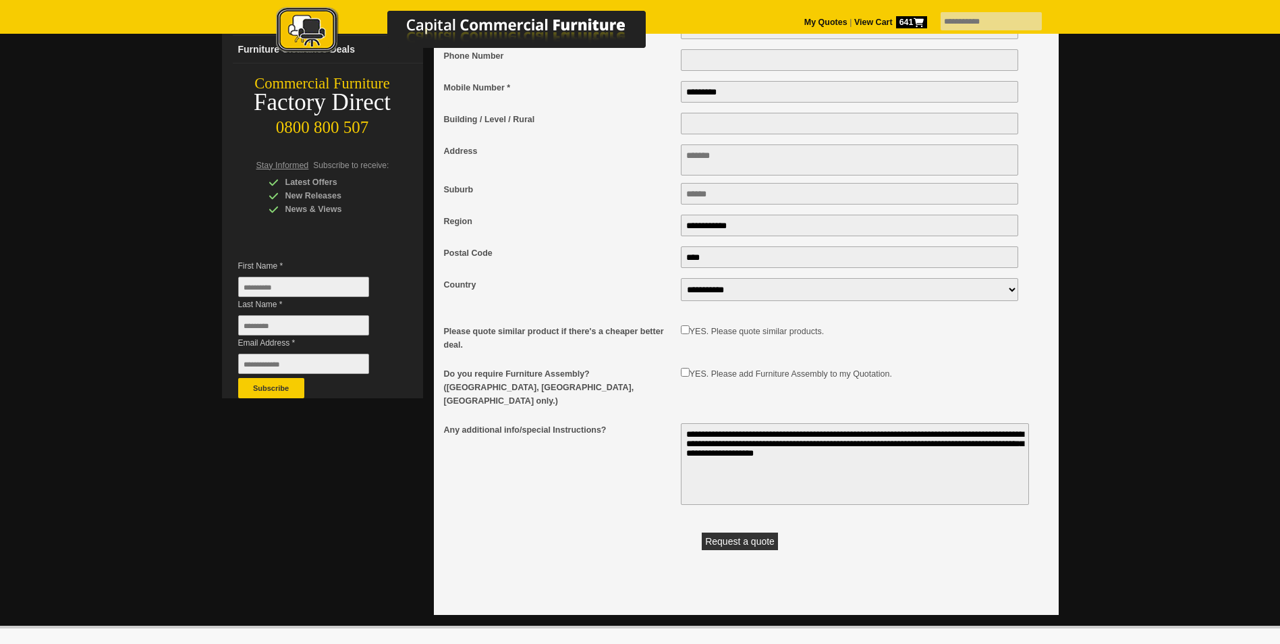
type textarea "**********"
click at [734, 533] on button "Request a quote" at bounding box center [740, 542] width 76 height 18
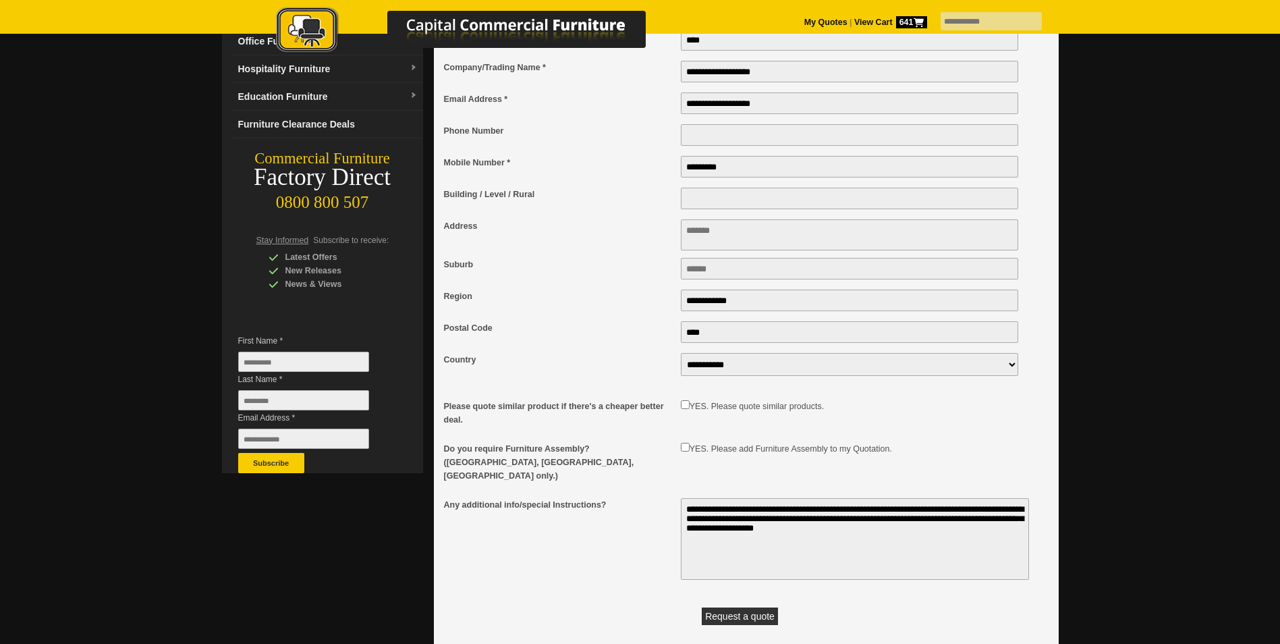
scroll to position [0, 0]
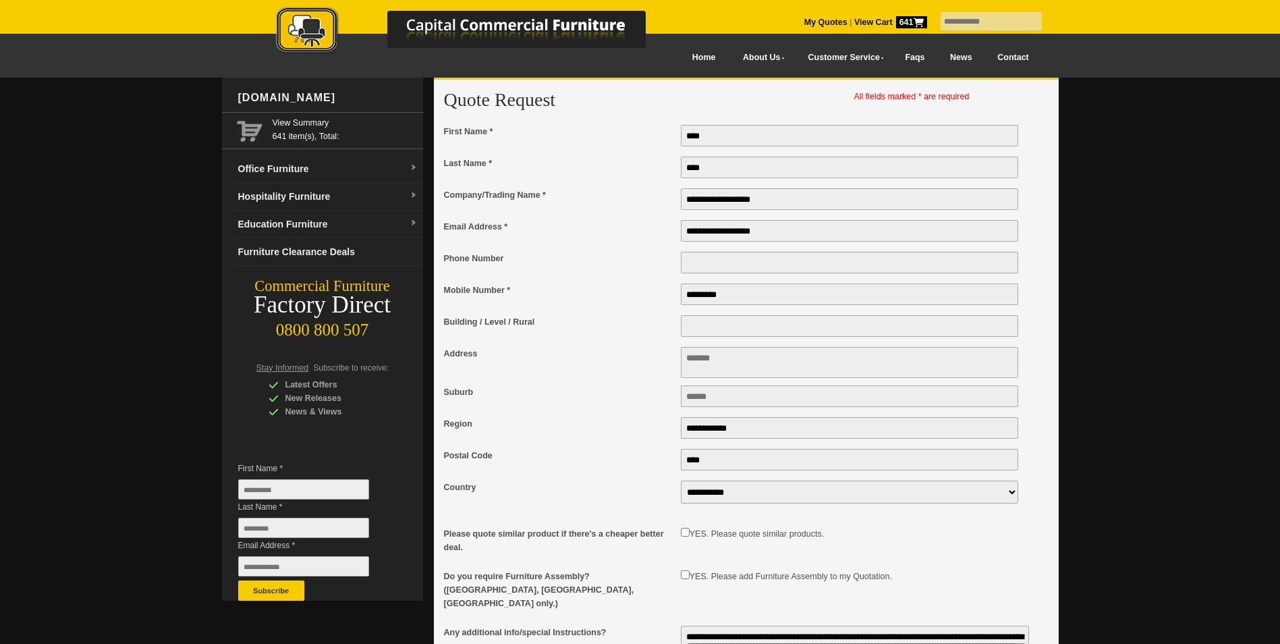
click at [691, 358] on textarea "Address" at bounding box center [850, 362] width 338 height 31
type textarea "**********"
type input "**********"
type input "****"
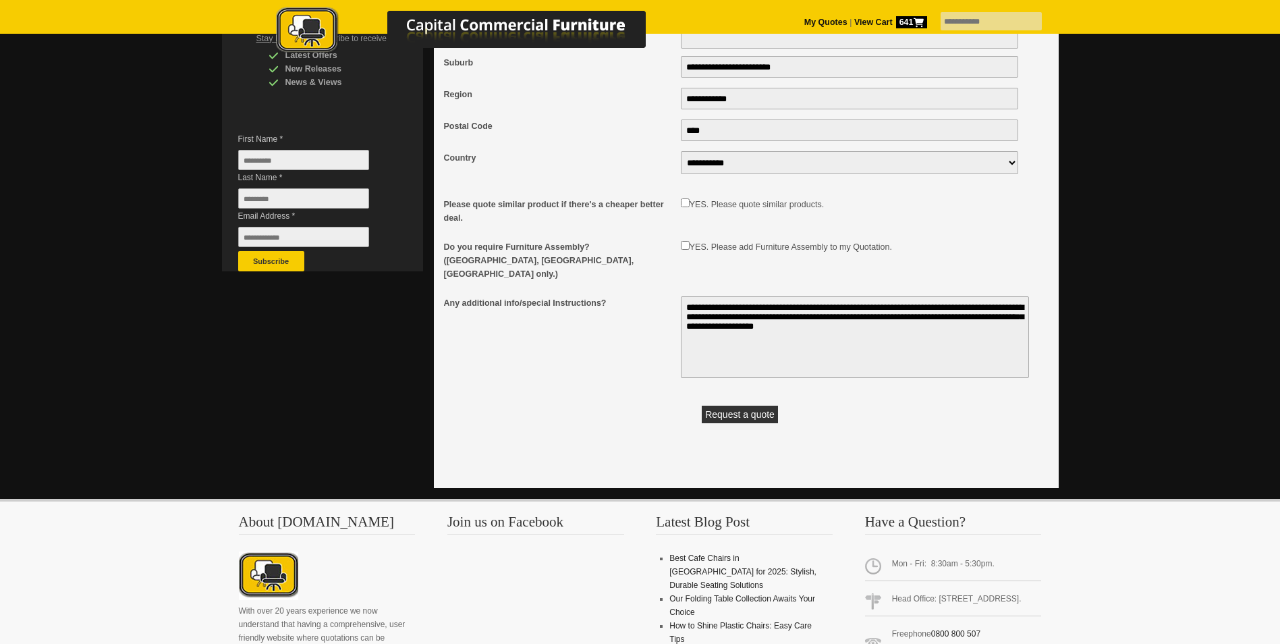
scroll to position [337, 0]
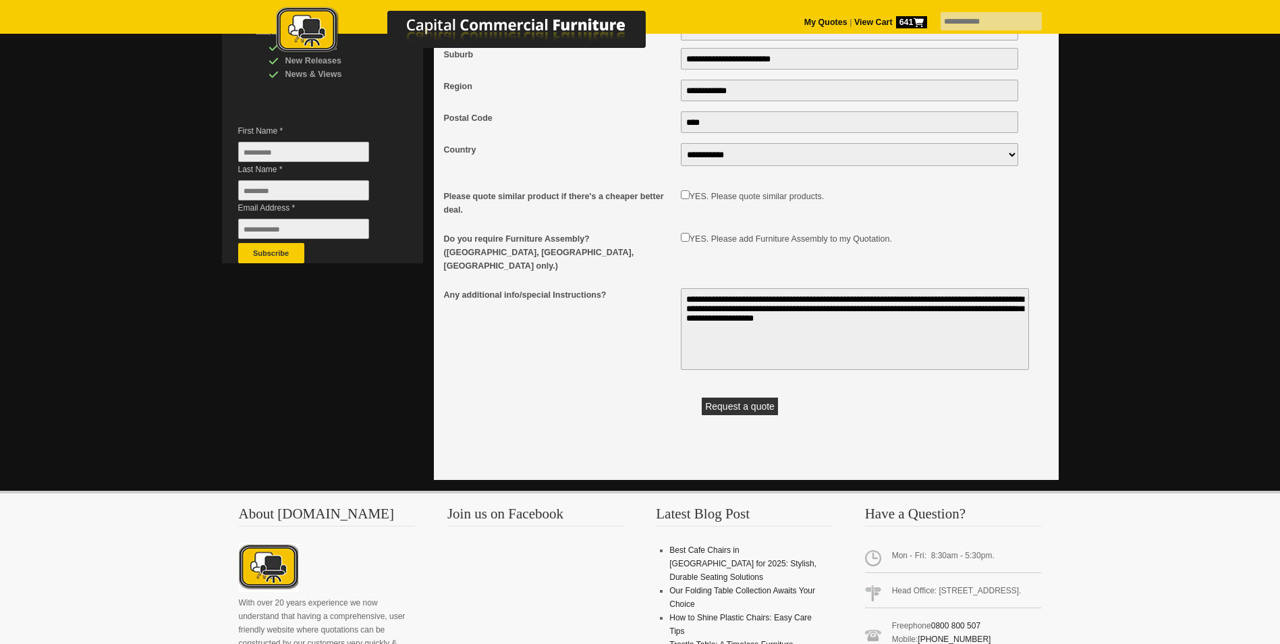
click at [744, 400] on button "Request a quote" at bounding box center [740, 407] width 76 height 18
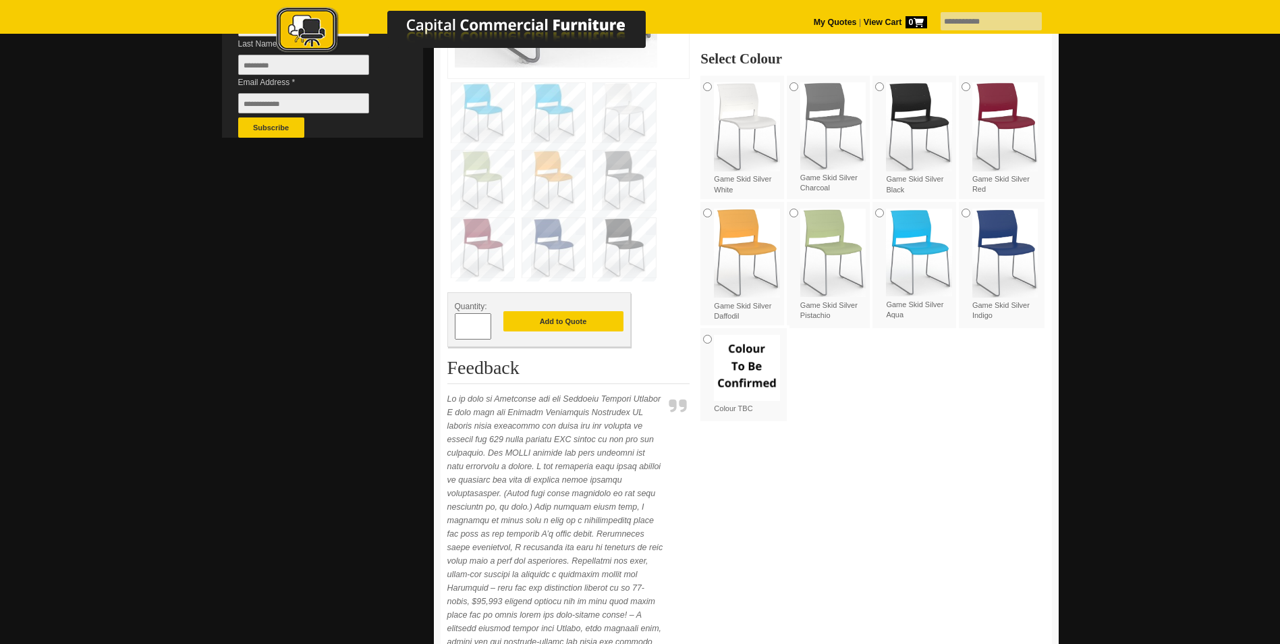
scroll to position [472, 0]
